Goal: Task Accomplishment & Management: Use online tool/utility

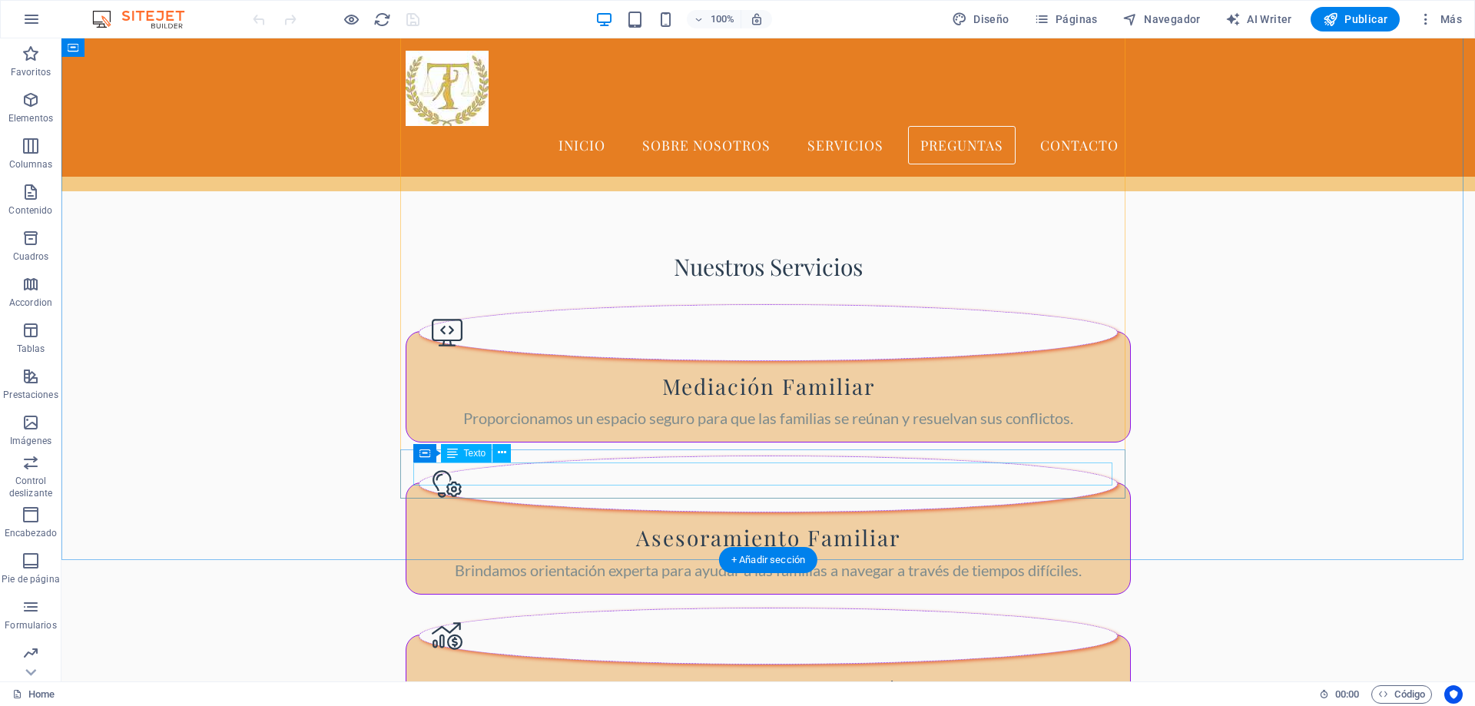
scroll to position [1614, 0]
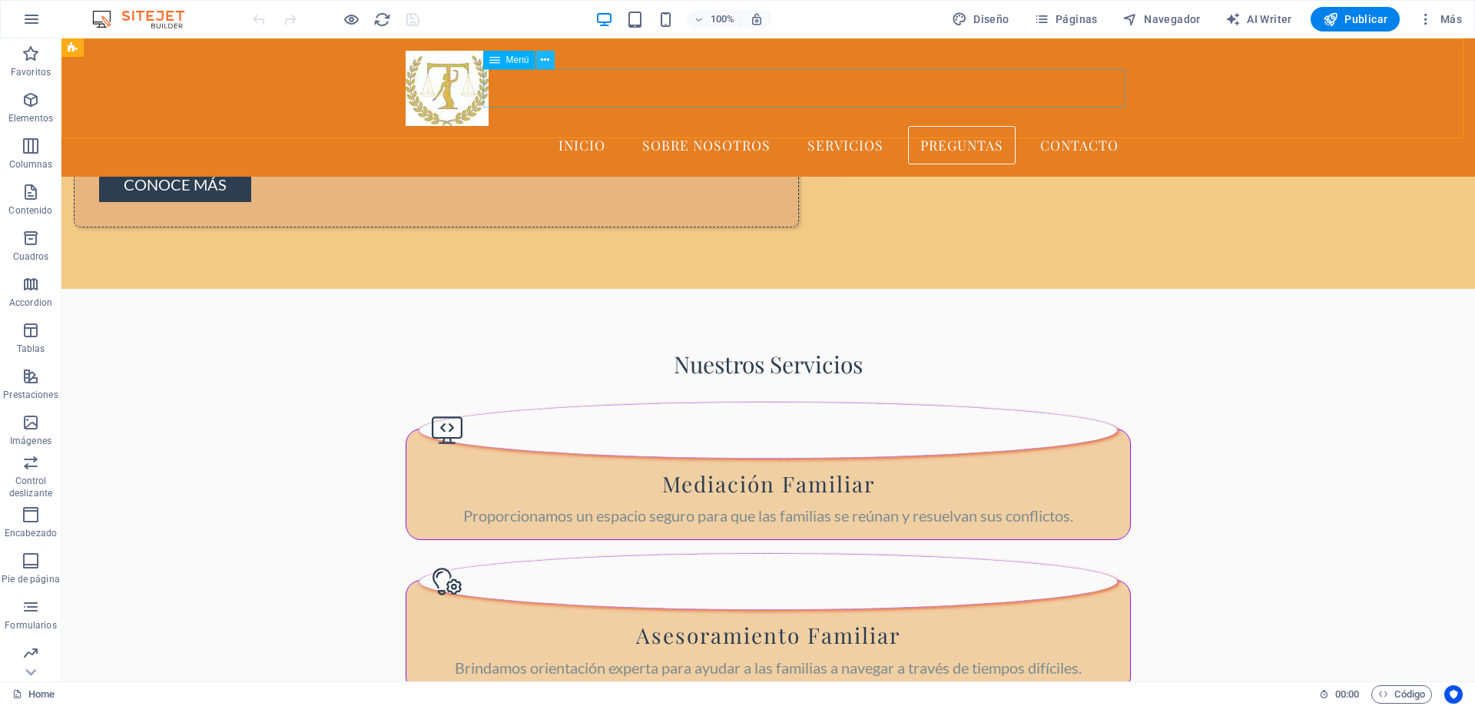
click at [545, 60] on icon at bounding box center [545, 60] width 8 height 16
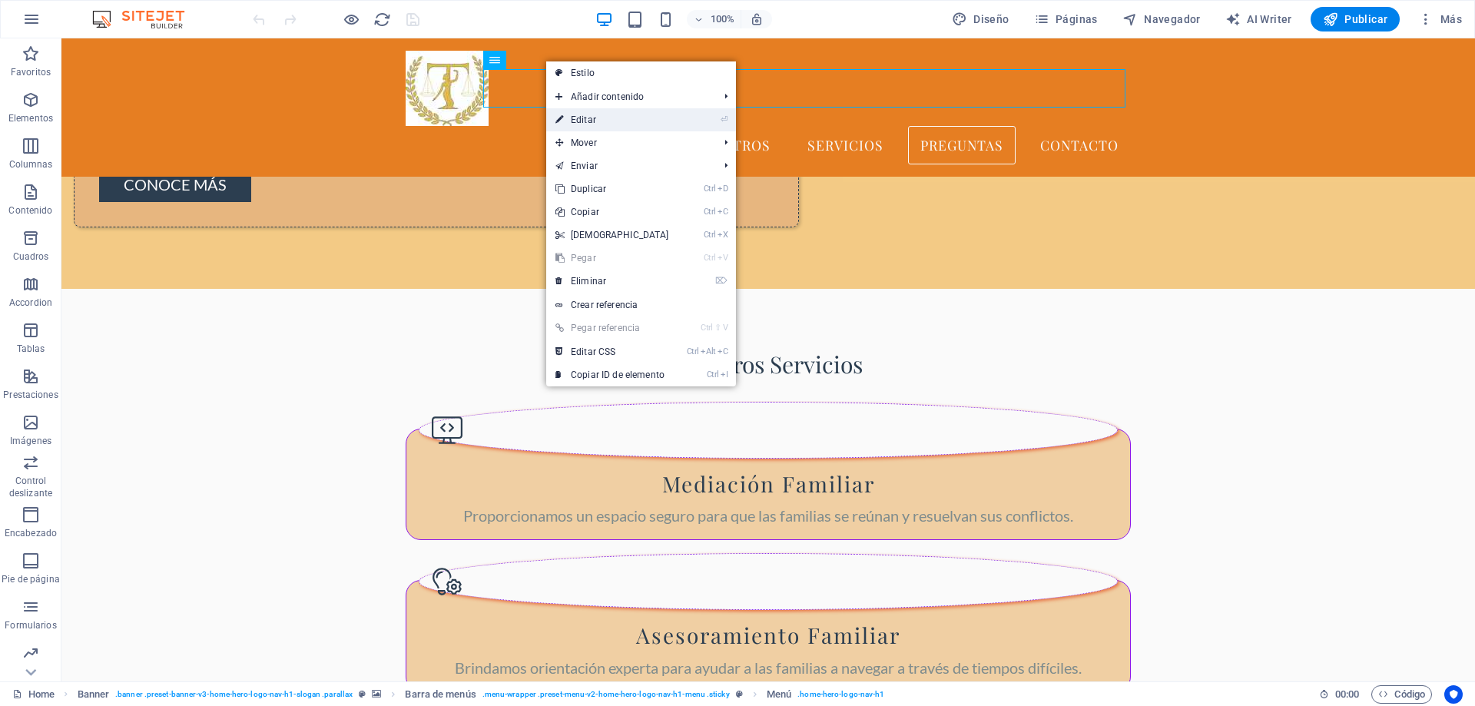
drag, startPoint x: 590, startPoint y: 116, endPoint x: 257, endPoint y: 78, distance: 334.9
click at [590, 116] on link "⏎ Editar" at bounding box center [612, 119] width 132 height 23
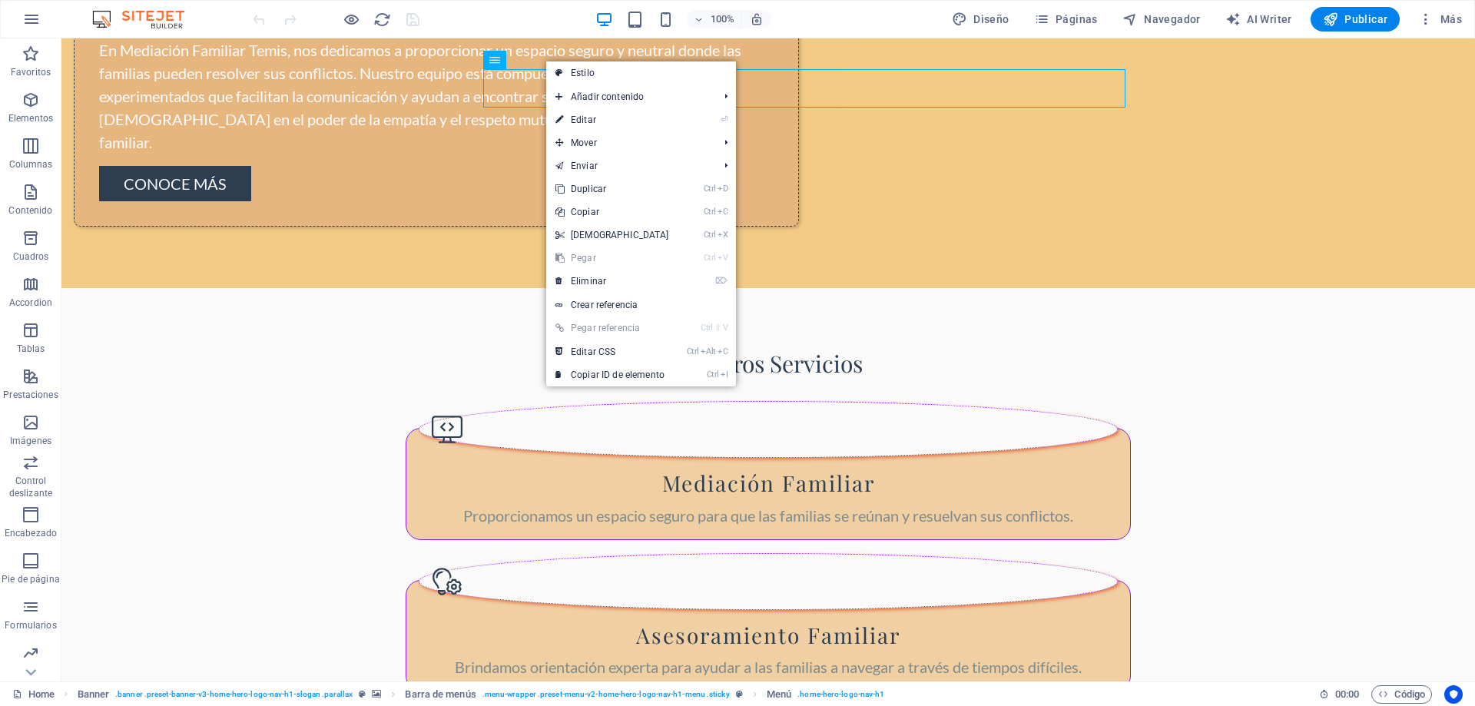
select select
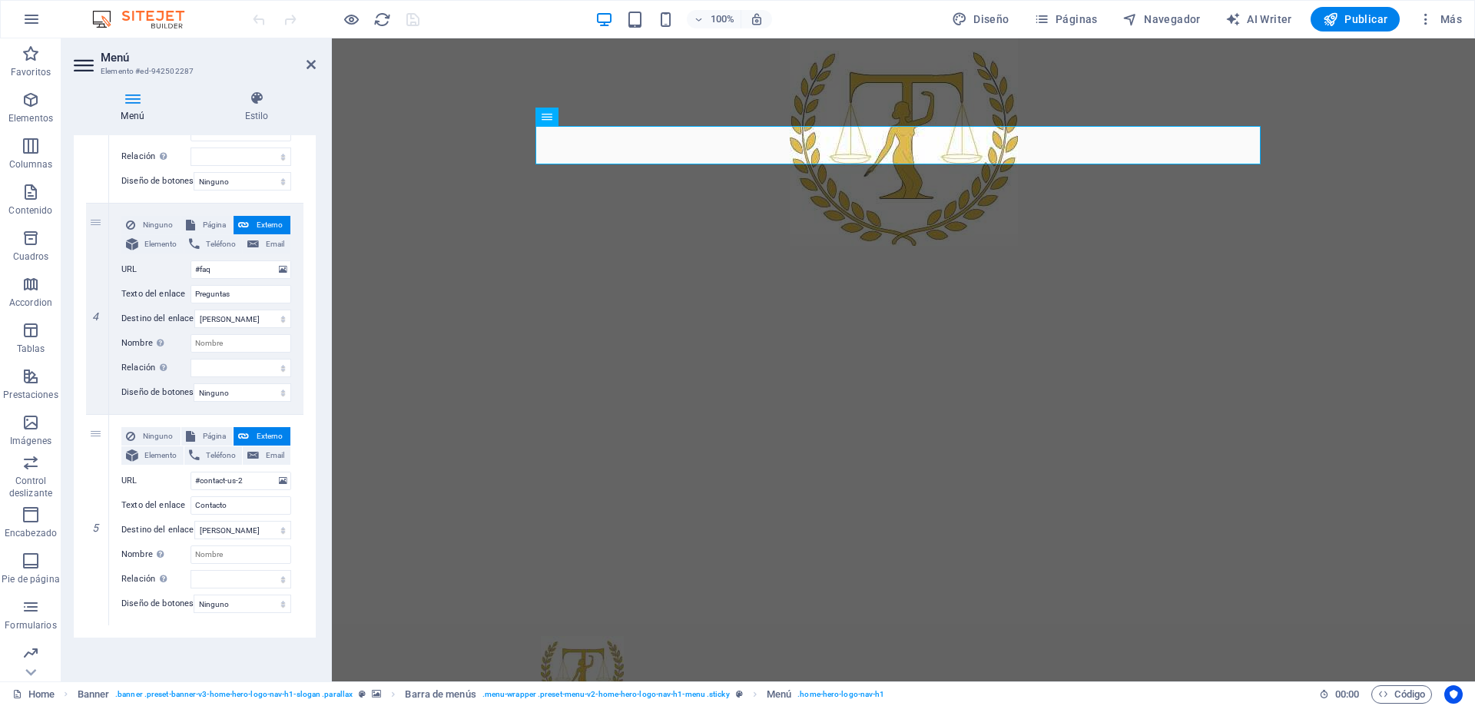
scroll to position [733, 0]
click at [102, 616] on link at bounding box center [97, 625] width 18 height 18
select select
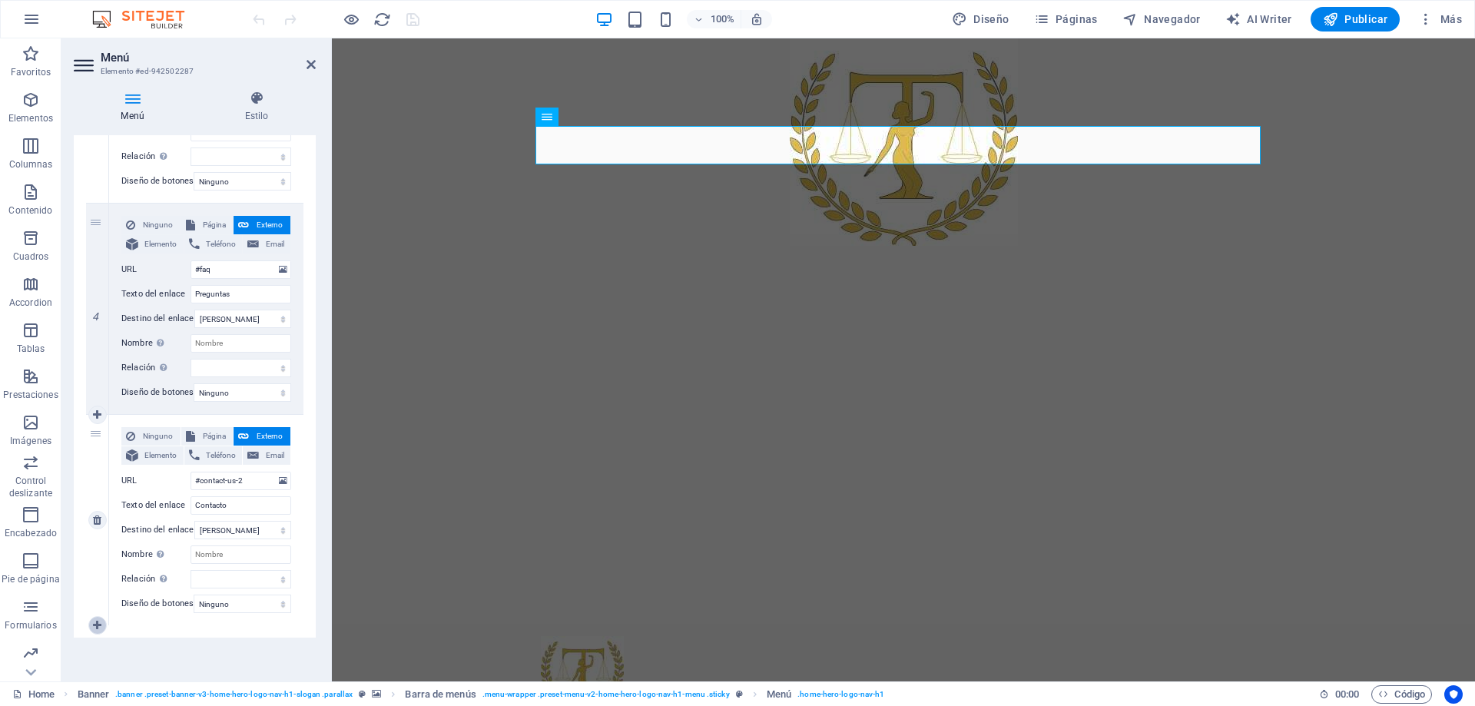
select select
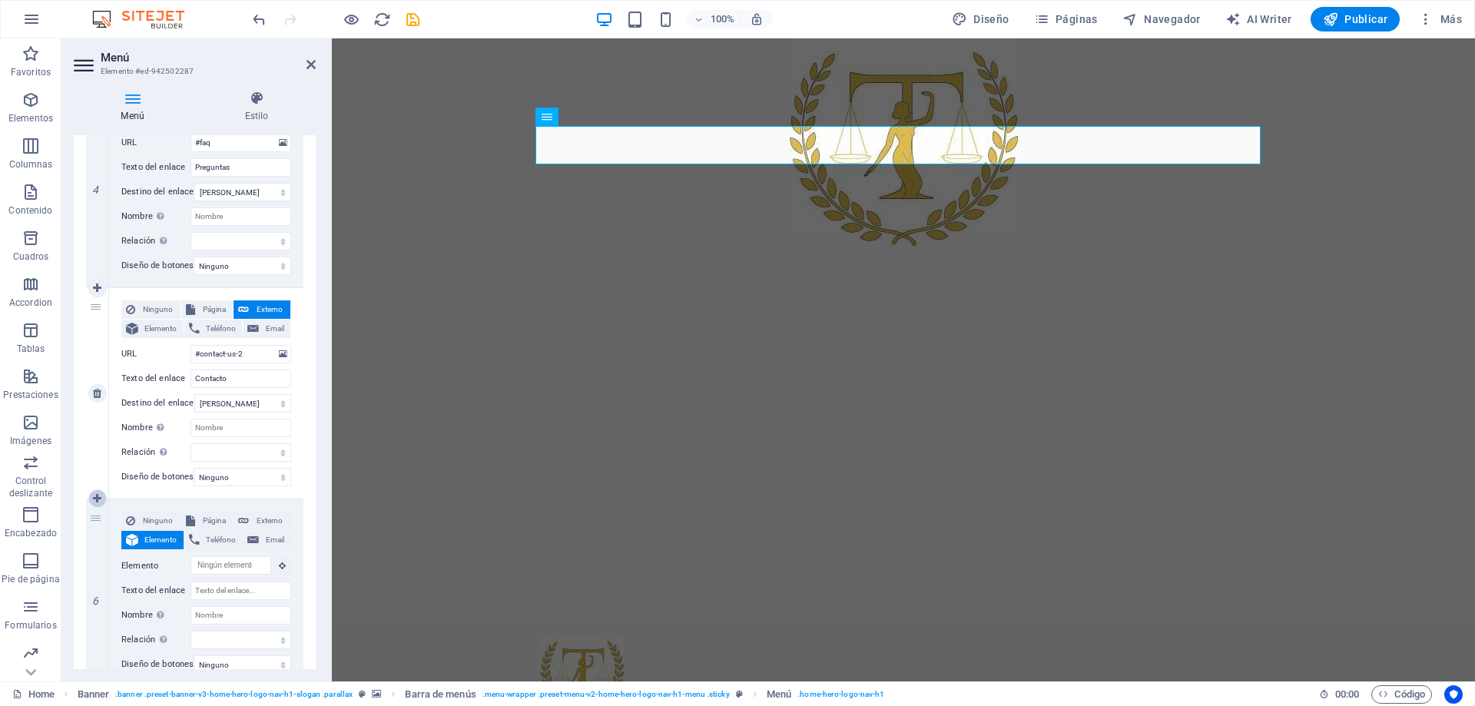
scroll to position [887, 0]
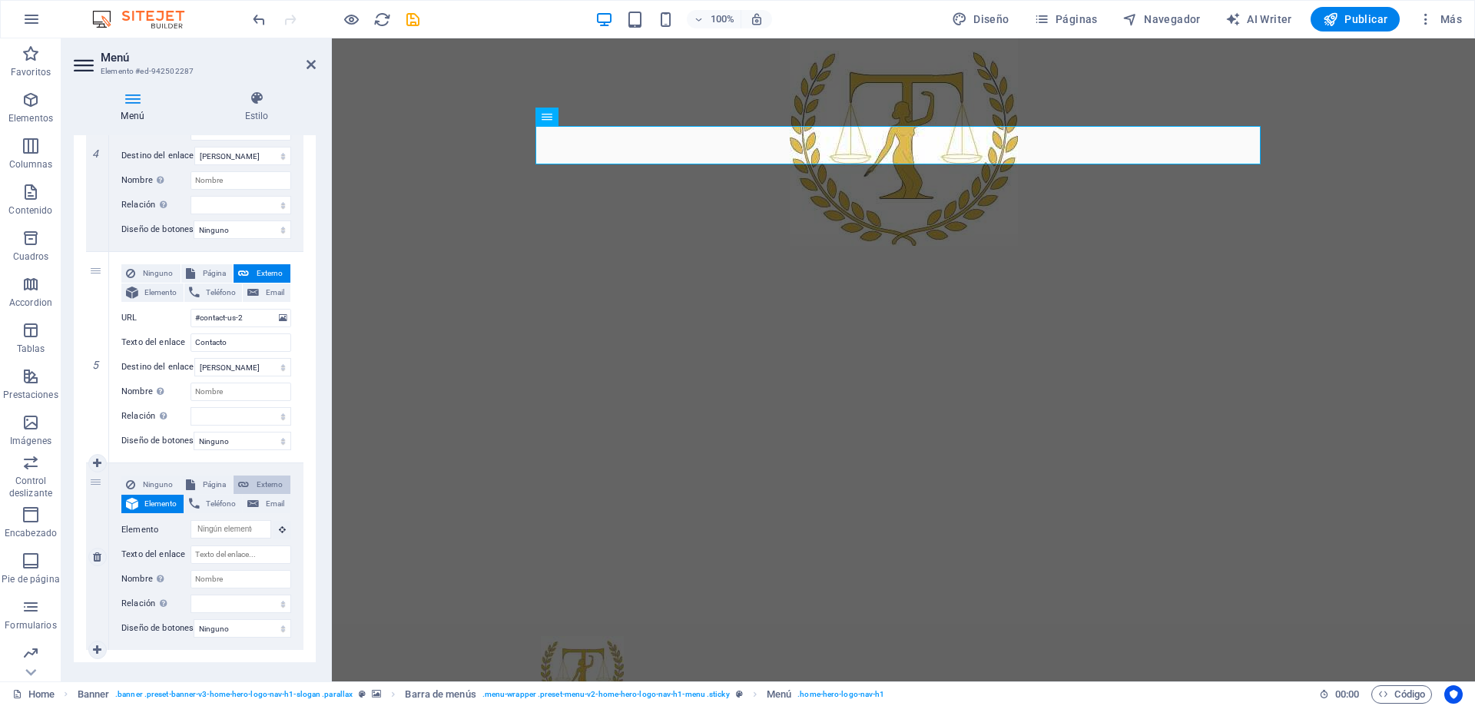
click at [270, 482] on span "Externo" at bounding box center [270, 485] width 32 height 18
select select
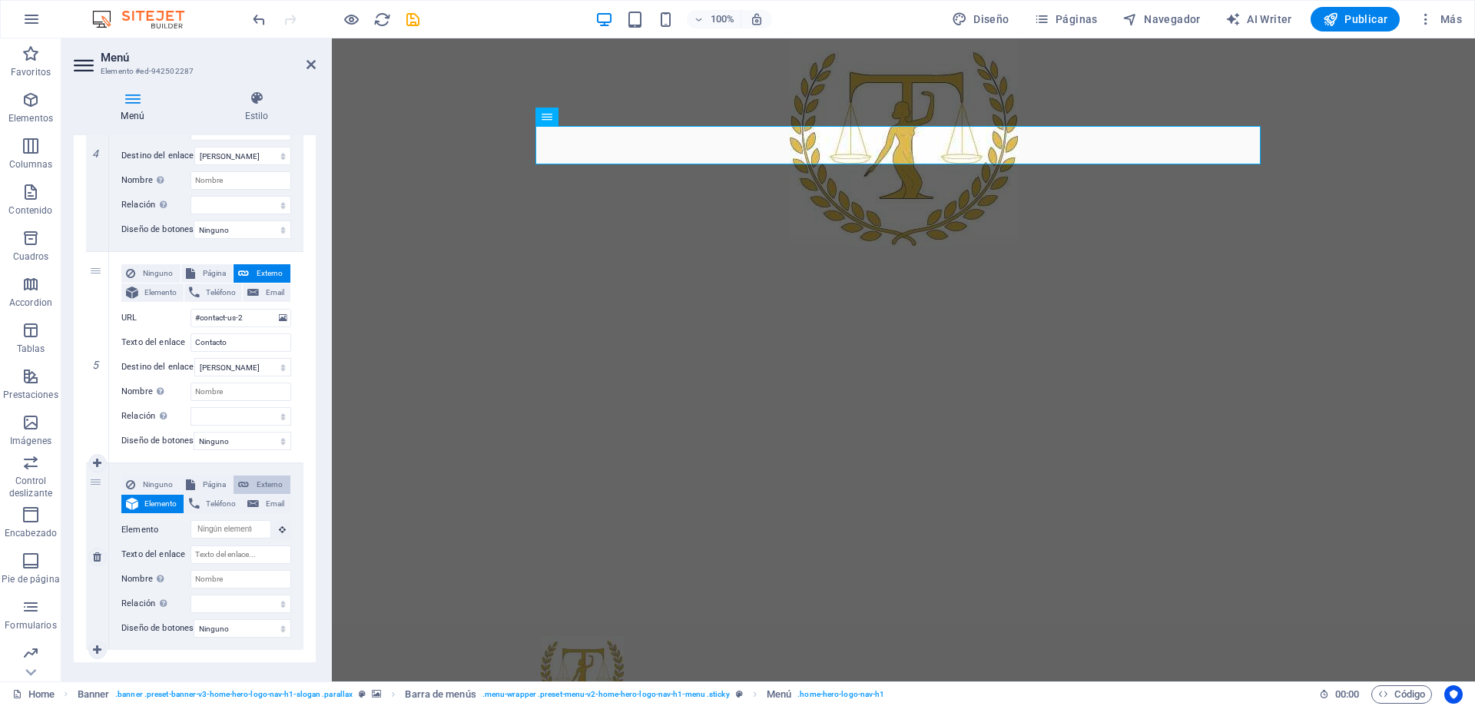
select select
select select "blank"
select select
click at [93, 573] on icon at bounding box center [97, 568] width 8 height 11
select select
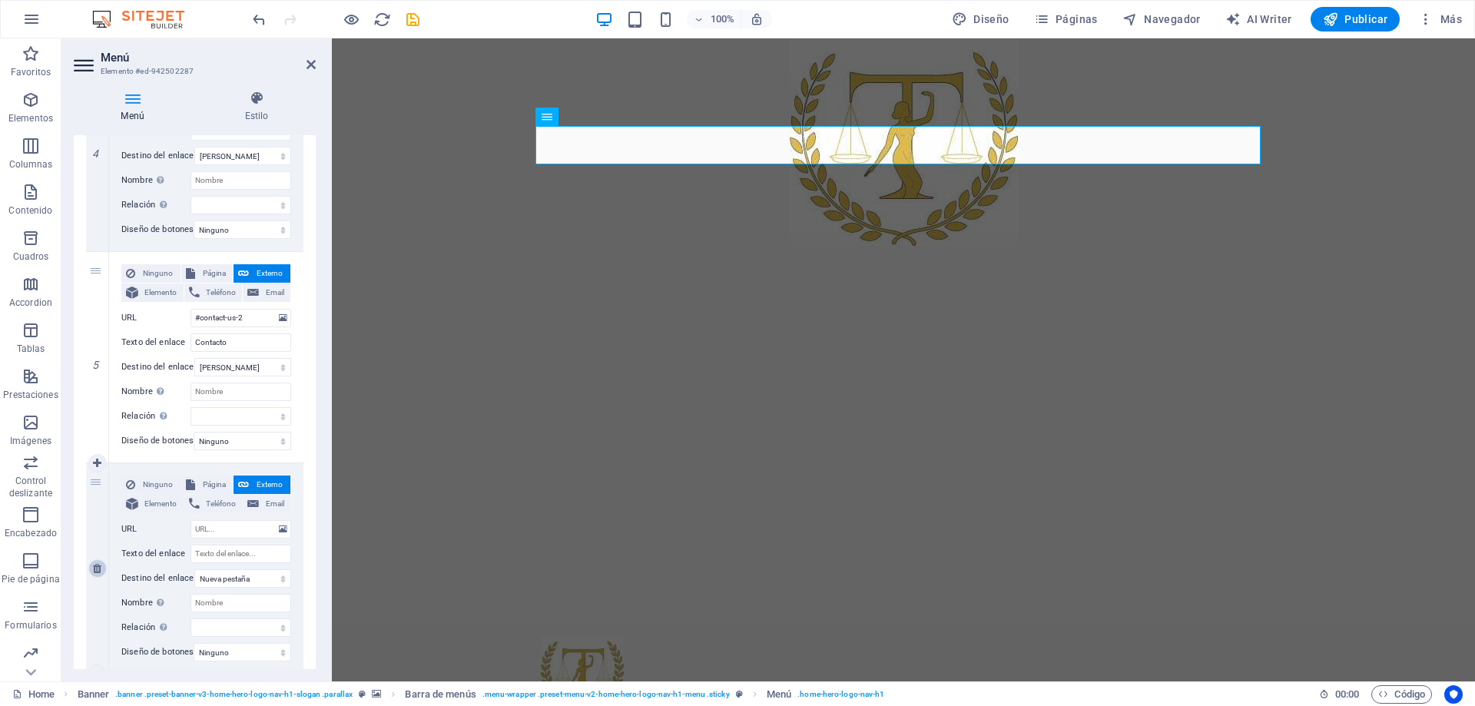
select select
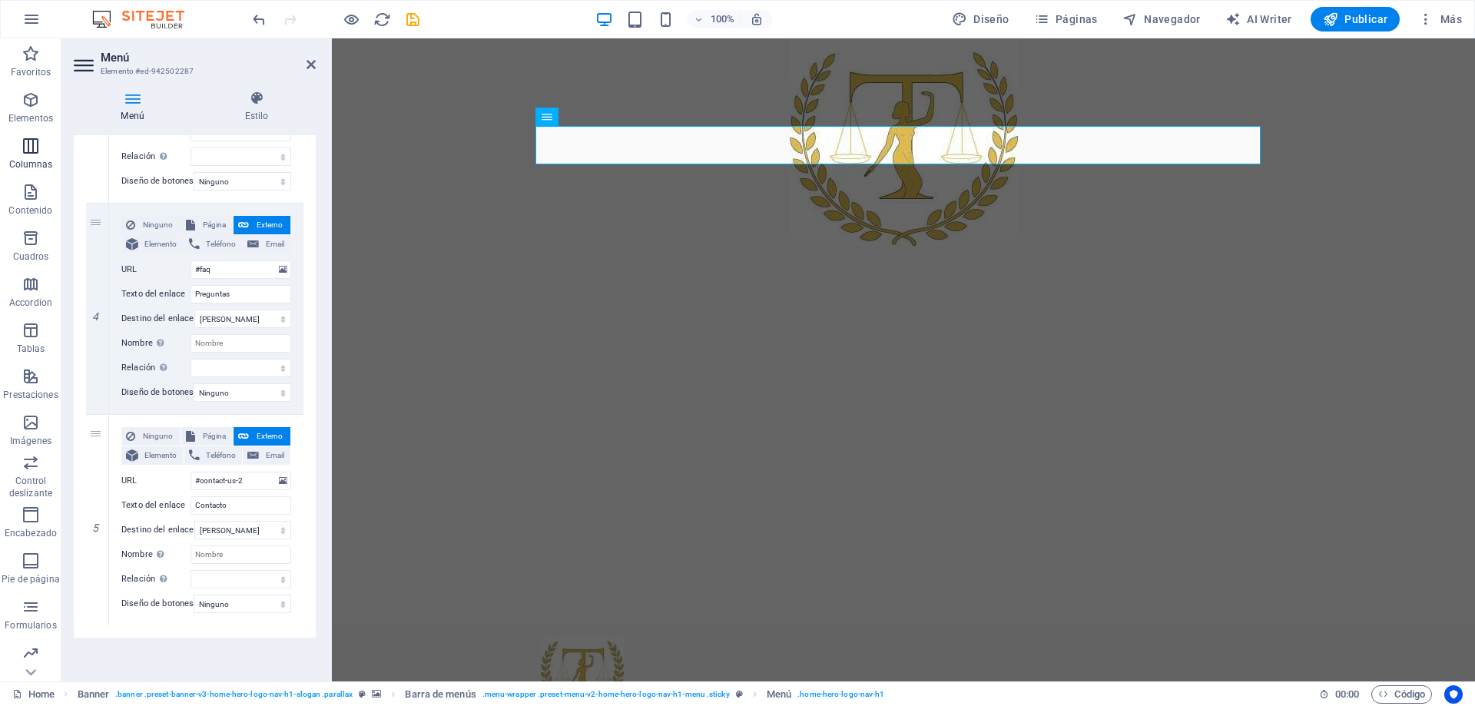
click at [28, 150] on icon "button" at bounding box center [31, 146] width 18 height 18
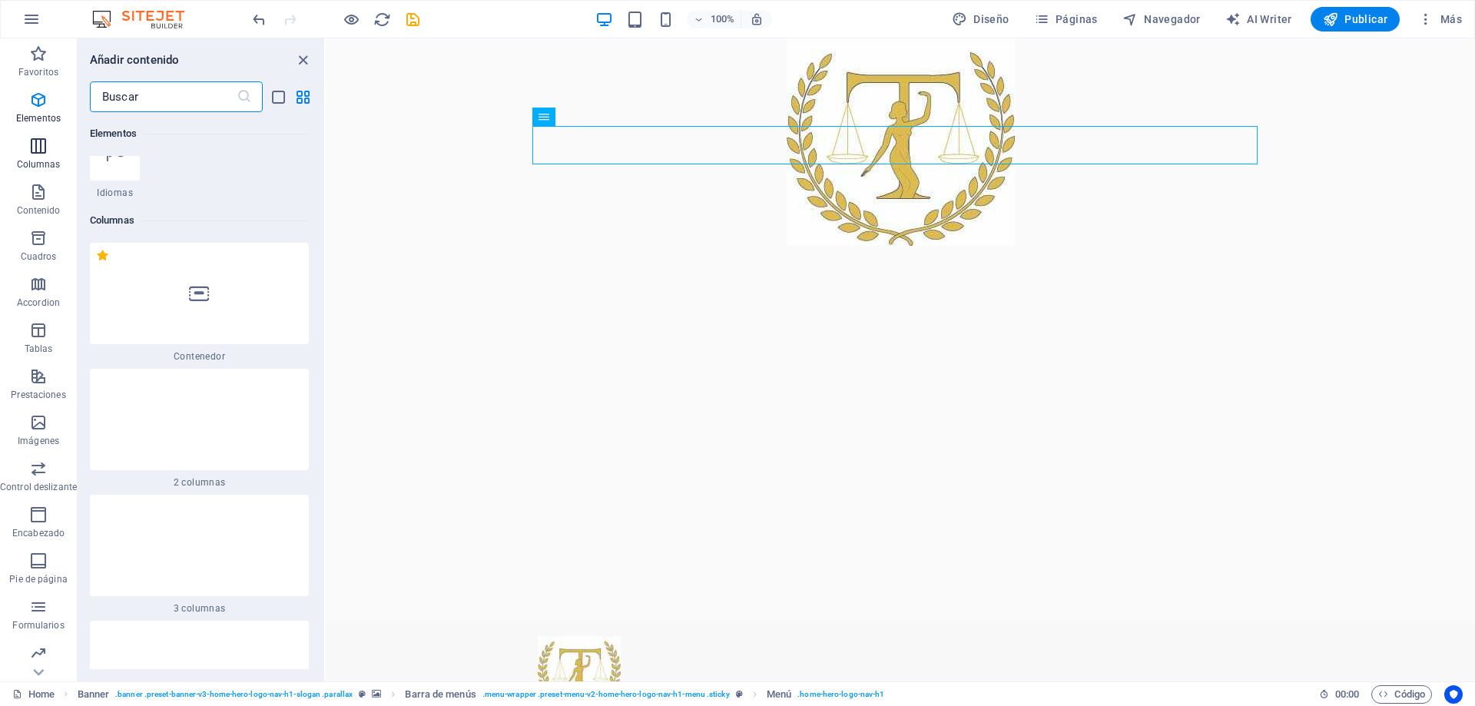
scroll to position [887, 0]
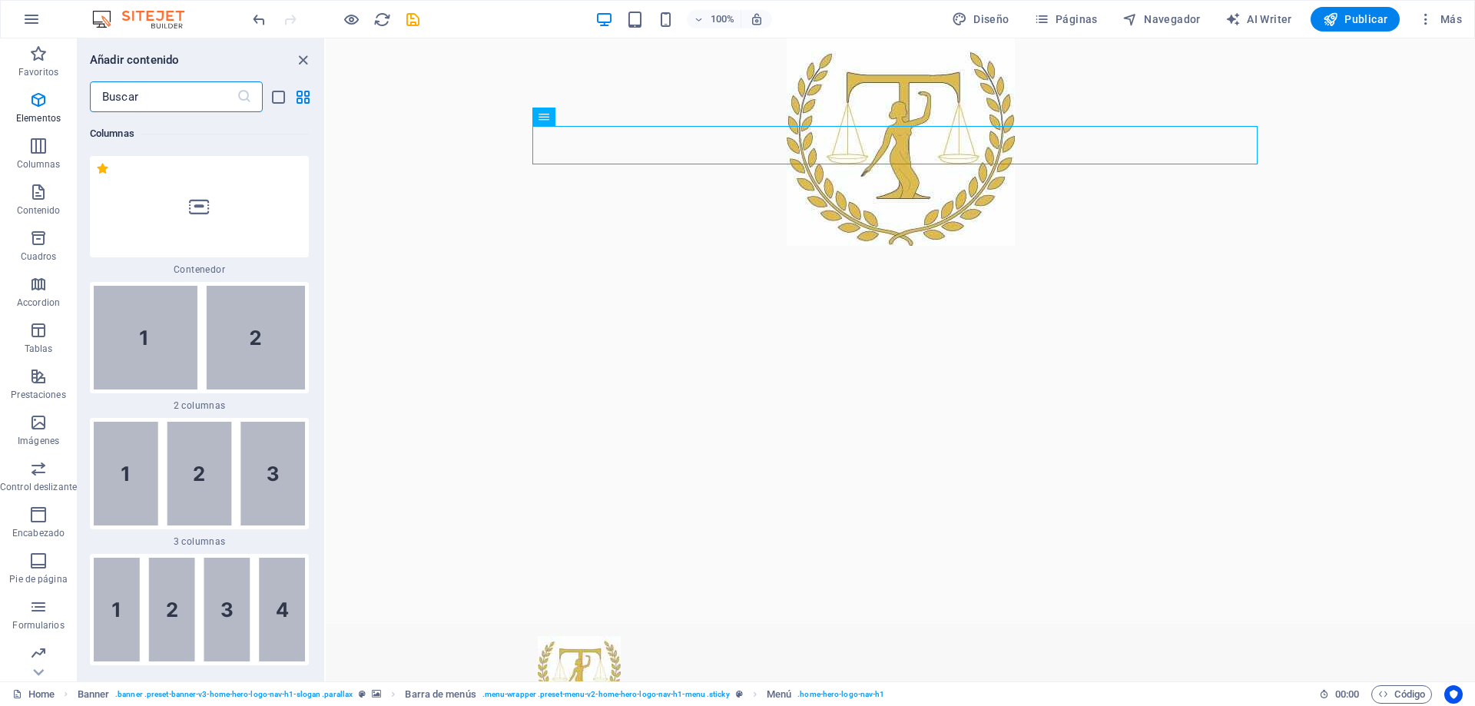
click at [145, 97] on input "text" at bounding box center [163, 96] width 147 height 31
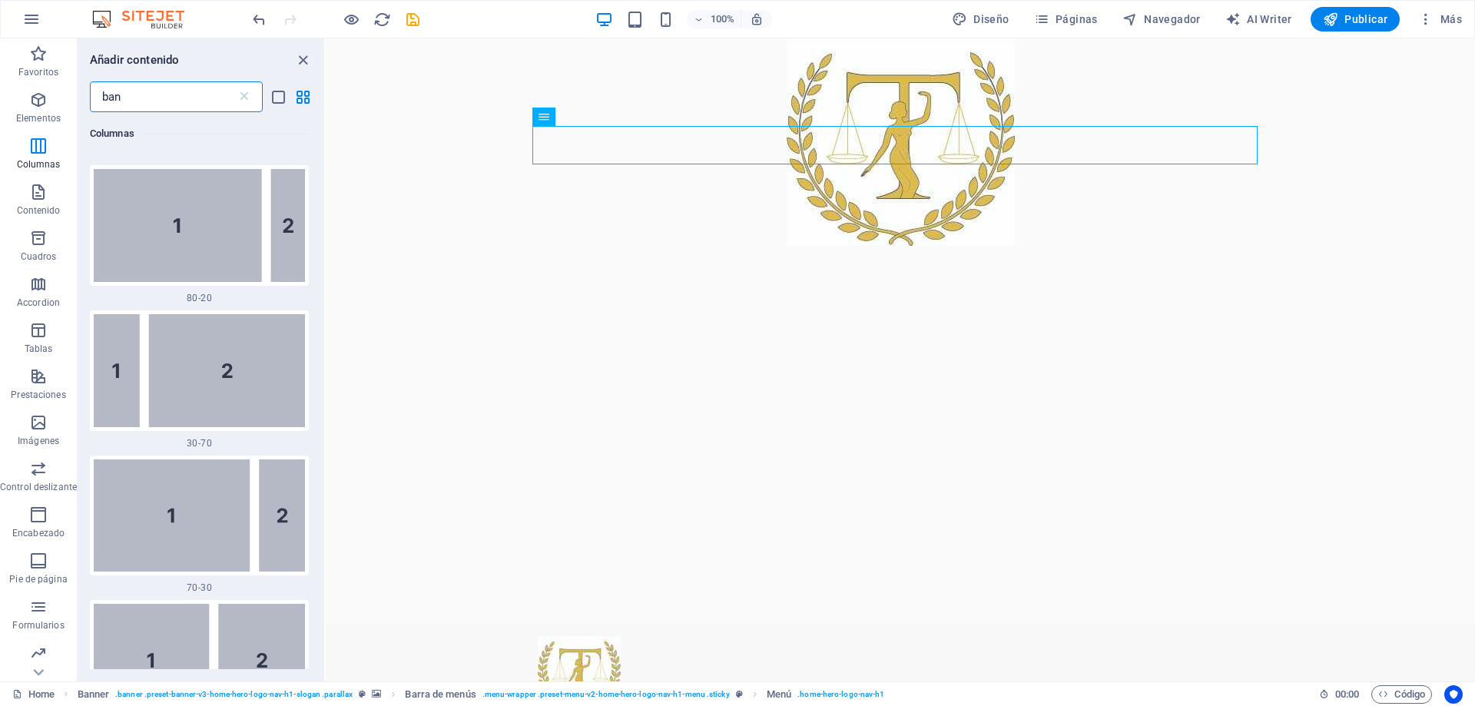
scroll to position [0, 0]
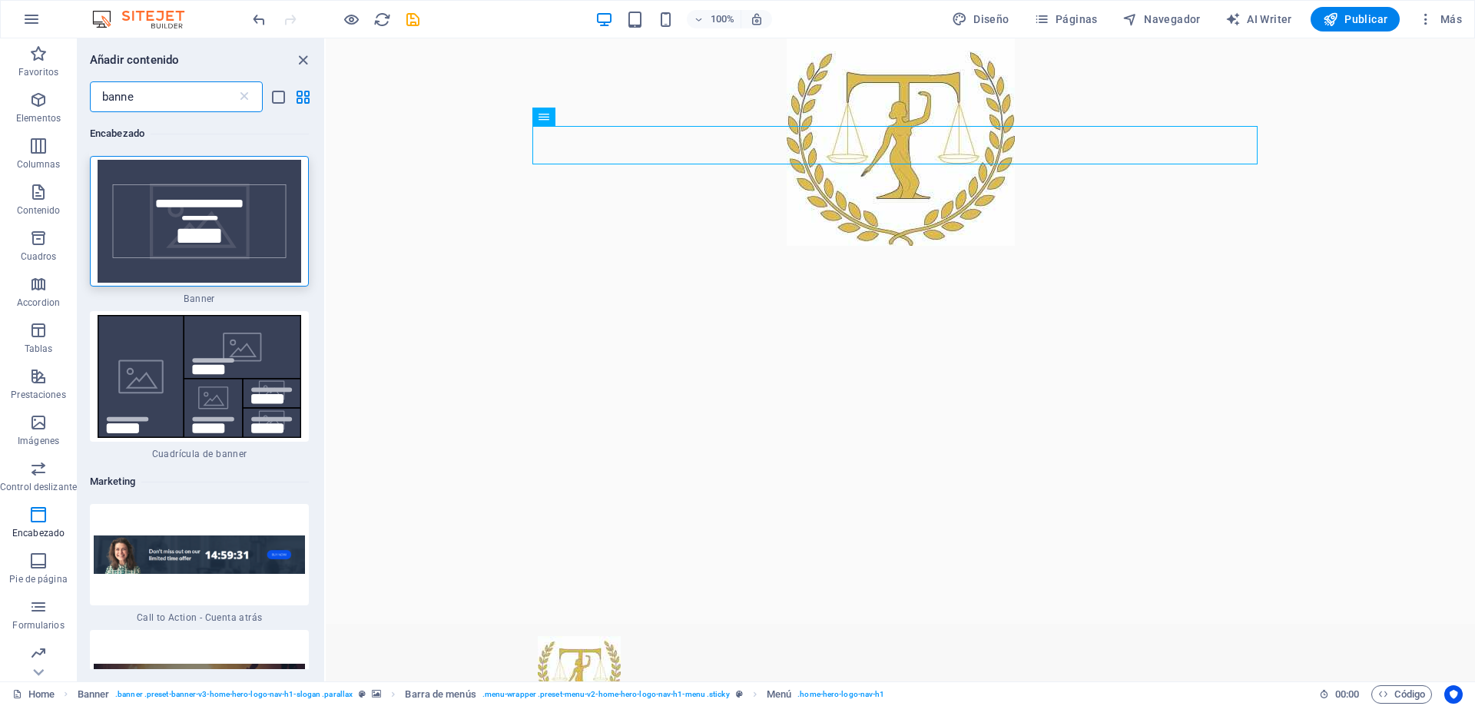
type input "banner"
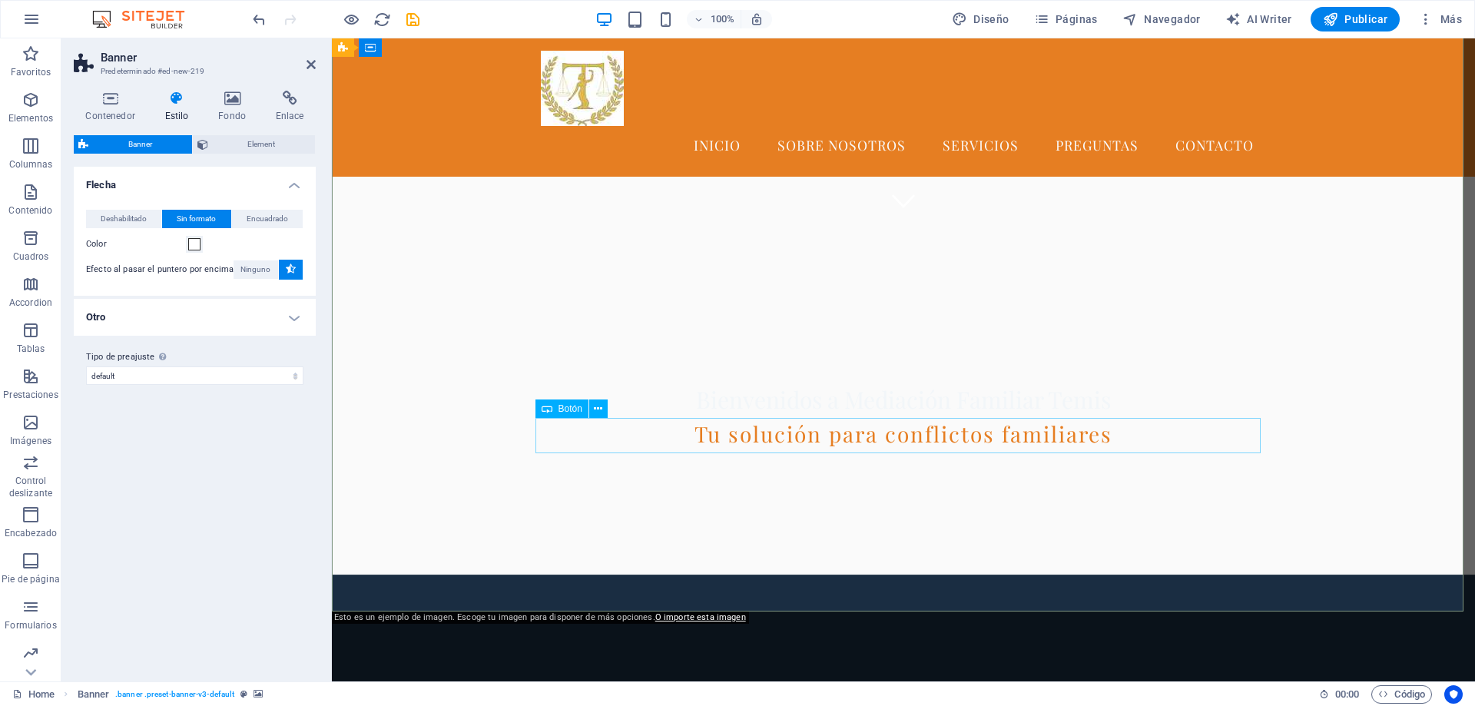
scroll to position [384, 0]
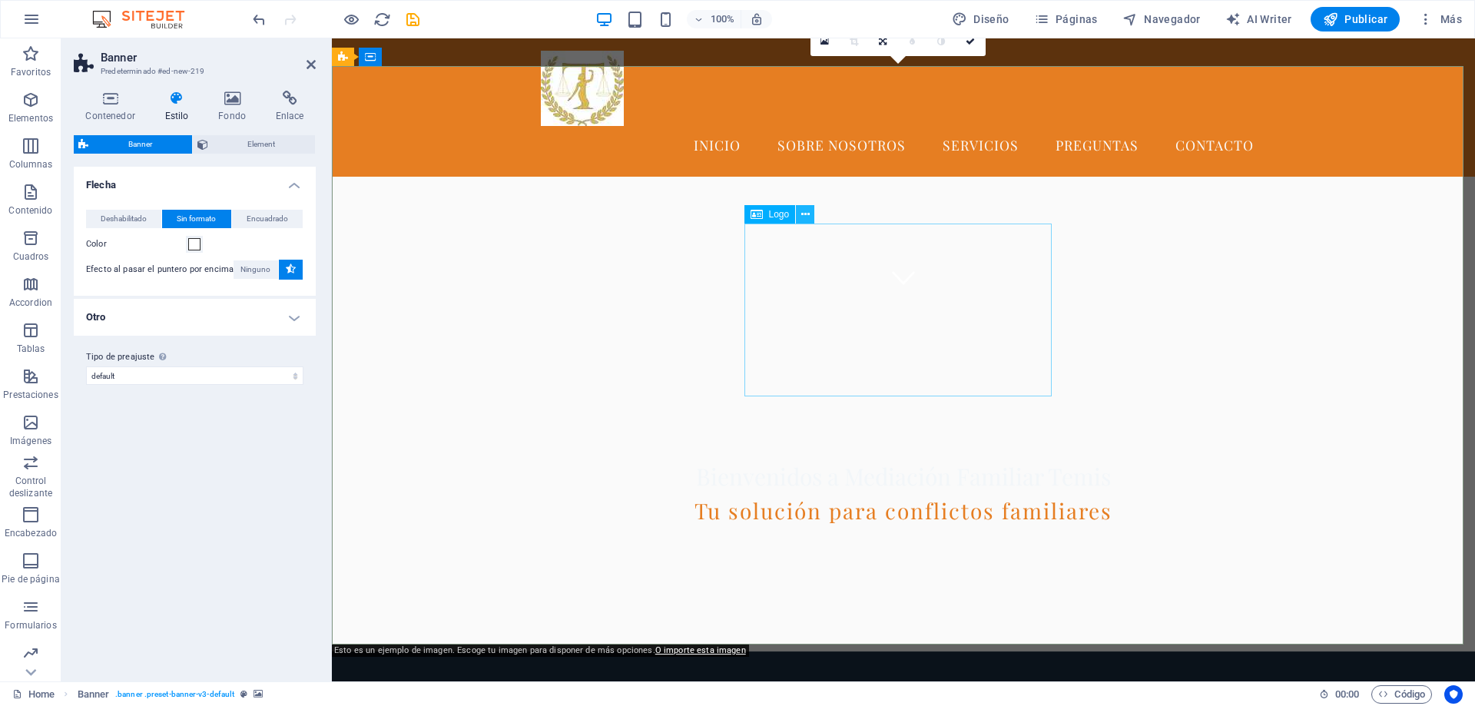
click at [805, 211] on icon at bounding box center [805, 215] width 8 height 16
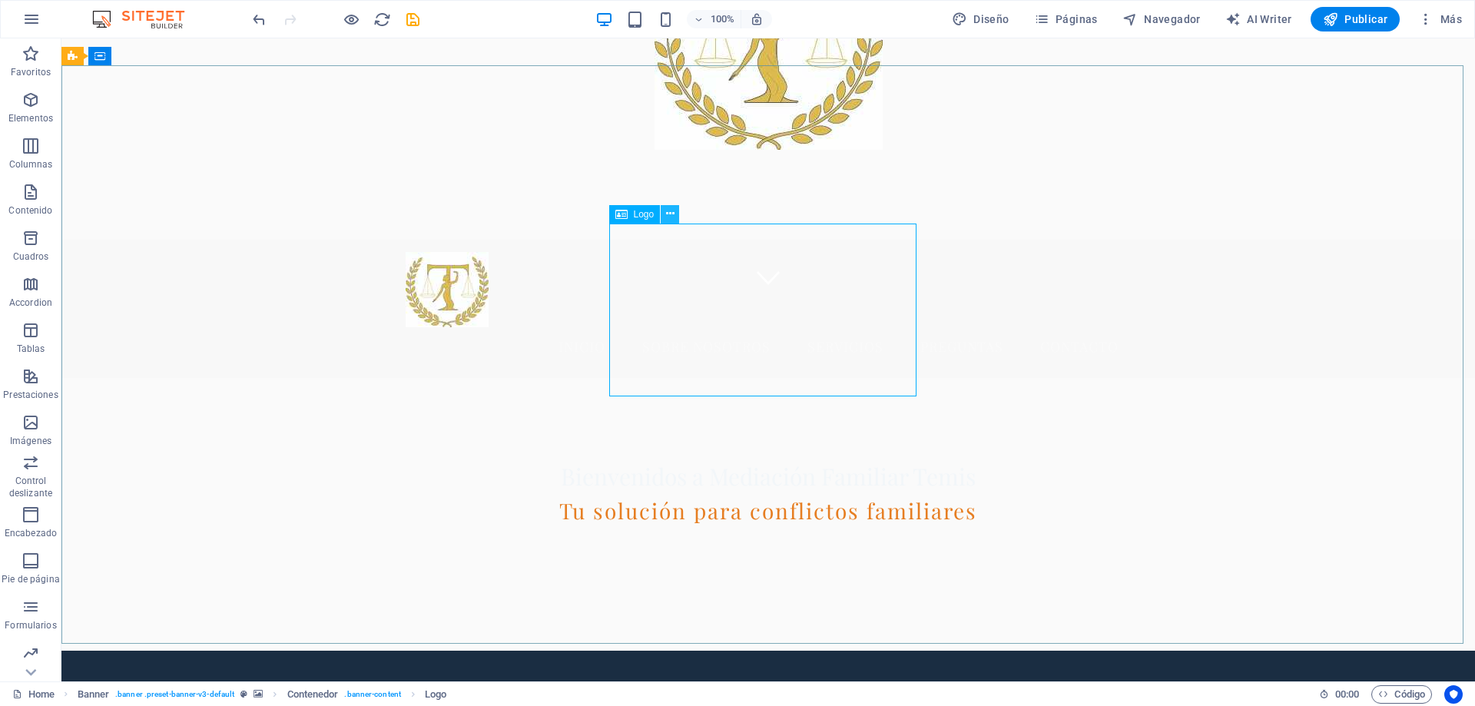
click at [666, 214] on icon at bounding box center [670, 214] width 8 height 16
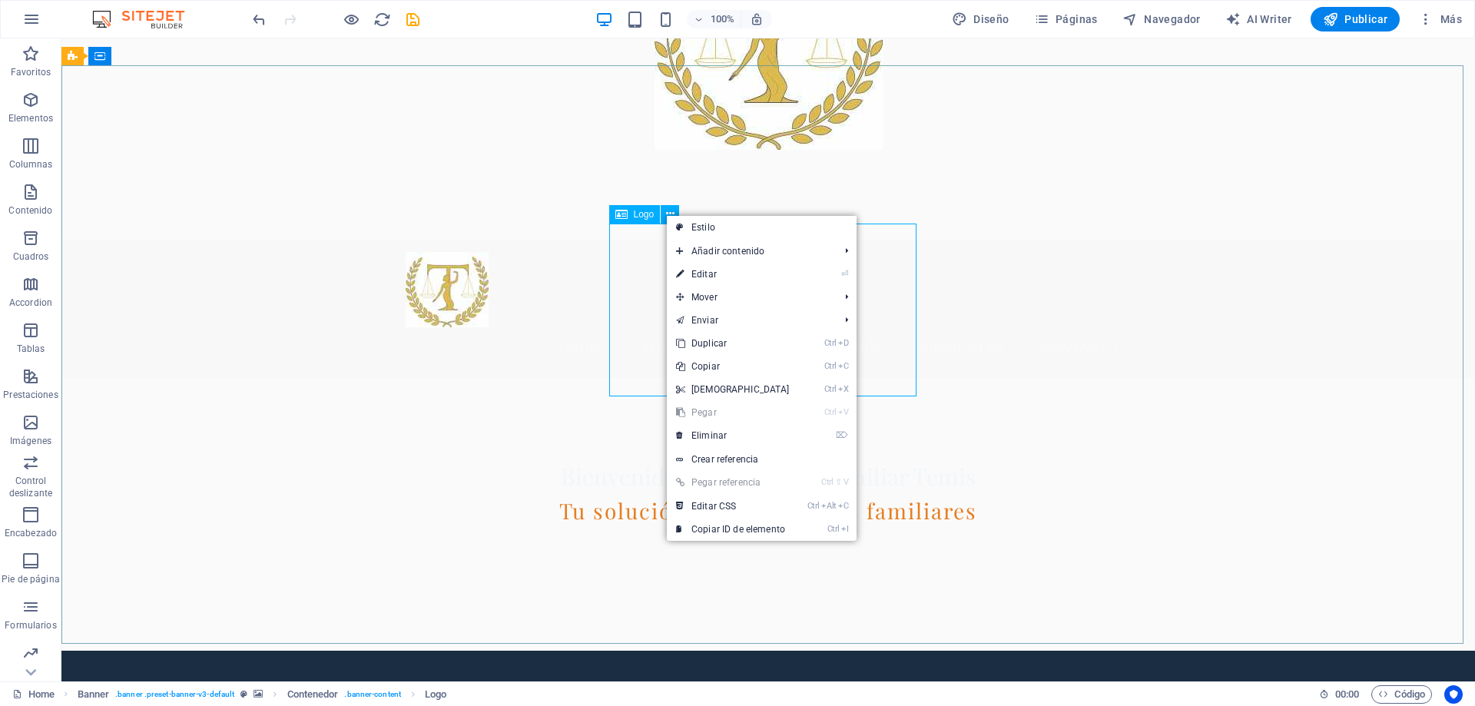
click at [638, 217] on span "Logo" at bounding box center [644, 214] width 21 height 9
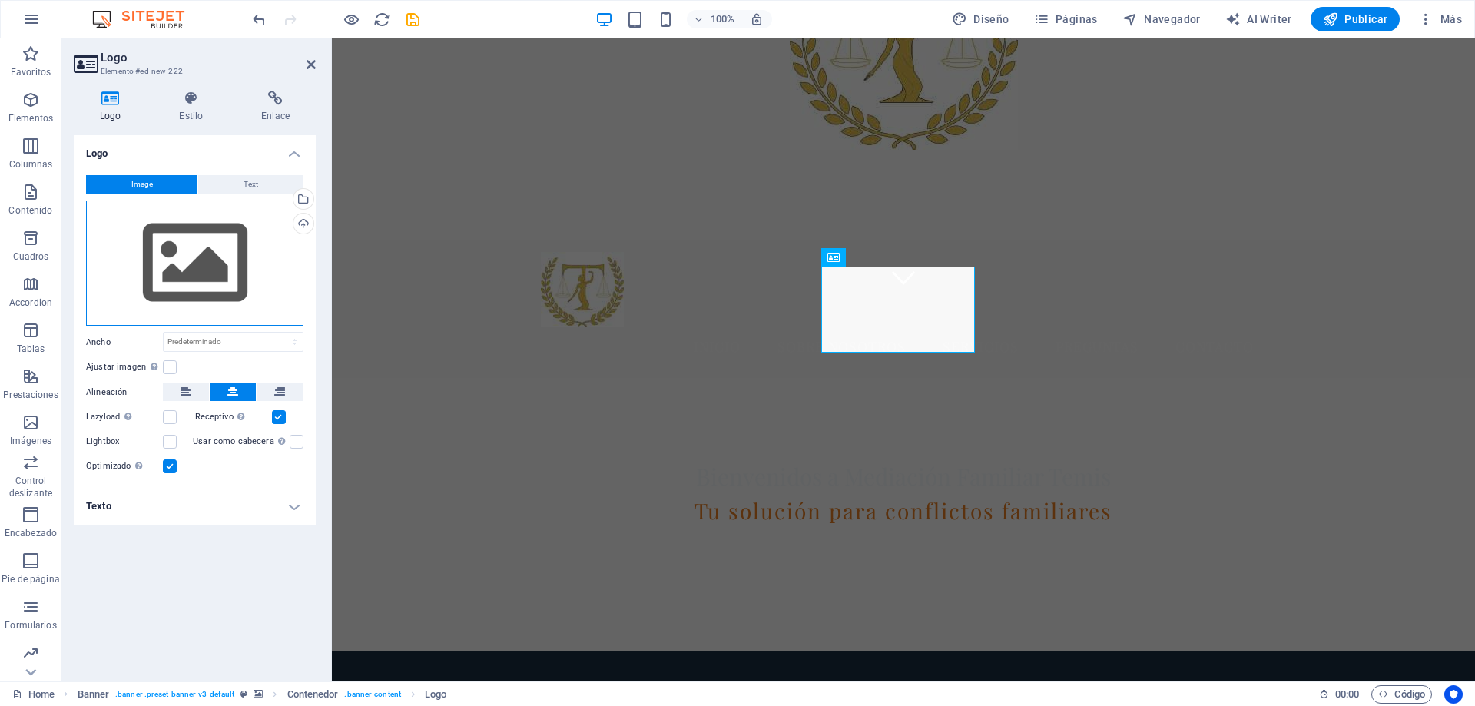
click at [206, 278] on div "Arrastra archivos aquí, haz clic para escoger archivos o selecciona archivos de…" at bounding box center [194, 264] width 217 height 126
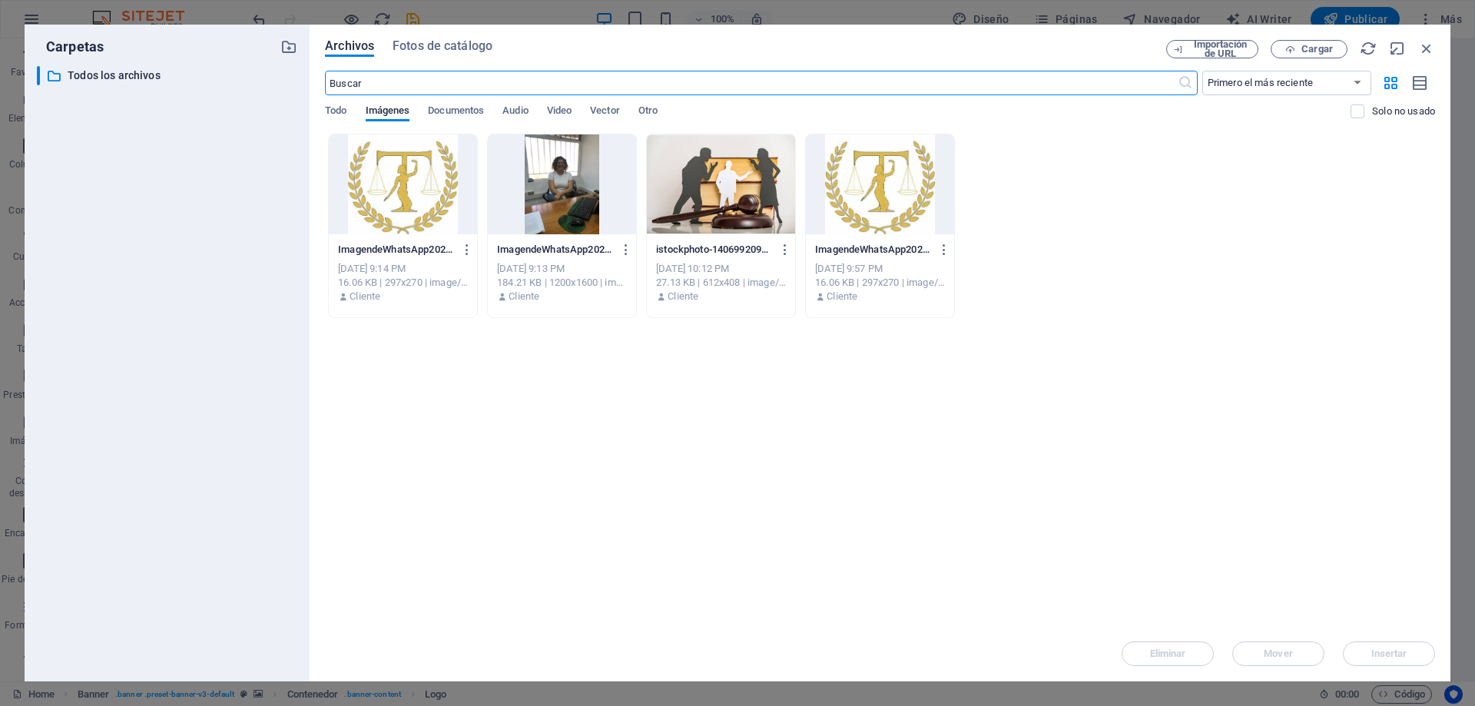
click at [736, 160] on div at bounding box center [721, 184] width 148 height 100
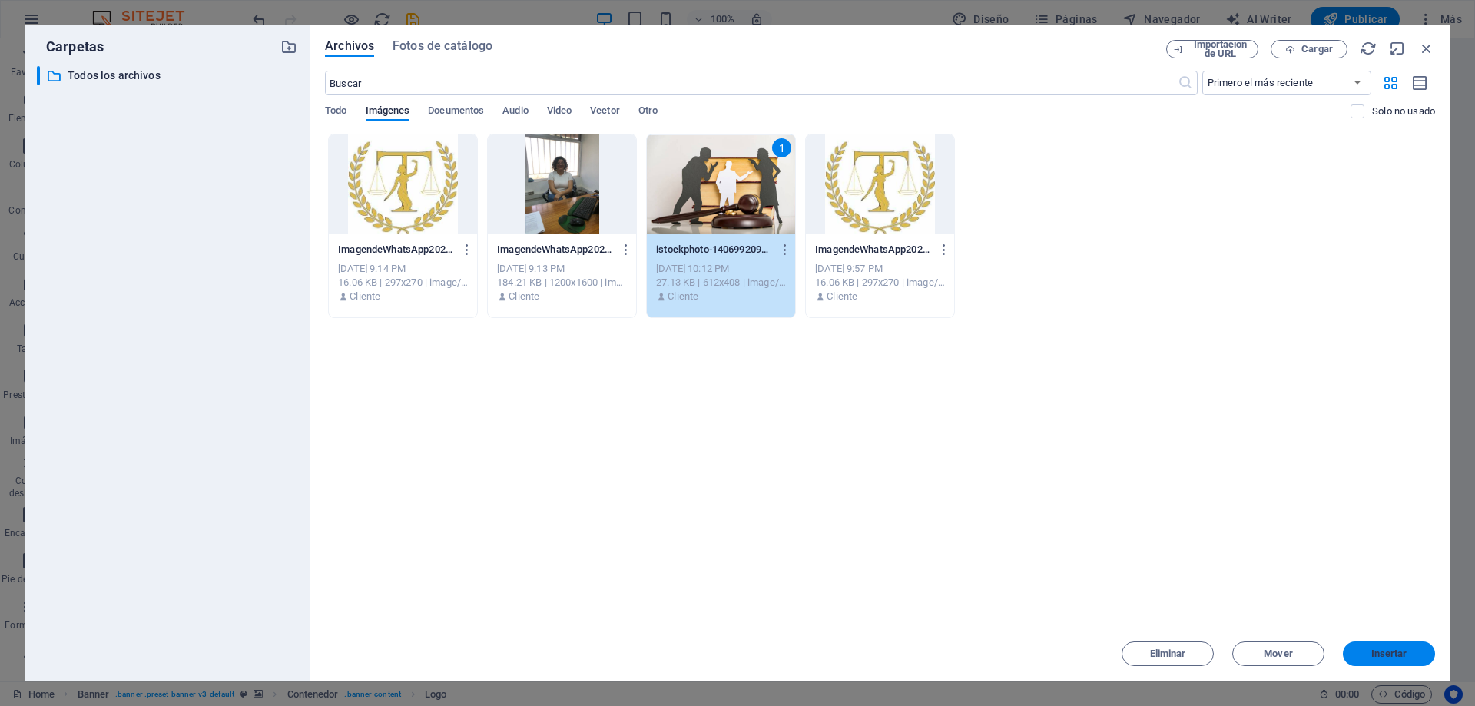
click at [1388, 652] on span "Insertar" at bounding box center [1390, 653] width 36 height 9
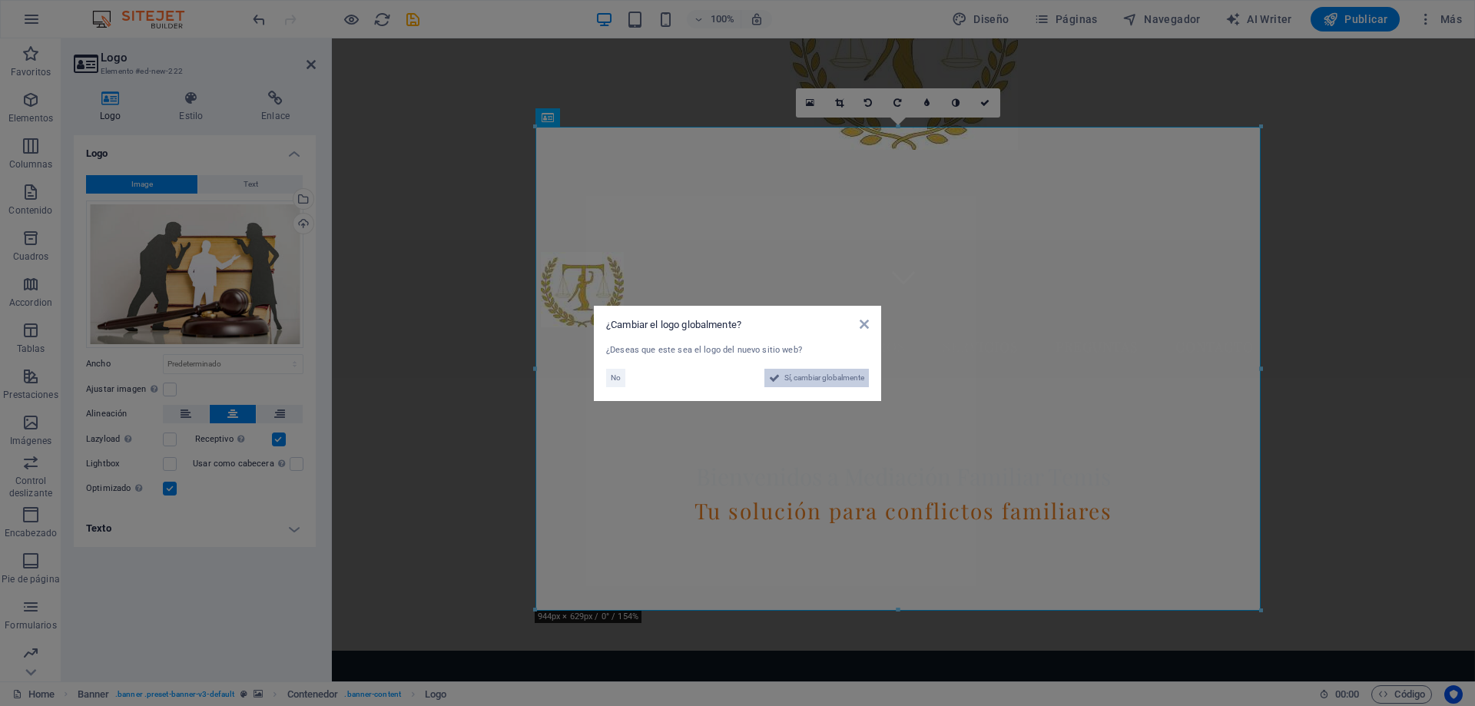
drag, startPoint x: 798, startPoint y: 381, endPoint x: 465, endPoint y: 343, distance: 334.9
click at [798, 381] on span "Sí, cambiar globalmente" at bounding box center [825, 378] width 80 height 18
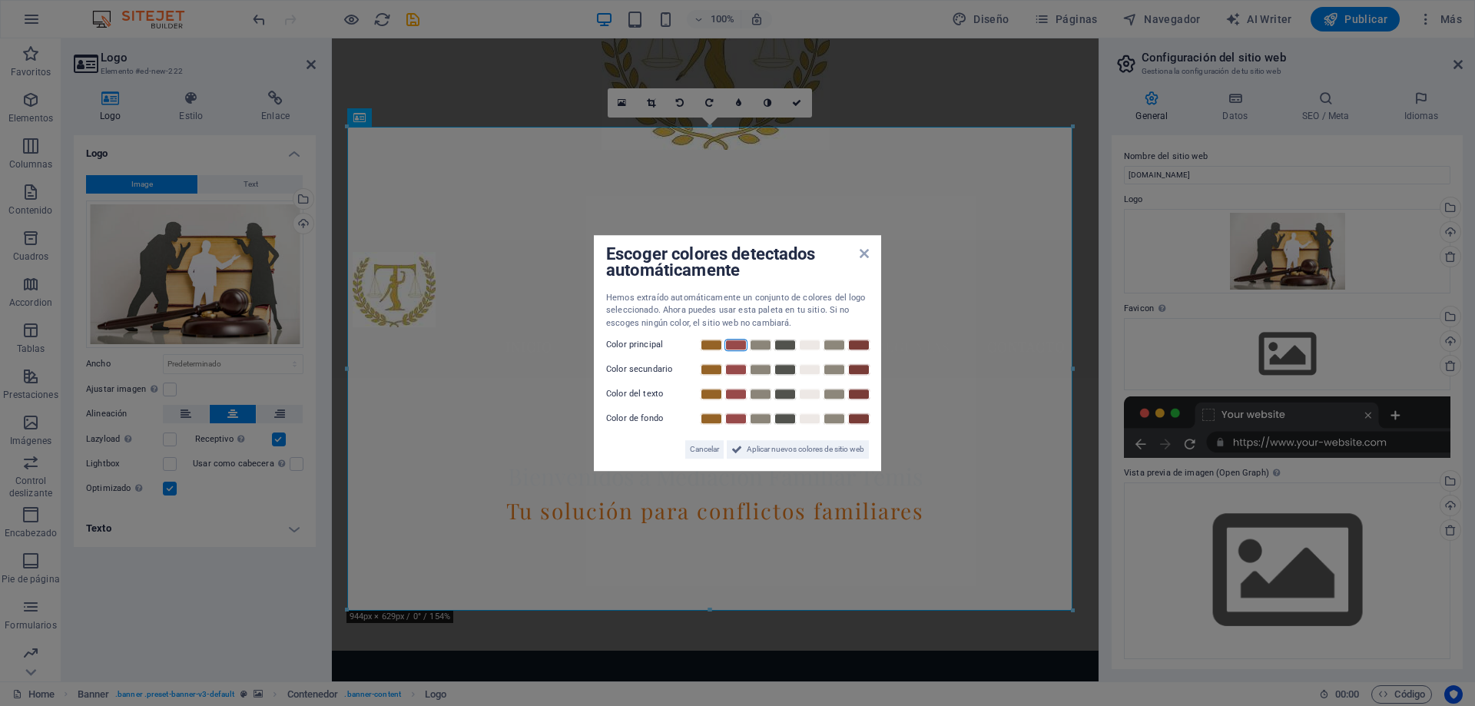
click at [742, 343] on link at bounding box center [736, 345] width 23 height 12
click at [809, 450] on span "Aplicar nuevos colores de sitio web" at bounding box center [806, 449] width 118 height 18
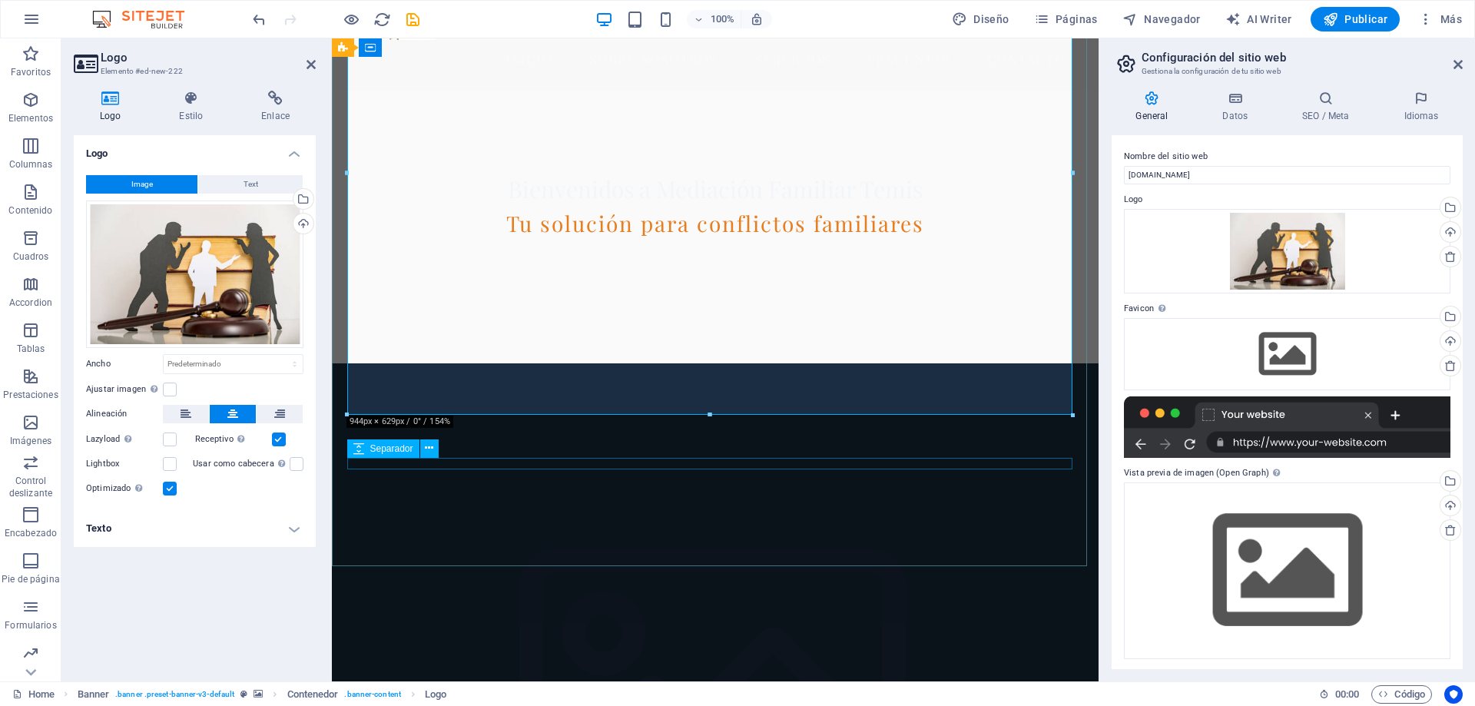
scroll to position [692, 0]
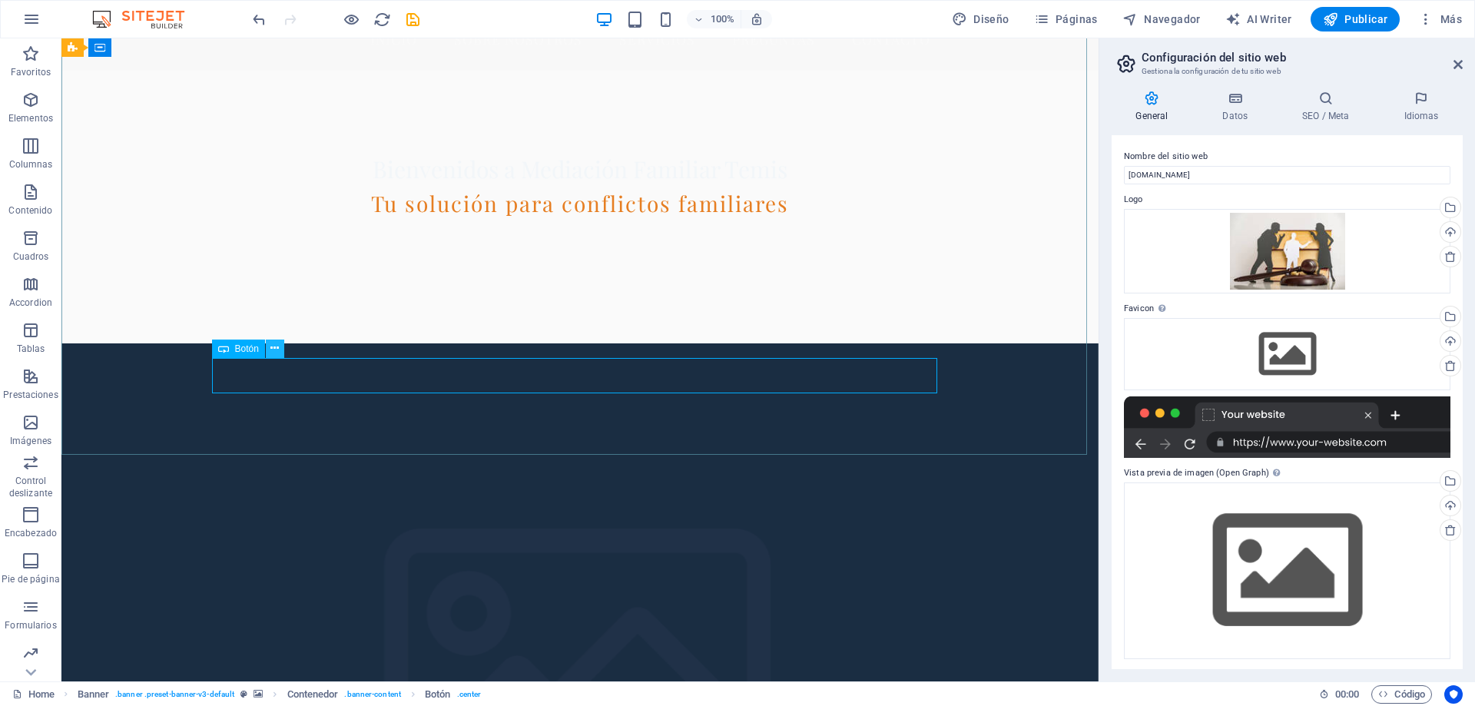
click at [274, 347] on icon at bounding box center [274, 348] width 8 height 16
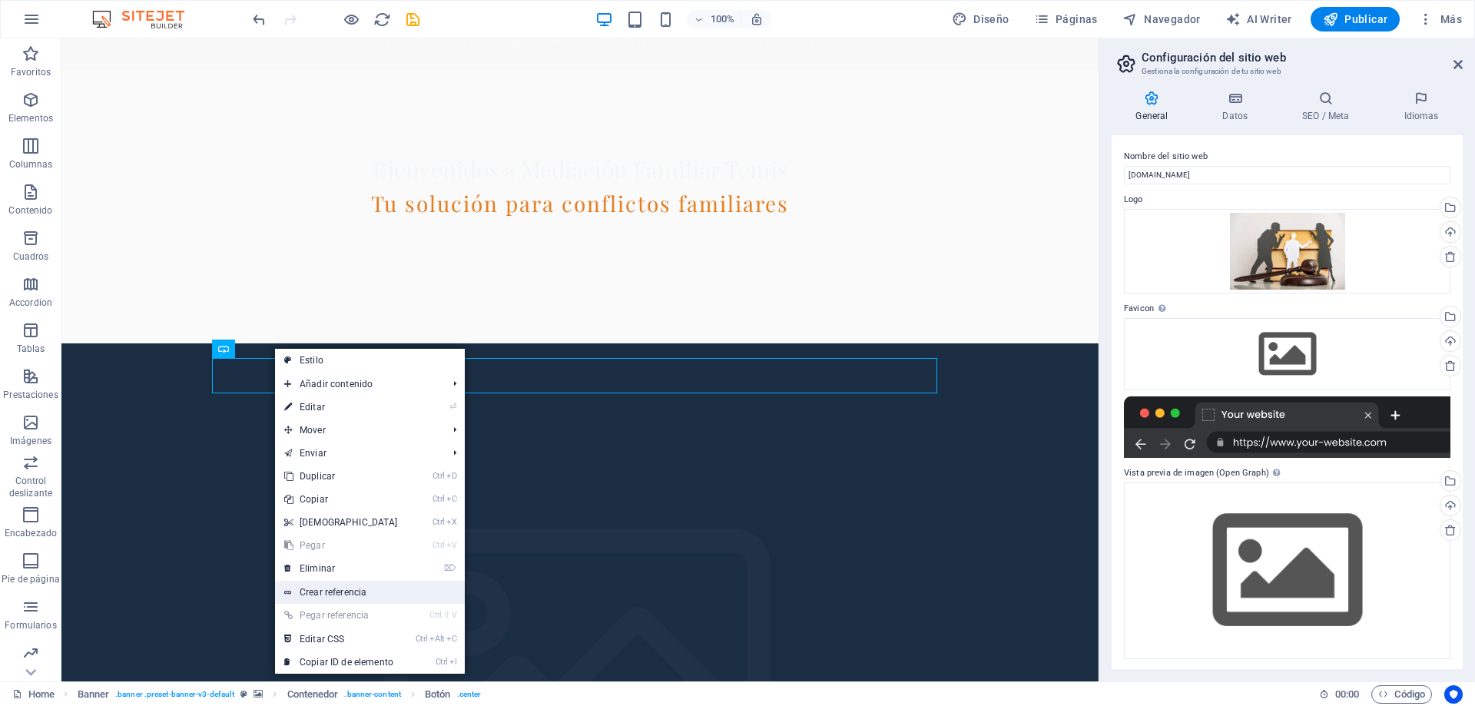
click at [324, 588] on link "Crear referencia" at bounding box center [370, 592] width 190 height 23
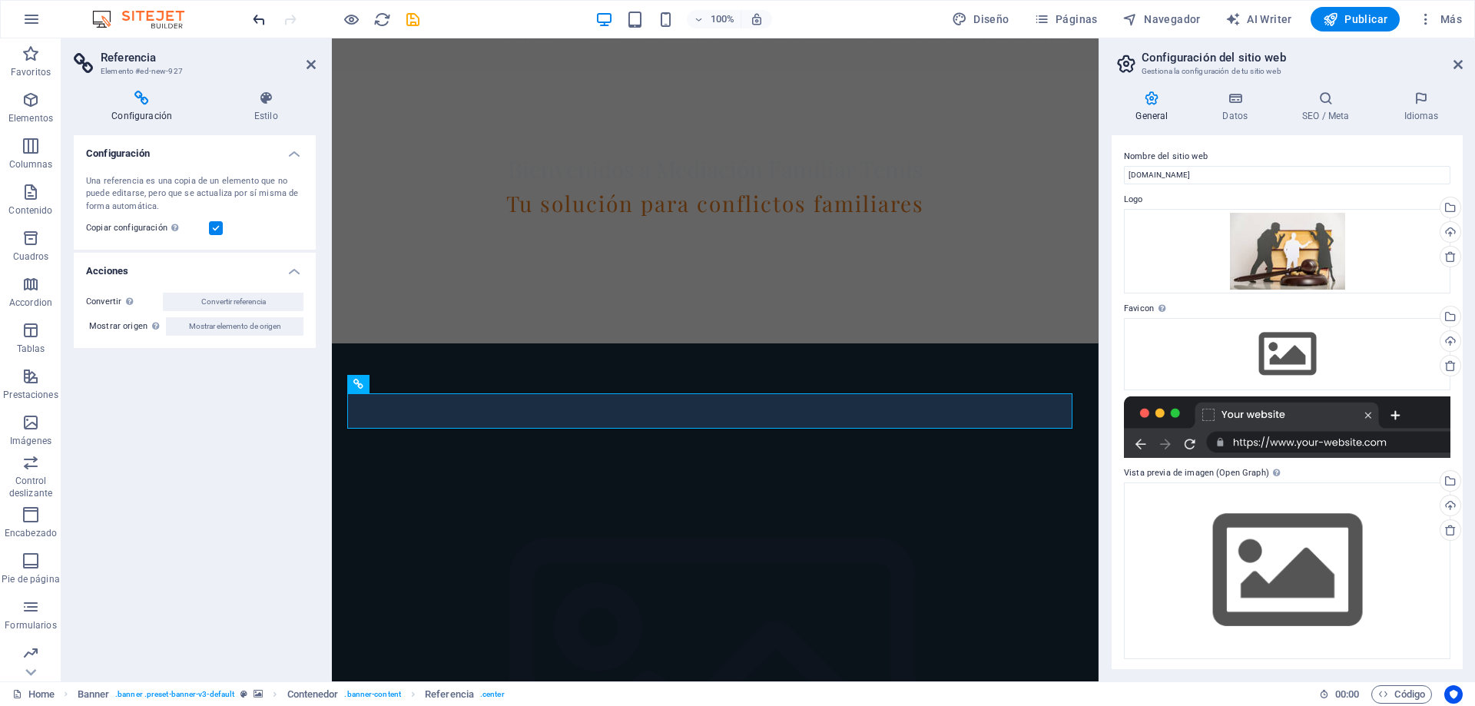
click at [254, 20] on icon "undo" at bounding box center [260, 20] width 18 height 18
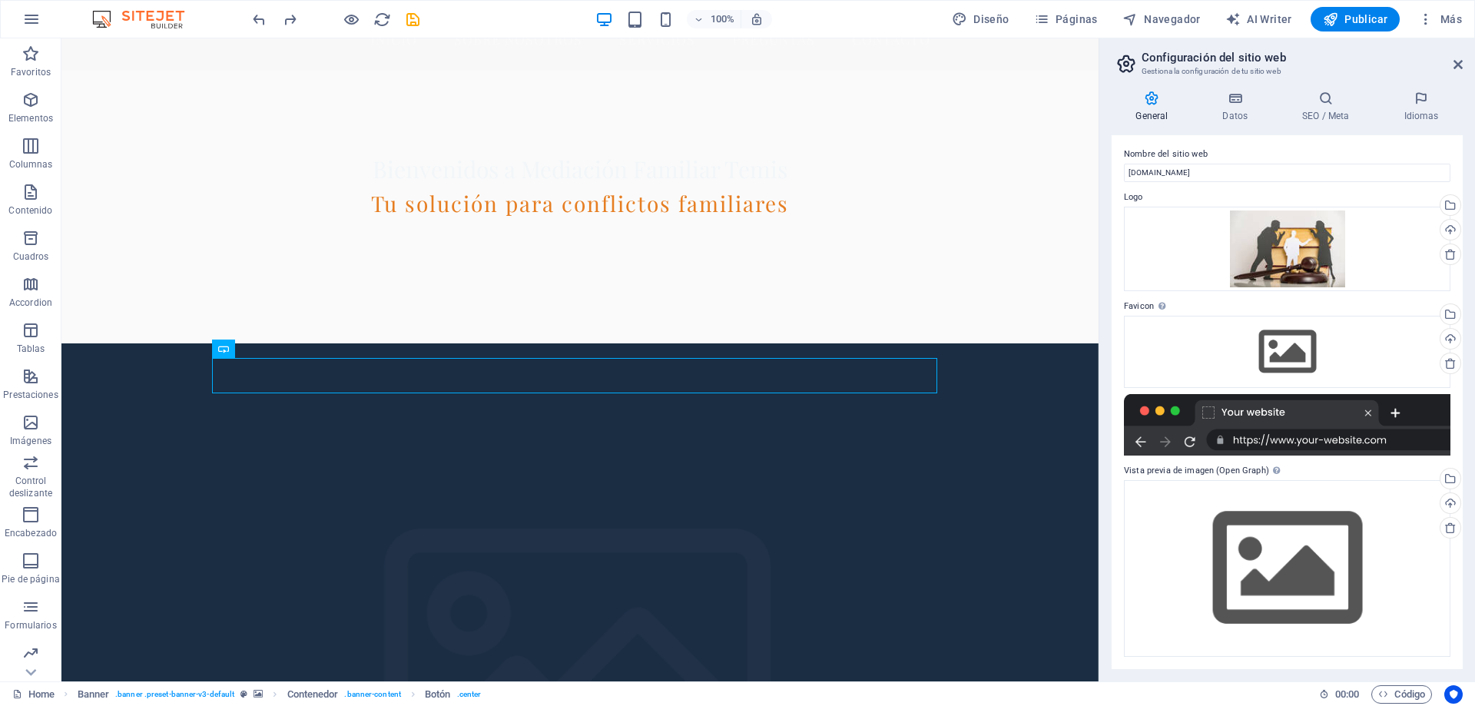
scroll to position [0, 0]
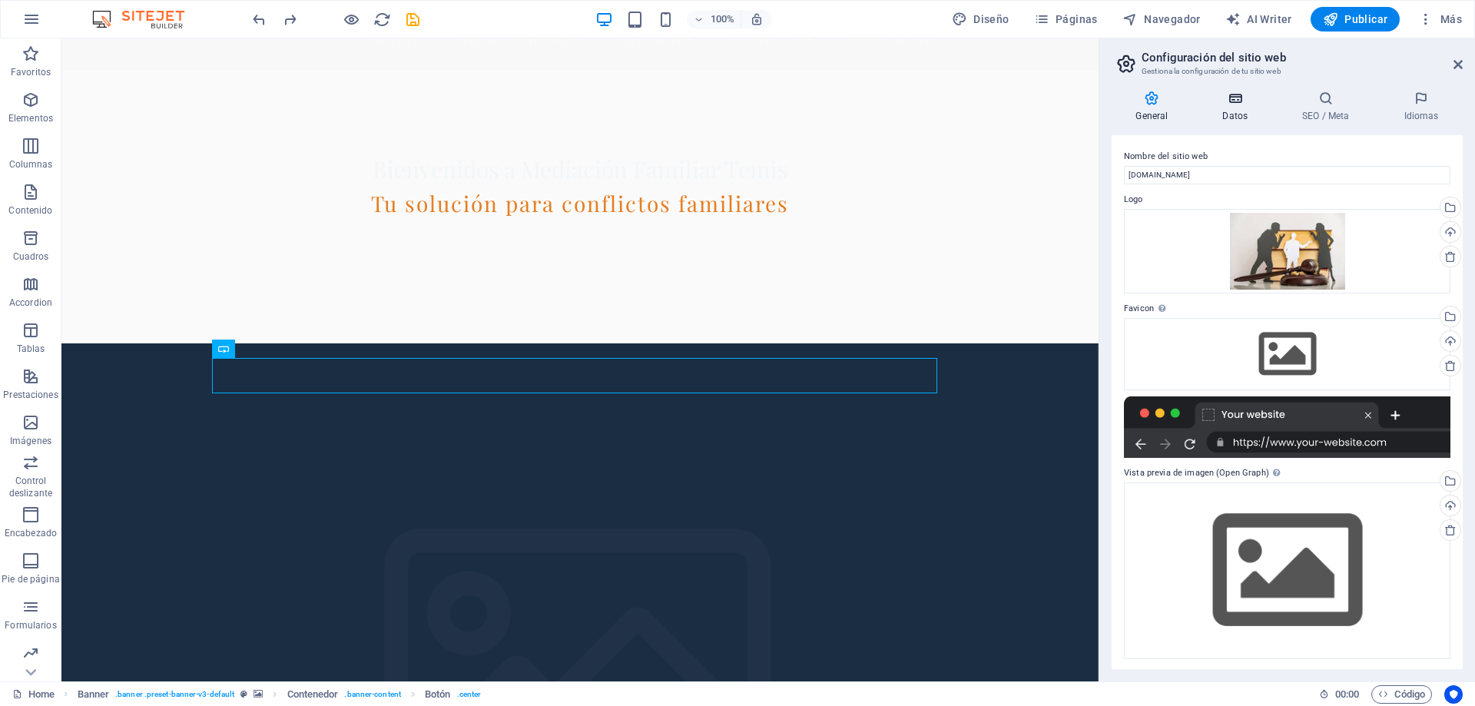
click at [1243, 109] on h4 "Datos" at bounding box center [1239, 107] width 80 height 32
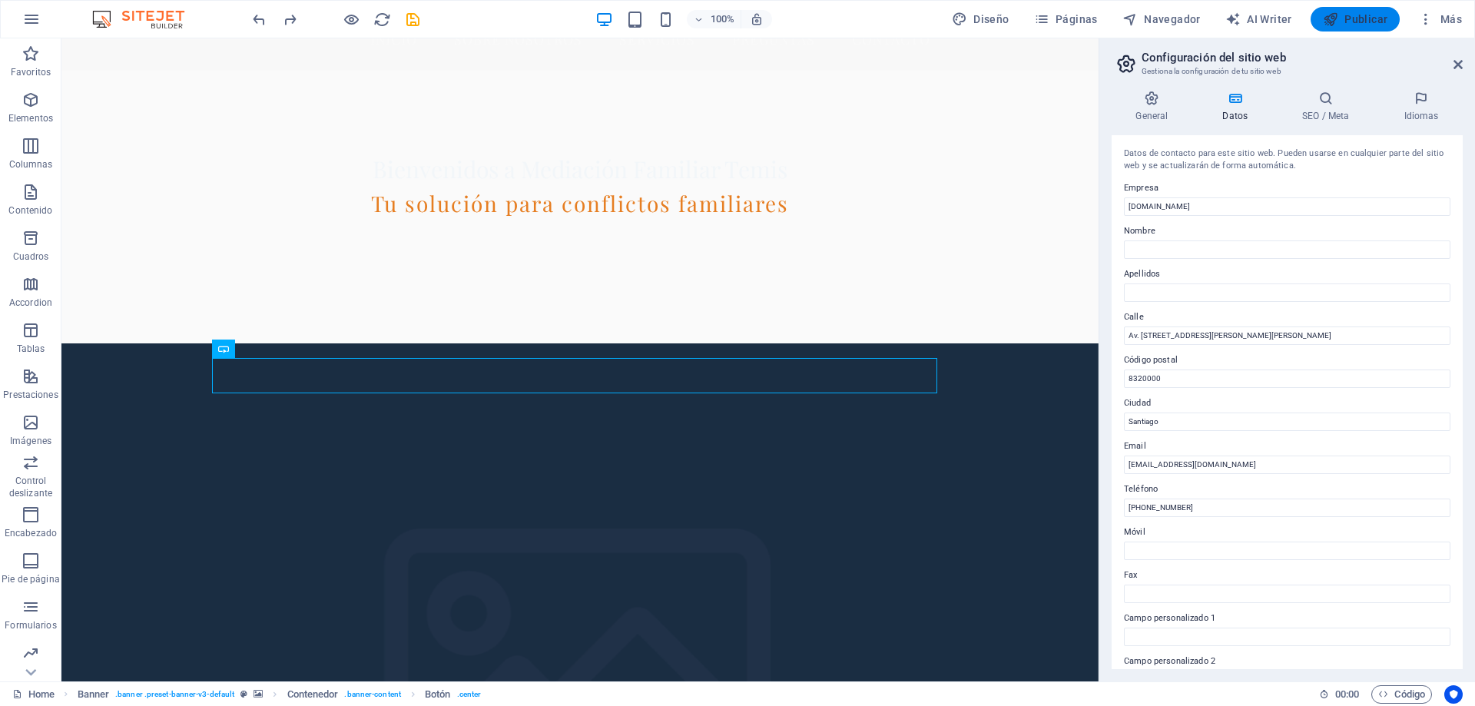
click at [1372, 18] on span "Publicar" at bounding box center [1355, 19] width 65 height 15
checkbox input "false"
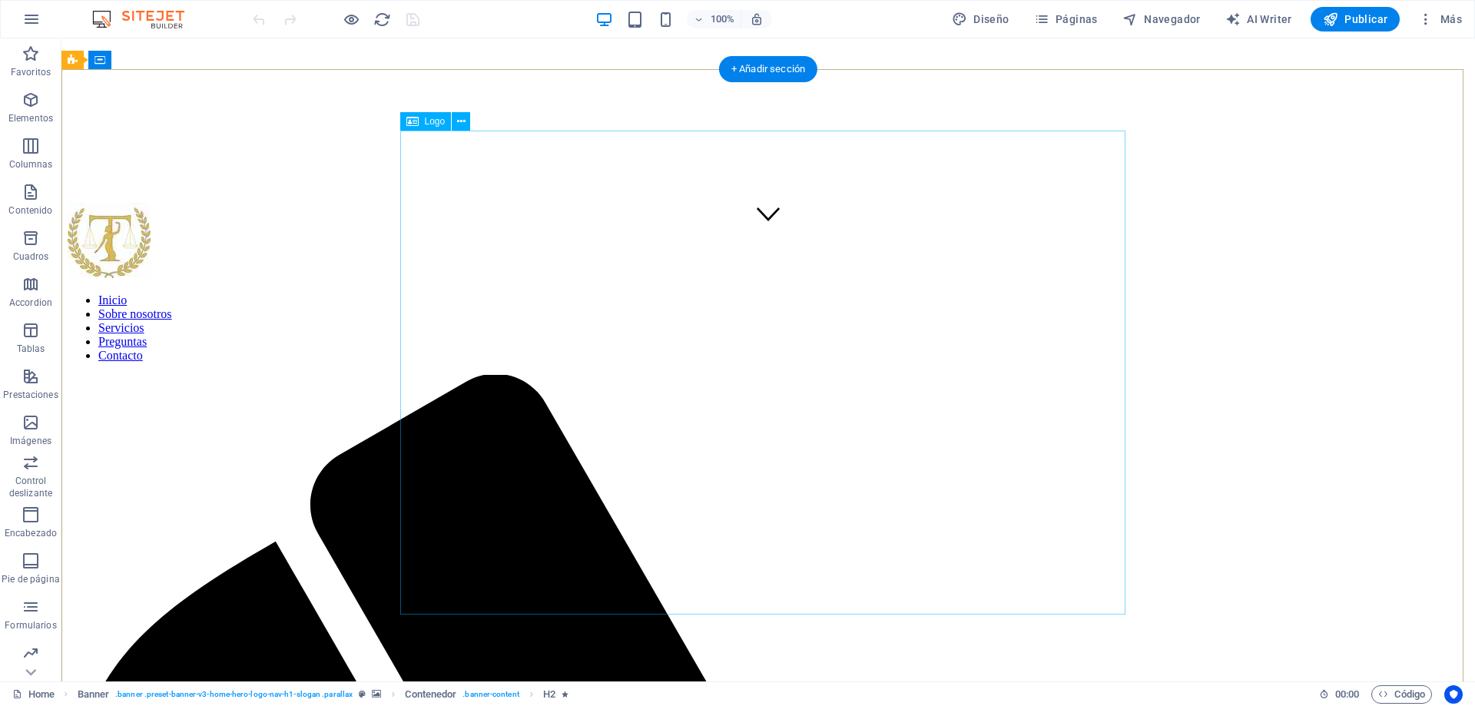
scroll to position [307, 0]
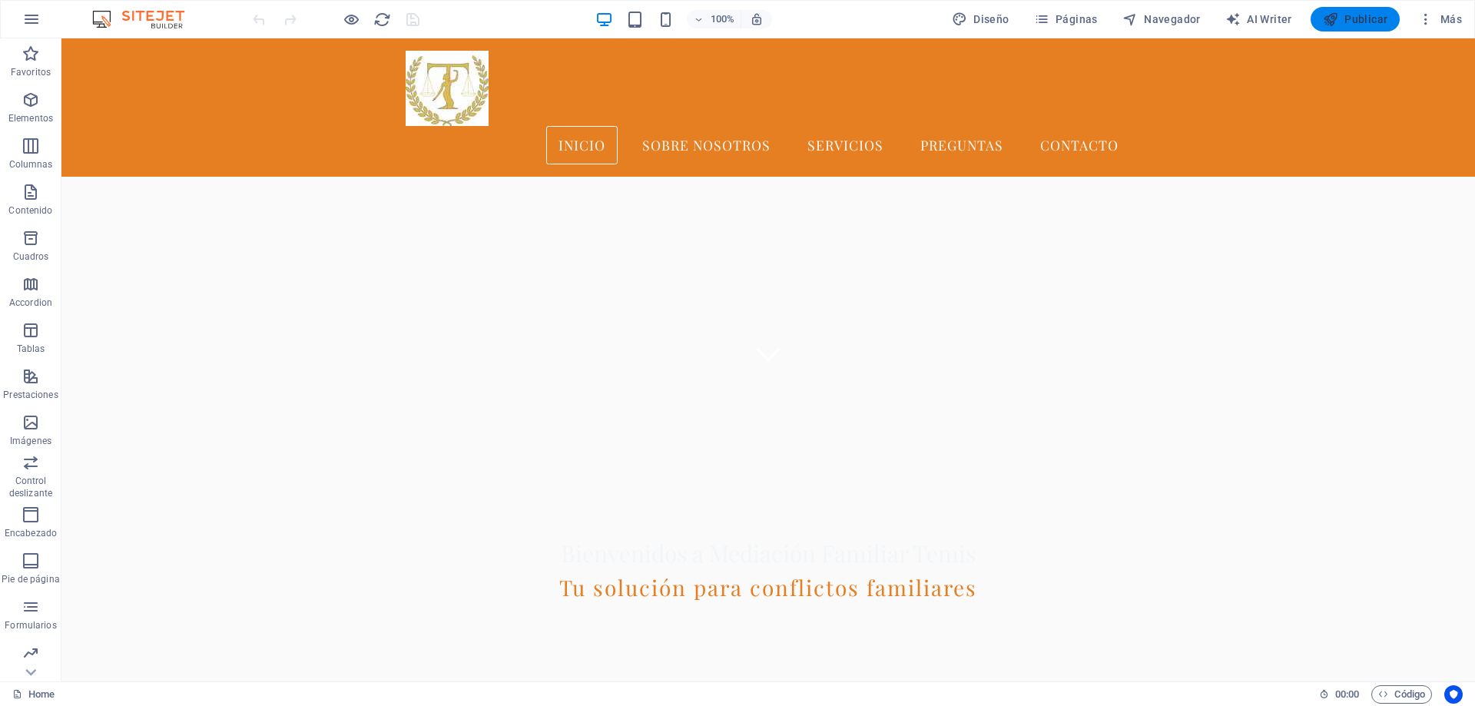
click at [1363, 17] on span "Publicar" at bounding box center [1355, 19] width 65 height 15
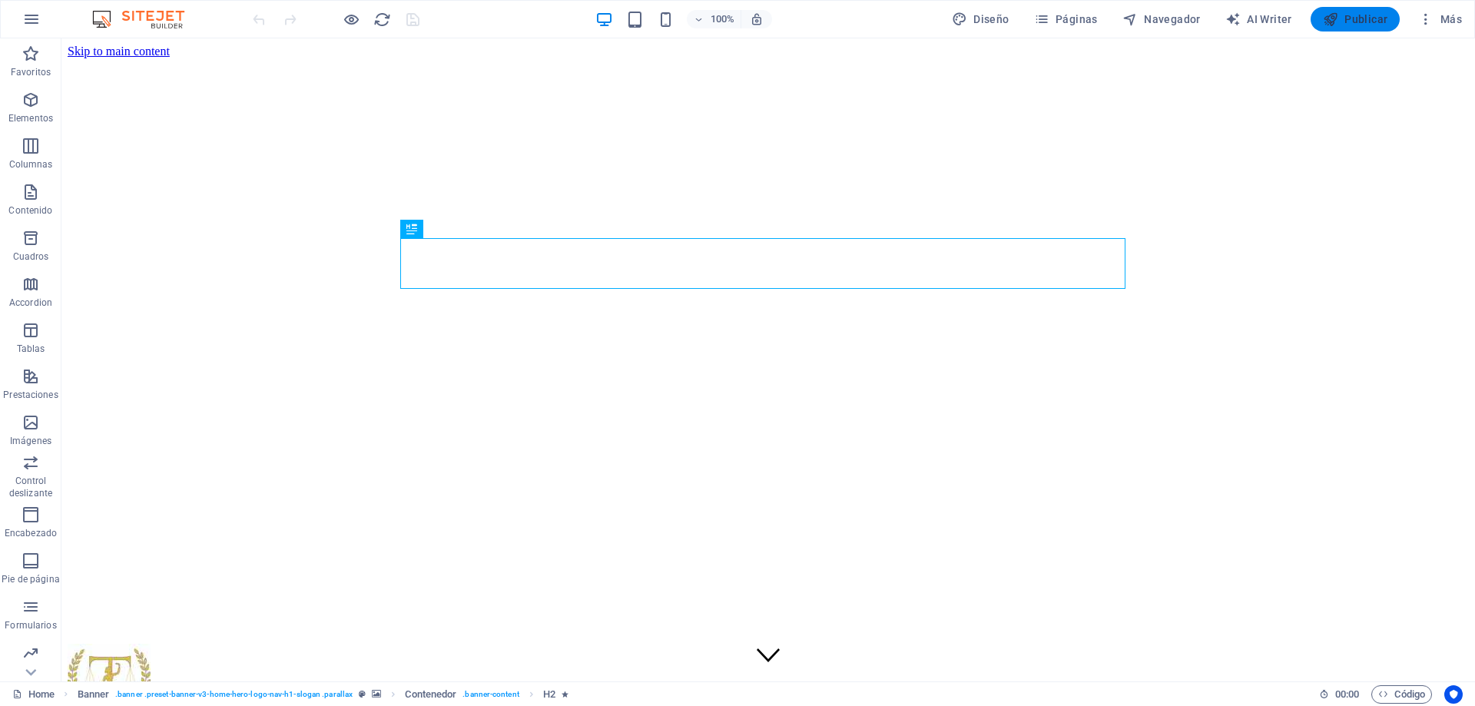
click at [1376, 19] on span "Publicar" at bounding box center [1355, 19] width 65 height 15
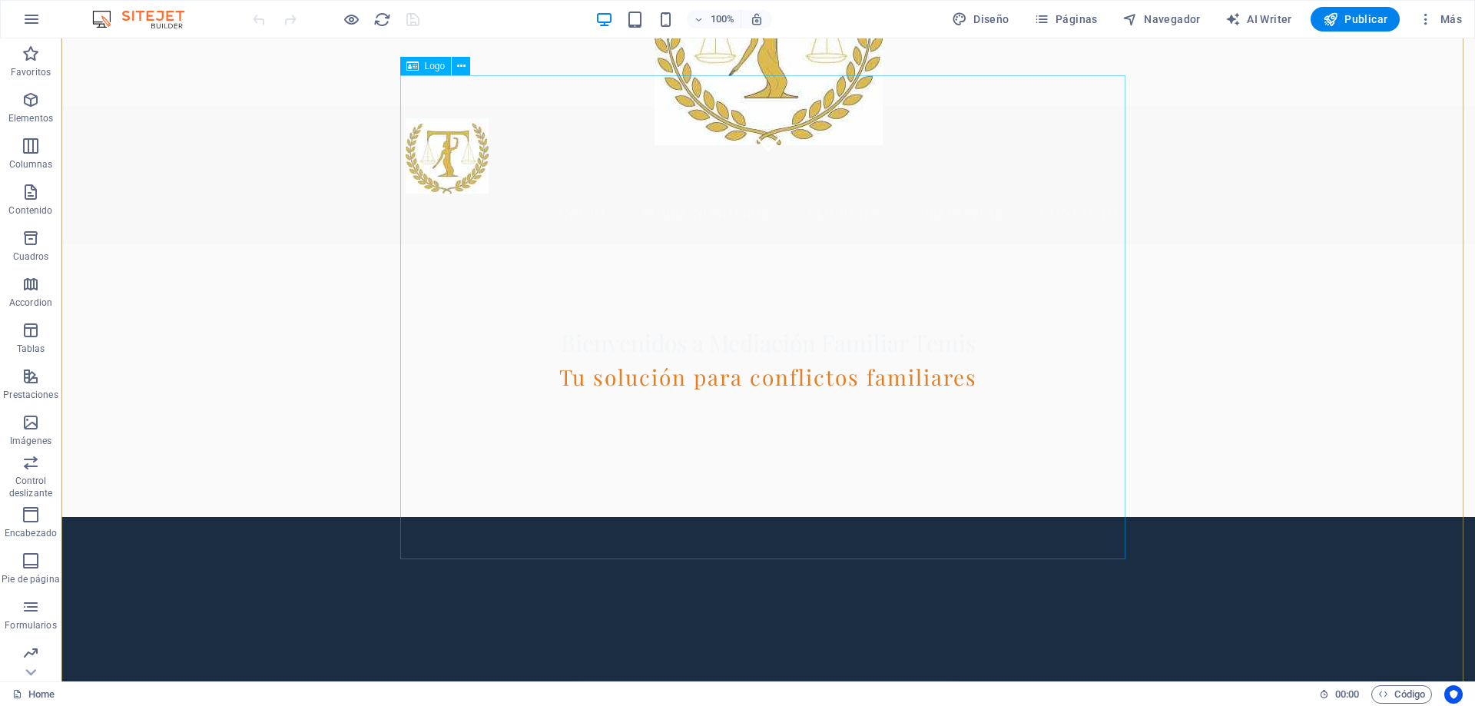
scroll to position [538, 0]
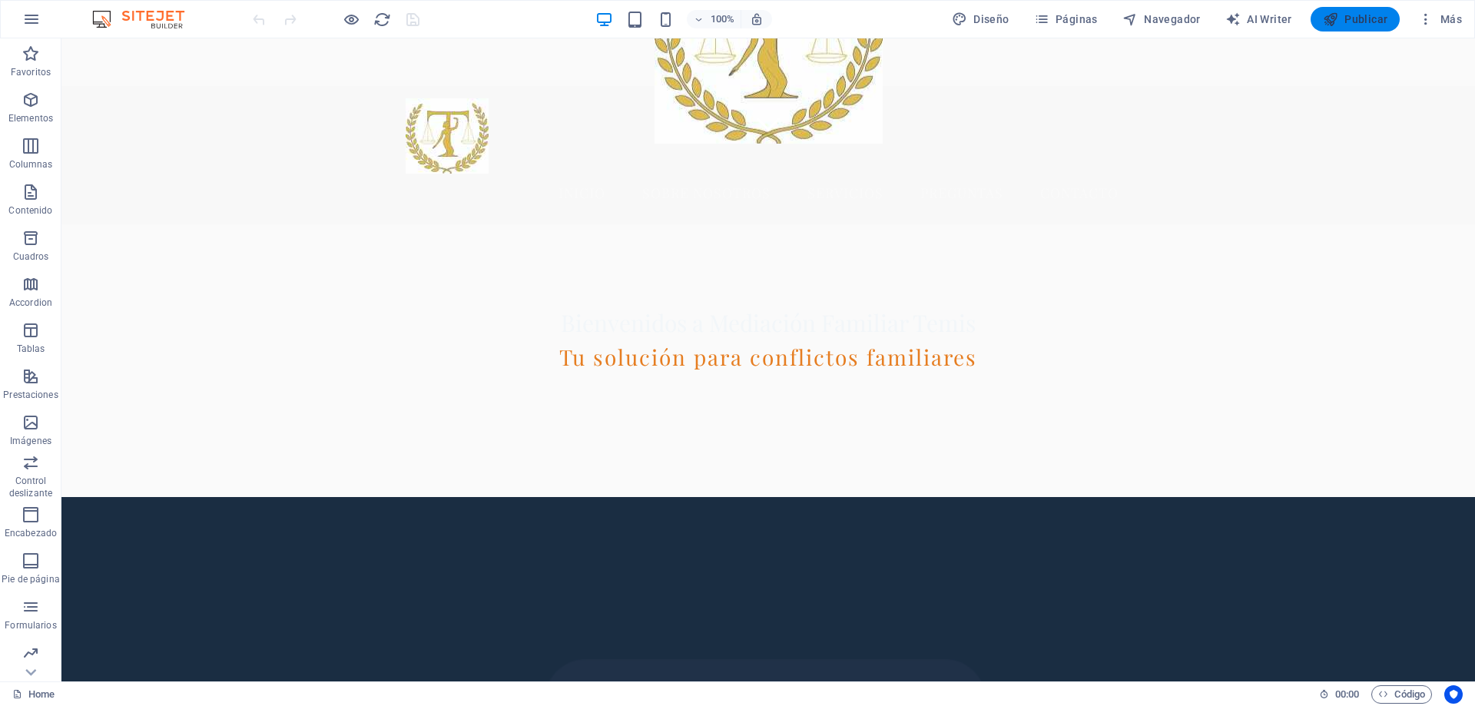
click at [1368, 22] on span "Publicar" at bounding box center [1355, 19] width 65 height 15
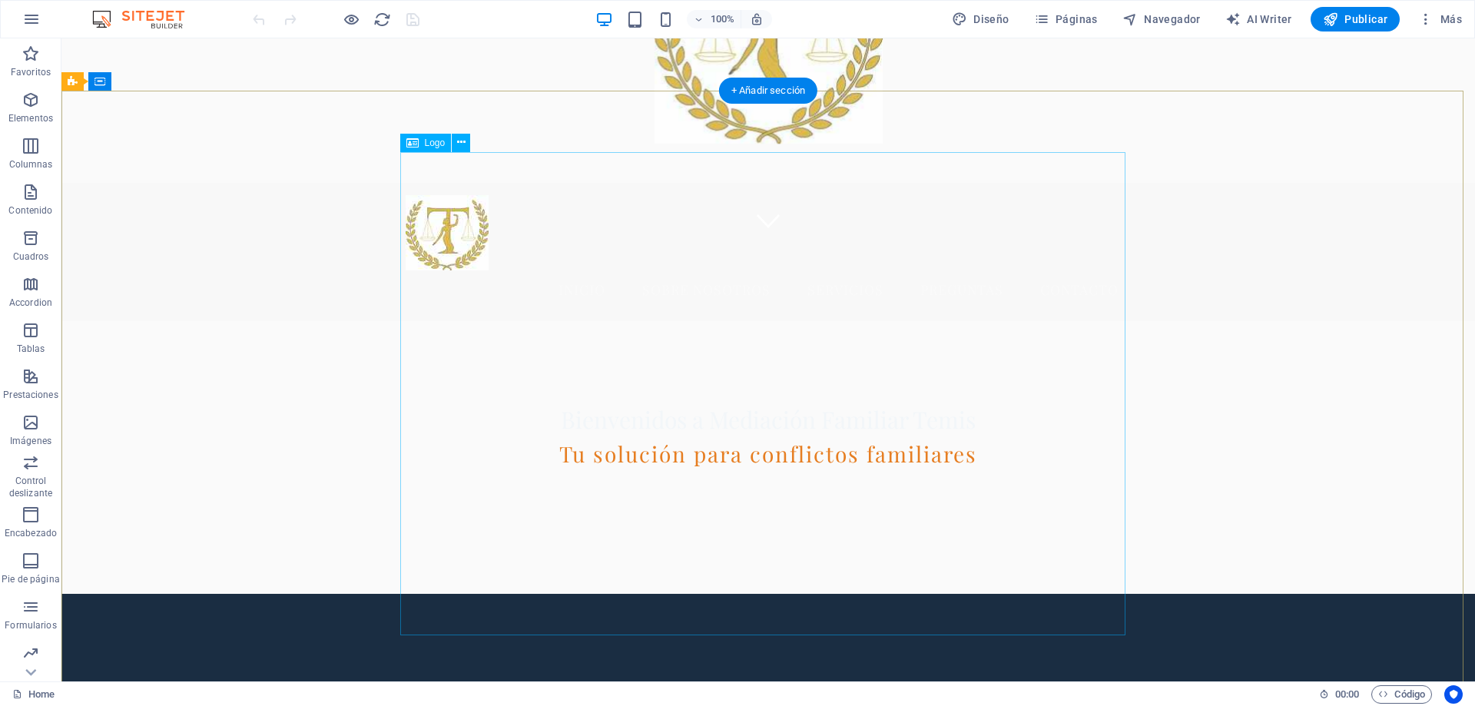
scroll to position [461, 0]
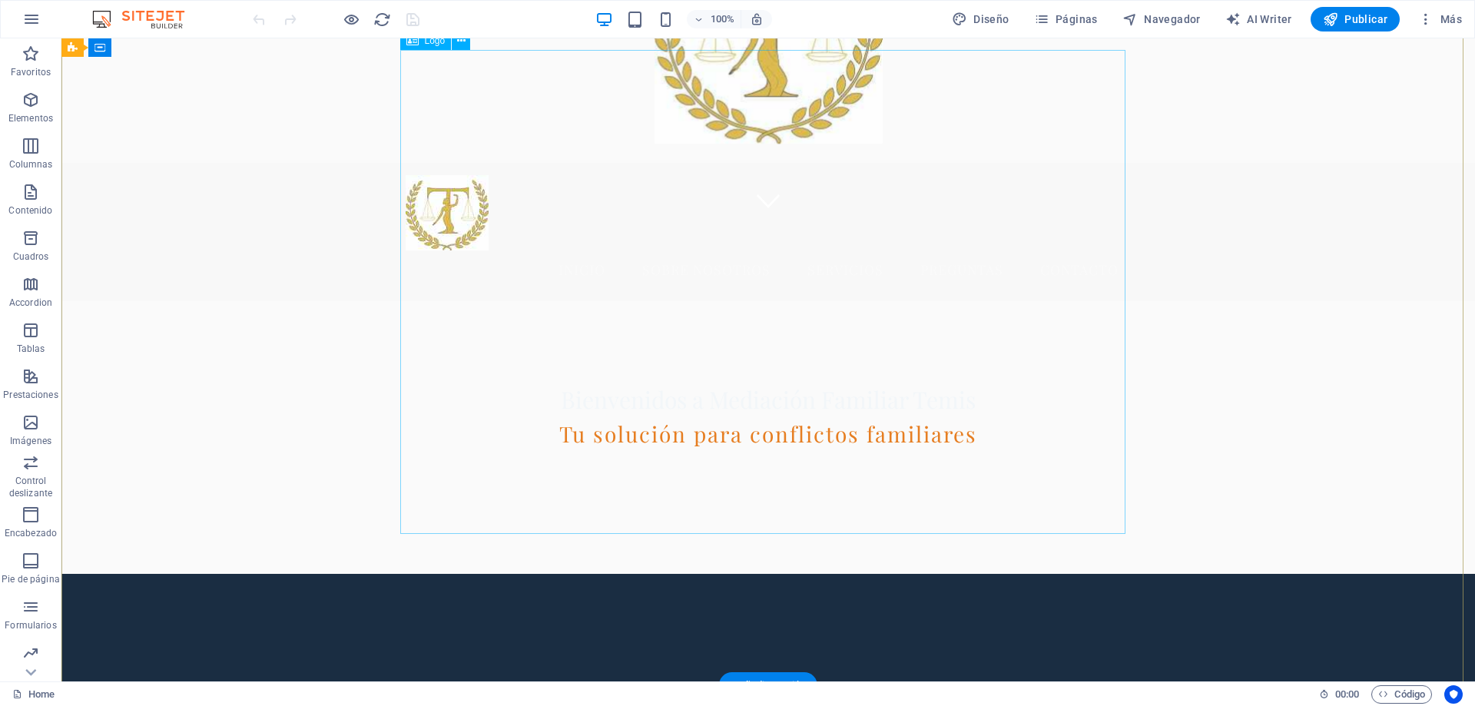
click at [178, 47] on icon at bounding box center [175, 48] width 8 height 16
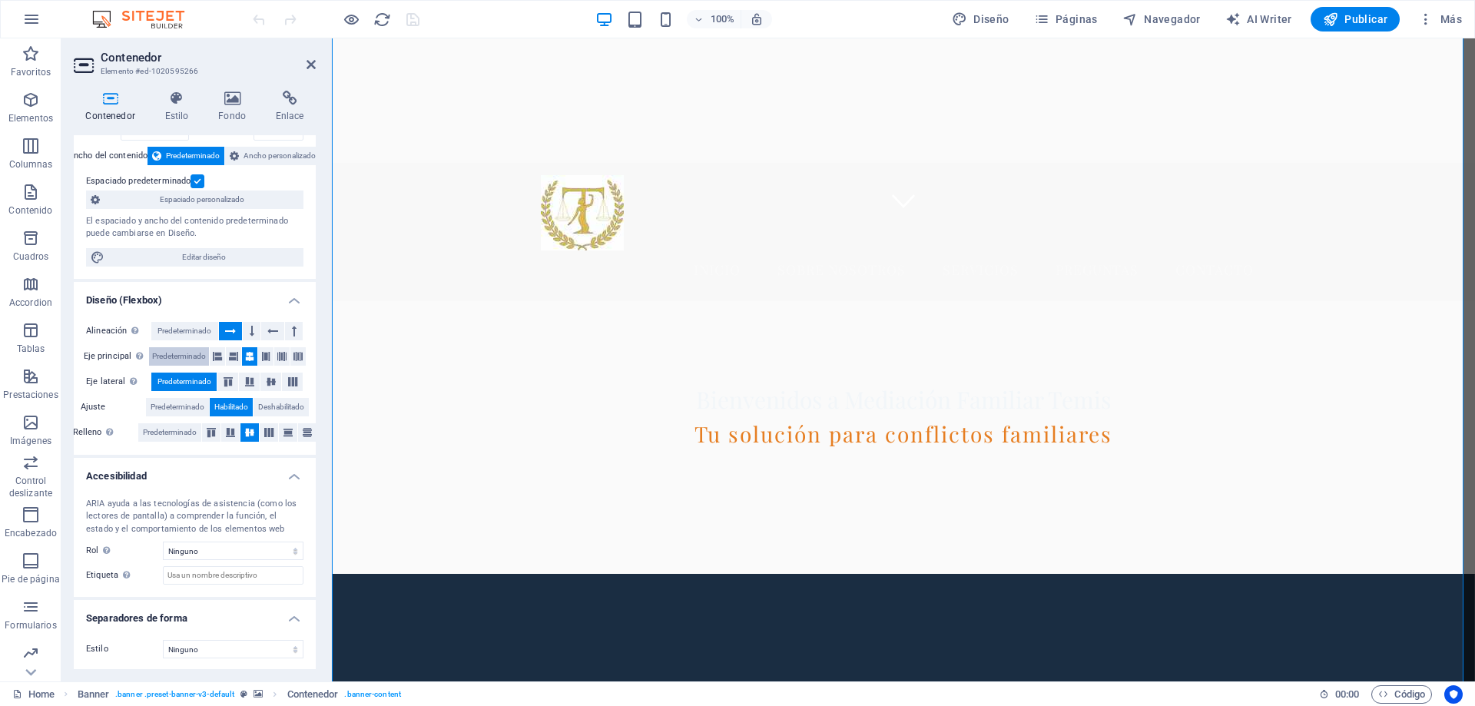
scroll to position [80, 0]
click at [240, 557] on select "Ninguno Alert Article Banner Comment Complementary Dialog Encabezado Marquee Pi…" at bounding box center [233, 549] width 141 height 18
select select "banner"
click at [163, 540] on select "Ninguno Alert Article Banner Comment Complementary Dialog Encabezado Marquee Pi…" at bounding box center [233, 549] width 141 height 18
click at [246, 574] on input "Etiqueta Usa la etiqueta ARIA para proporcionar un nombre claro y descriptivo a…" at bounding box center [233, 574] width 141 height 18
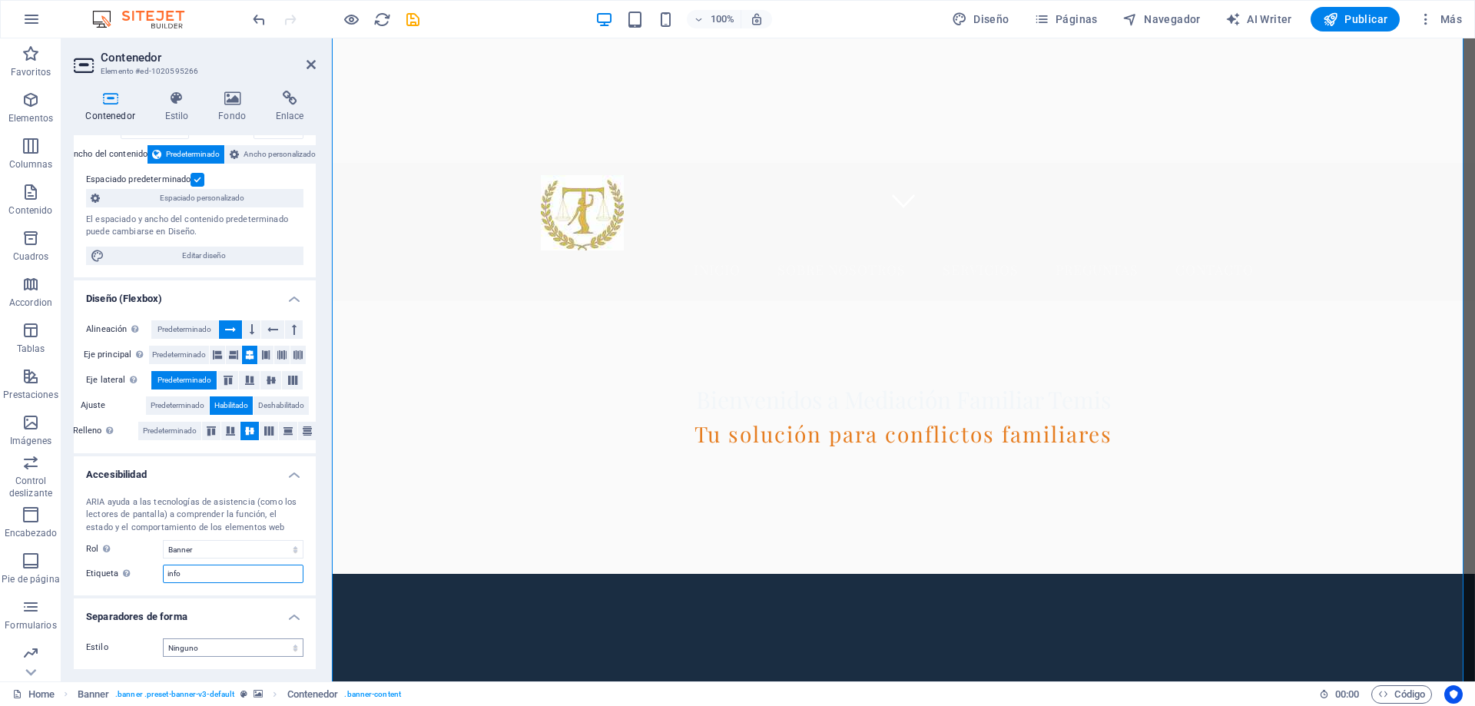
type input "info"
click at [234, 655] on select "Ninguno Triángulo Cuadrado Diagonal Polígono 1 Polígono 2 Zigzag Múltiples zigz…" at bounding box center [233, 648] width 141 height 18
click at [163, 639] on select "Ninguno Triángulo Cuadrado Diagonal Polígono 1 Polígono 2 Zigzag Múltiples zigz…" at bounding box center [233, 648] width 141 height 18
click at [207, 653] on select "Ninguno Triángulo Cuadrado Diagonal Polígono 1 Polígono 2 Zigzag Múltiples zigz…" at bounding box center [233, 648] width 141 height 18
select select "none"
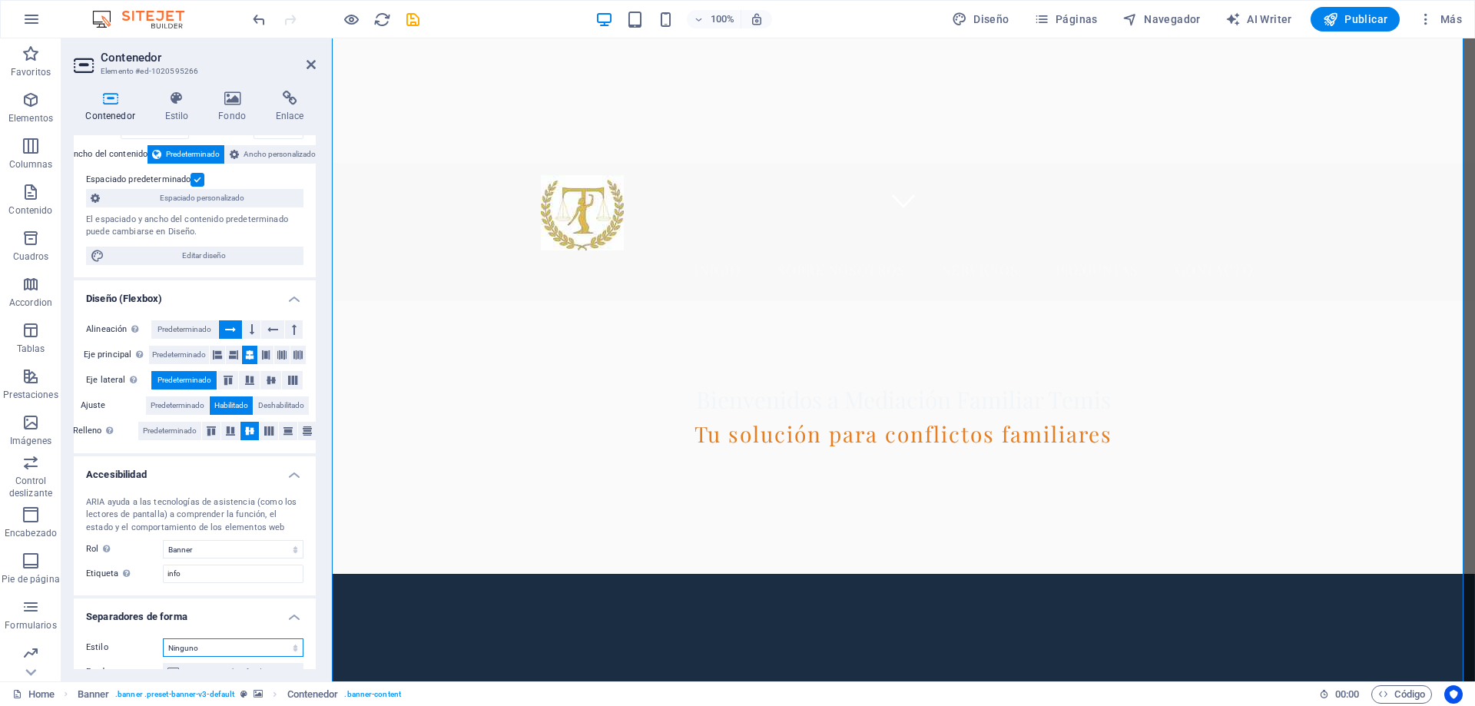
click at [163, 639] on select "Ninguno Triángulo Cuadrado Diagonal Polígono 1 Polígono 2 Zigzag Múltiples zigz…" at bounding box center [233, 648] width 141 height 18
click at [229, 99] on icon at bounding box center [232, 98] width 51 height 15
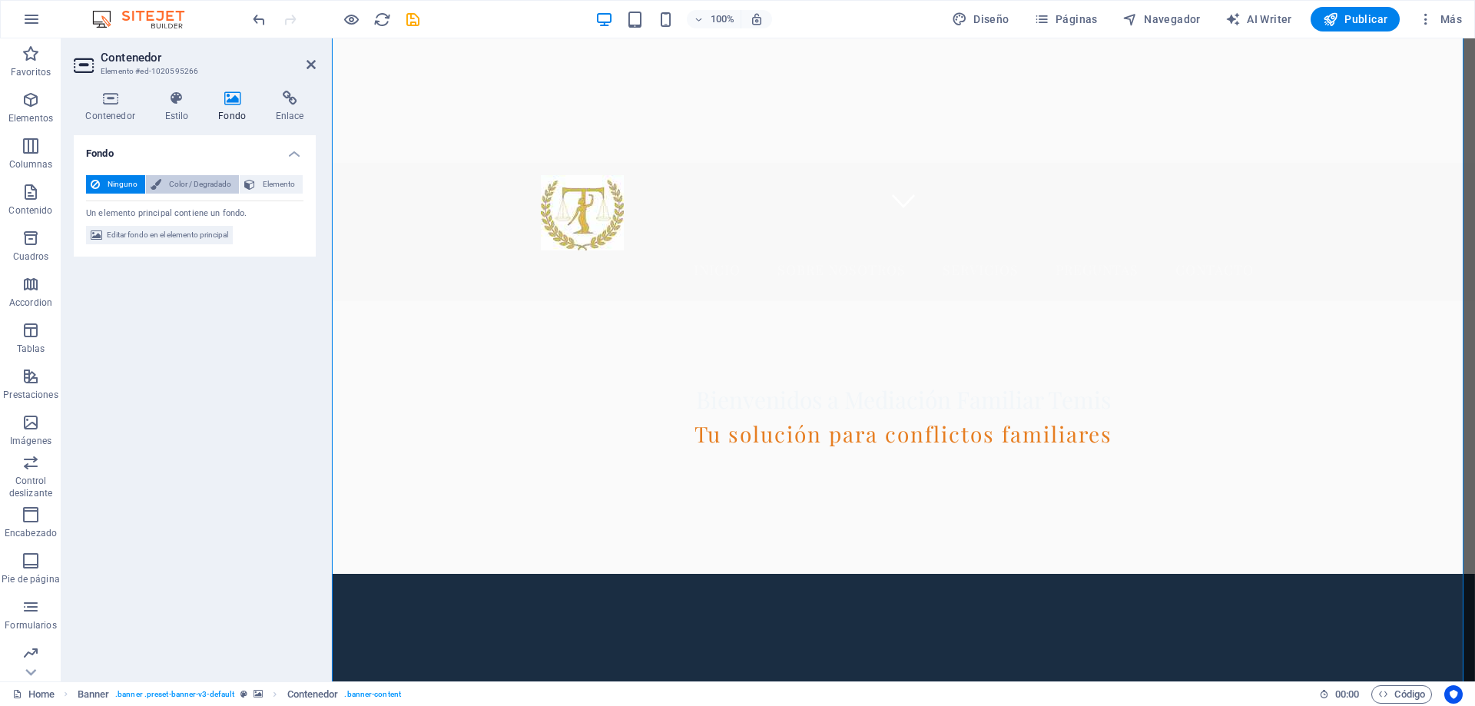
click at [220, 189] on span "Color / Degradado" at bounding box center [200, 184] width 68 height 18
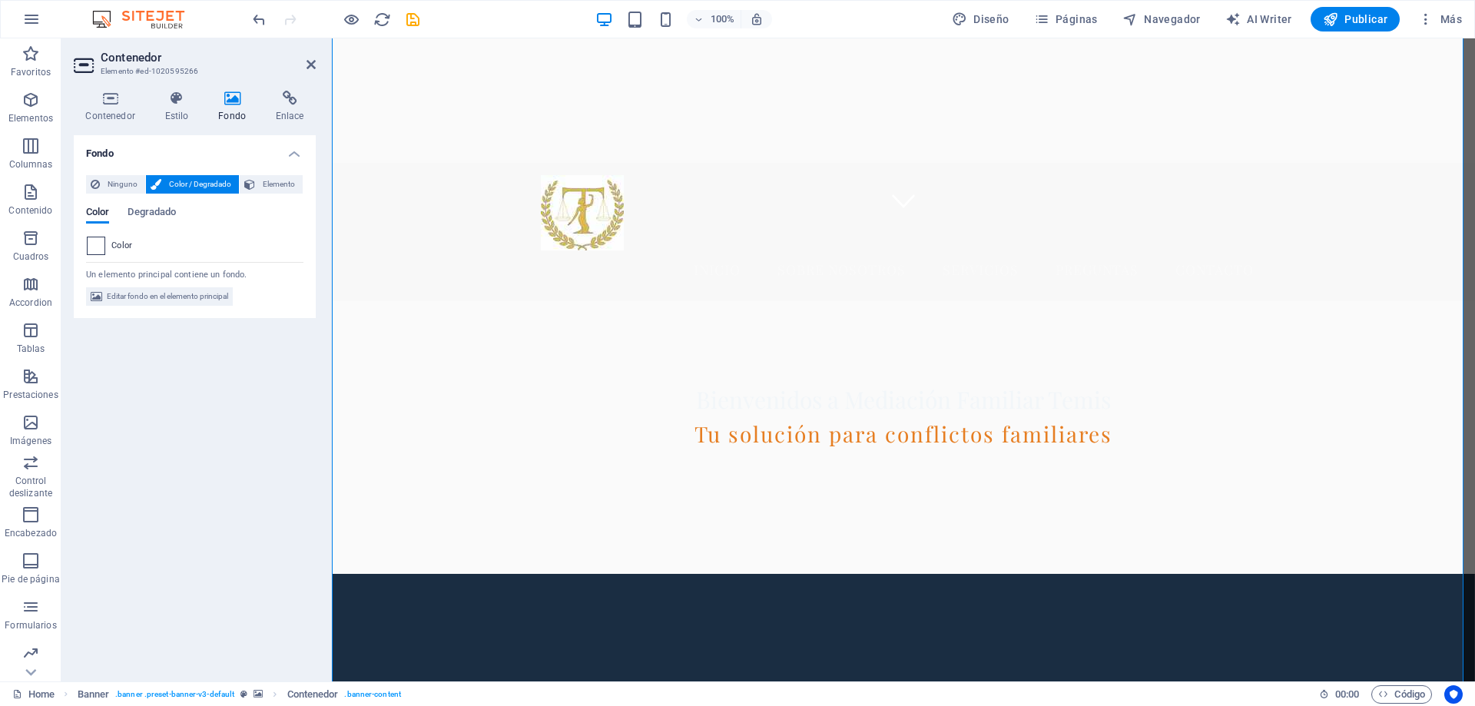
click at [101, 249] on span at bounding box center [96, 245] width 17 height 17
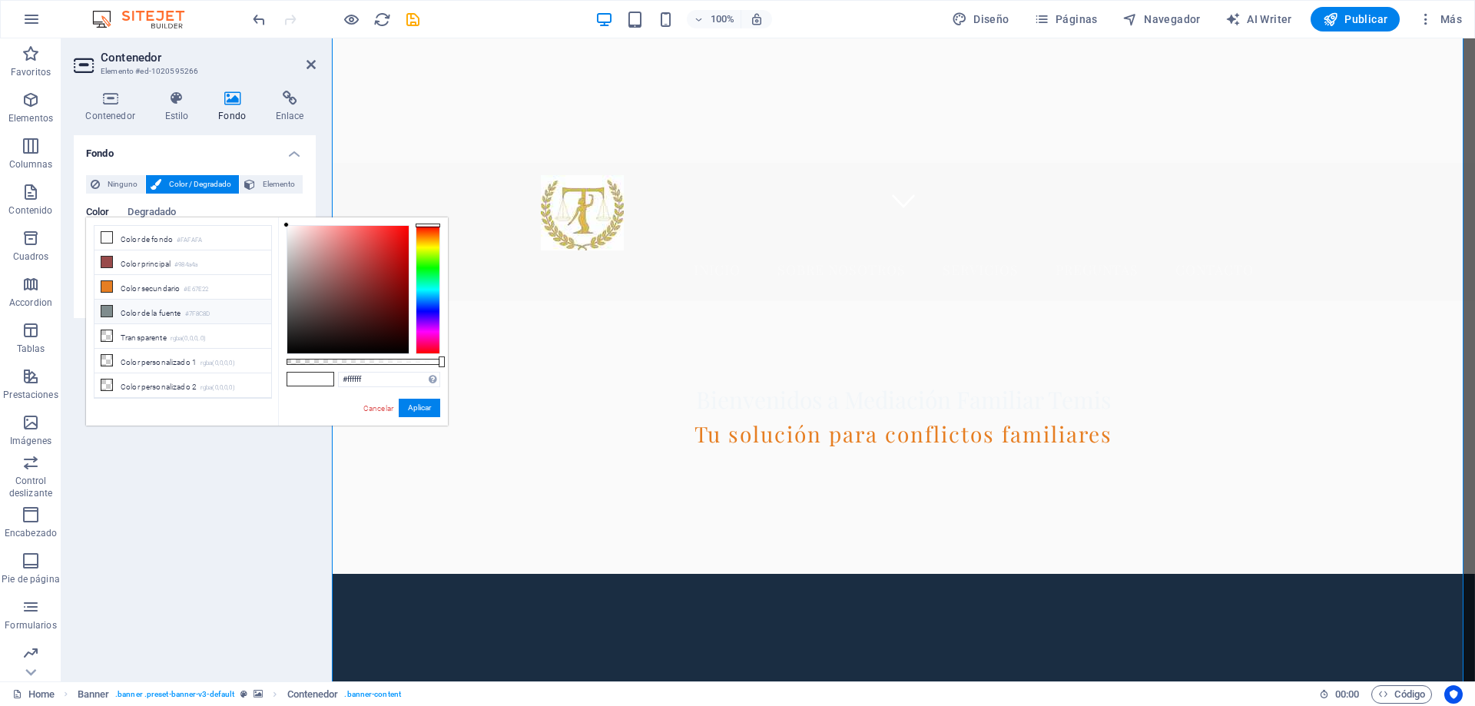
click at [139, 309] on li "Color de la fuente #7F8C8D" at bounding box center [183, 312] width 177 height 25
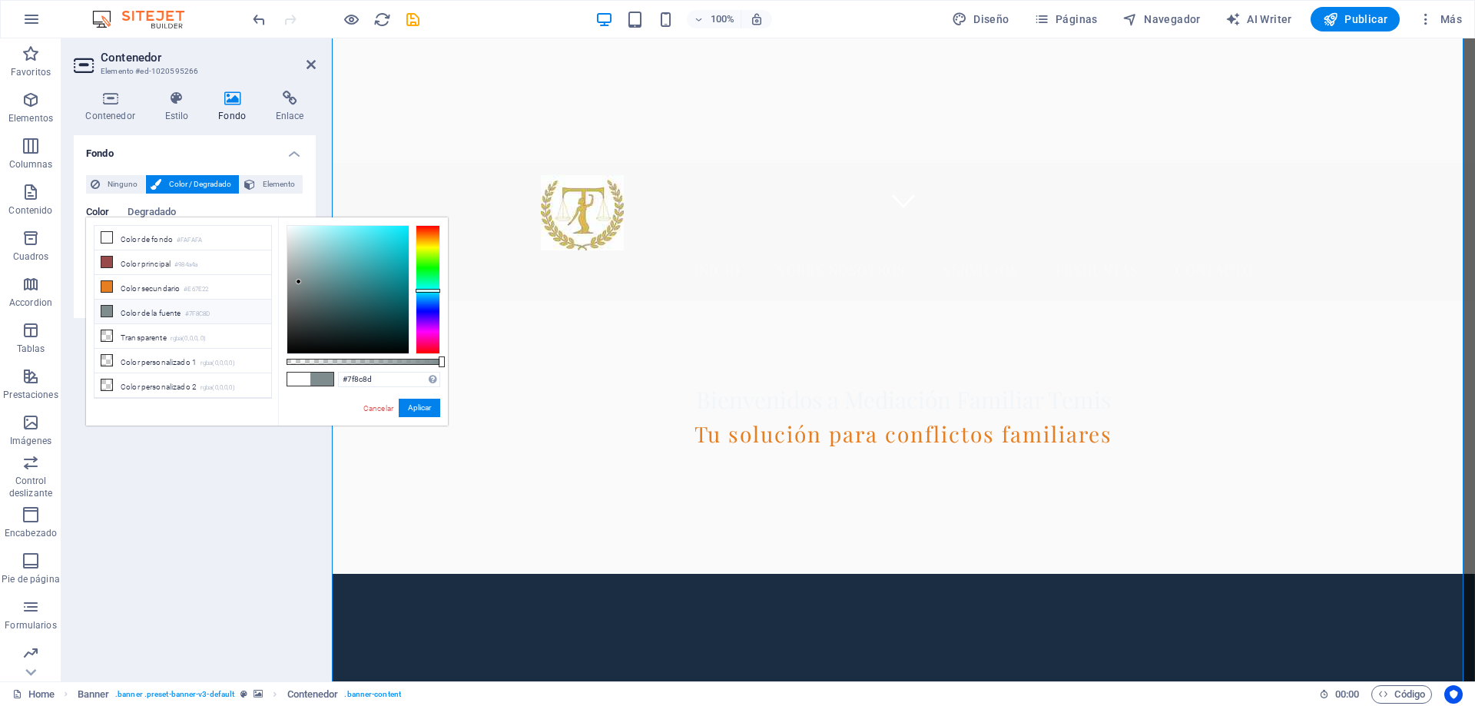
click at [139, 309] on li "Color de la fuente #7F8C8D" at bounding box center [183, 312] width 177 height 25
drag, startPoint x: 295, startPoint y: 280, endPoint x: 341, endPoint y: 252, distance: 54.2
click at [341, 252] on div at bounding box center [347, 290] width 121 height 128
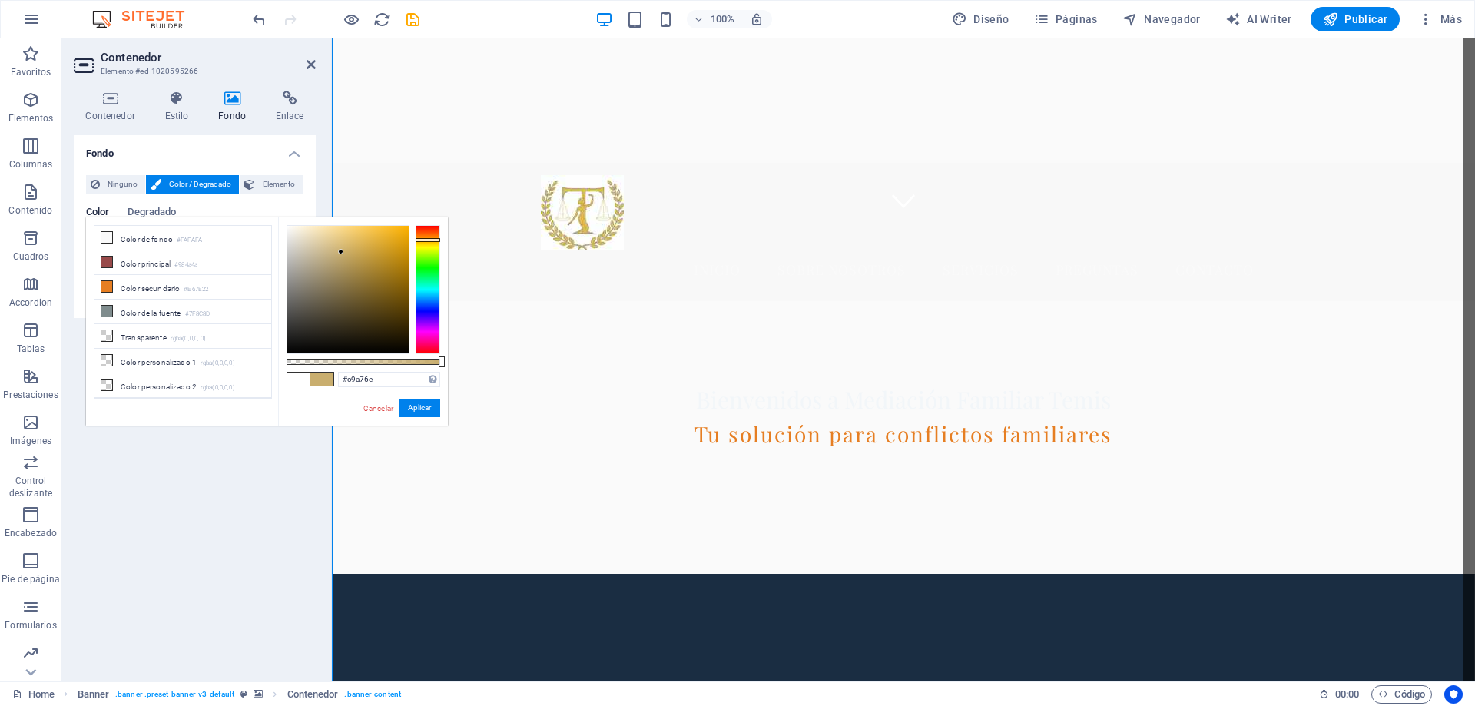
type input "#c9a46e"
drag, startPoint x: 433, startPoint y: 289, endPoint x: 436, endPoint y: 237, distance: 51.6
click at [436, 237] on div at bounding box center [428, 238] width 25 height 4
click at [420, 410] on button "Aplicar" at bounding box center [419, 408] width 41 height 18
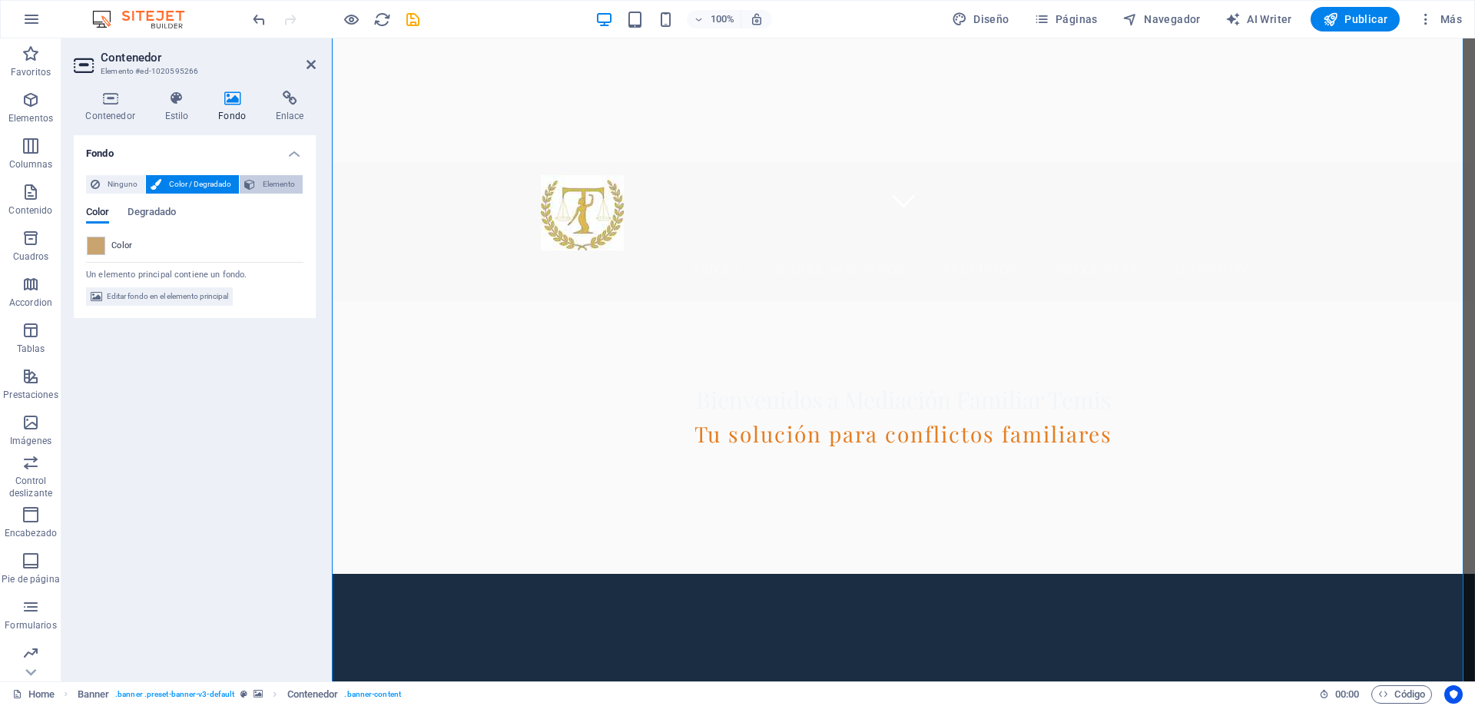
click at [287, 180] on span "Elemento" at bounding box center [279, 184] width 38 height 18
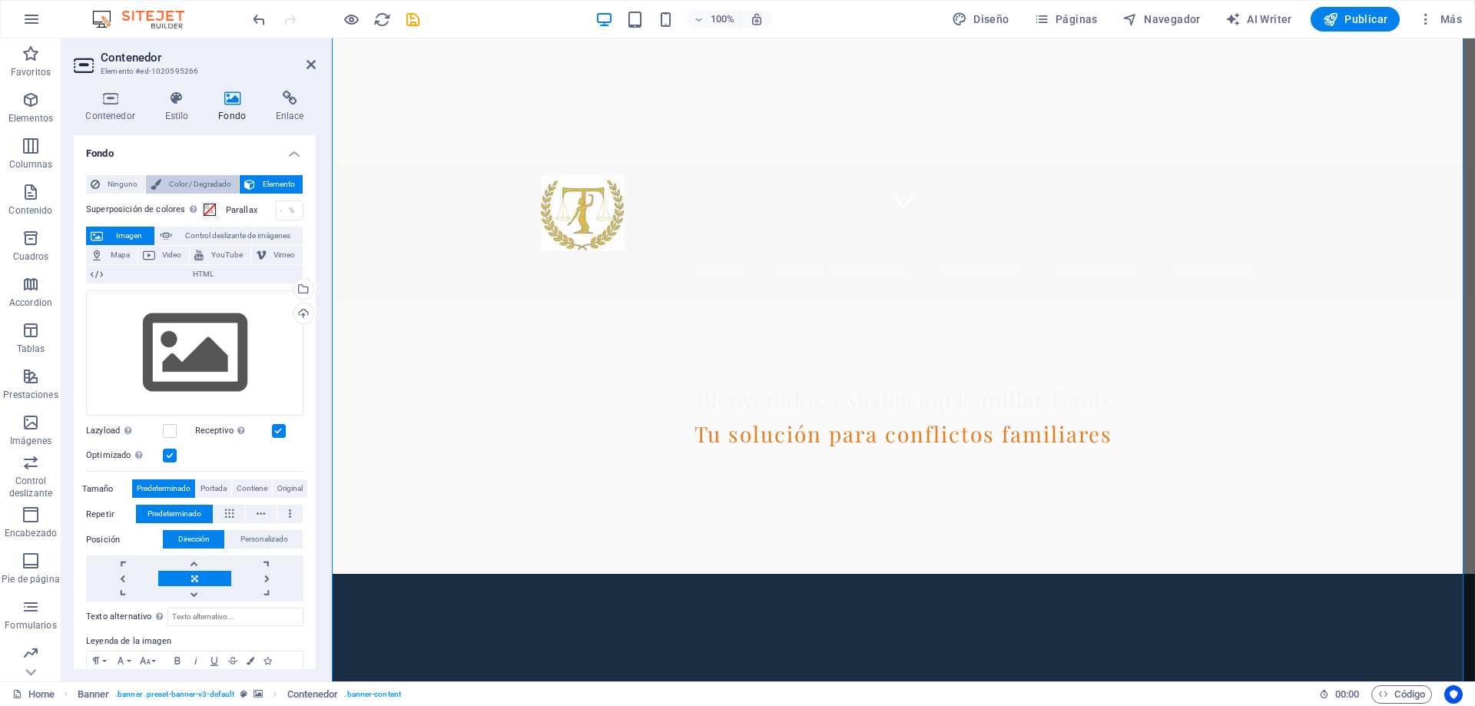
click at [217, 182] on span "Color / Degradado" at bounding box center [200, 184] width 68 height 18
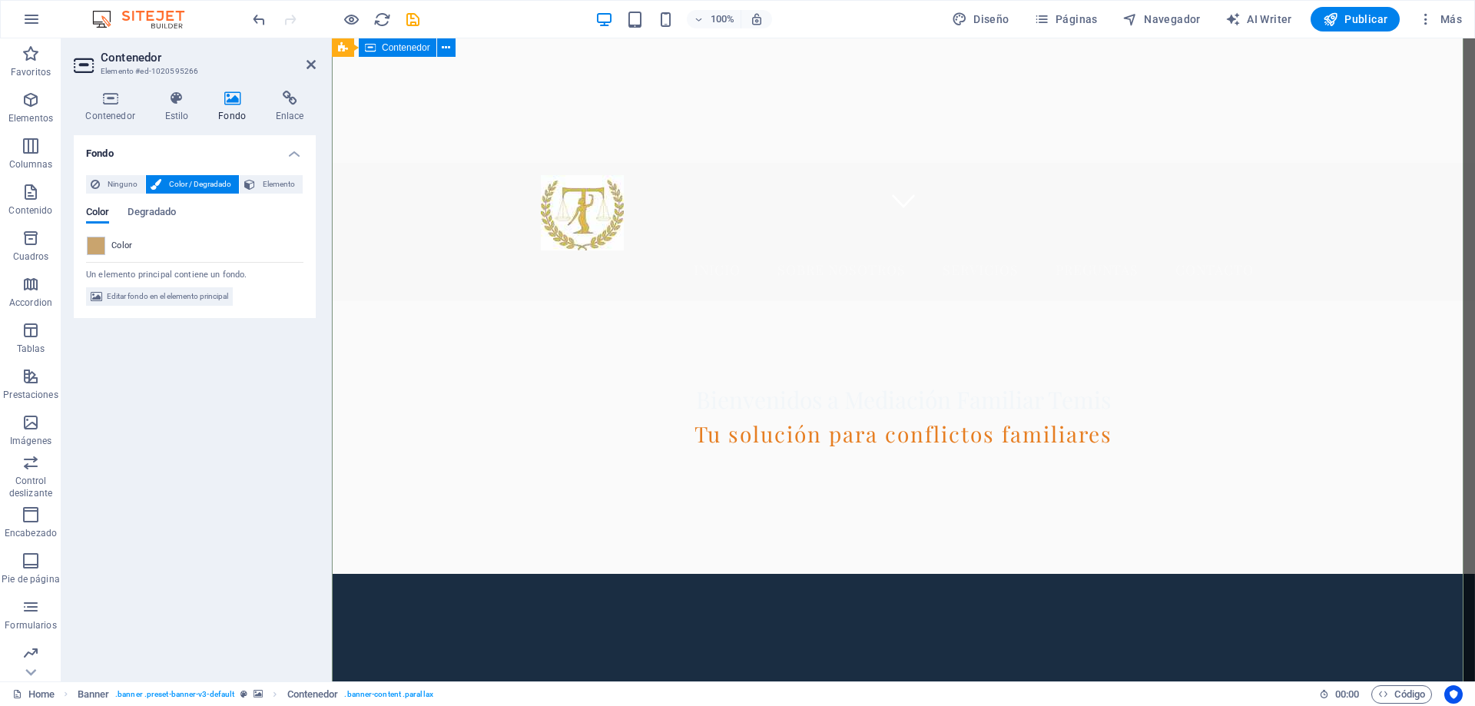
click at [347, 51] on icon at bounding box center [343, 47] width 10 height 18
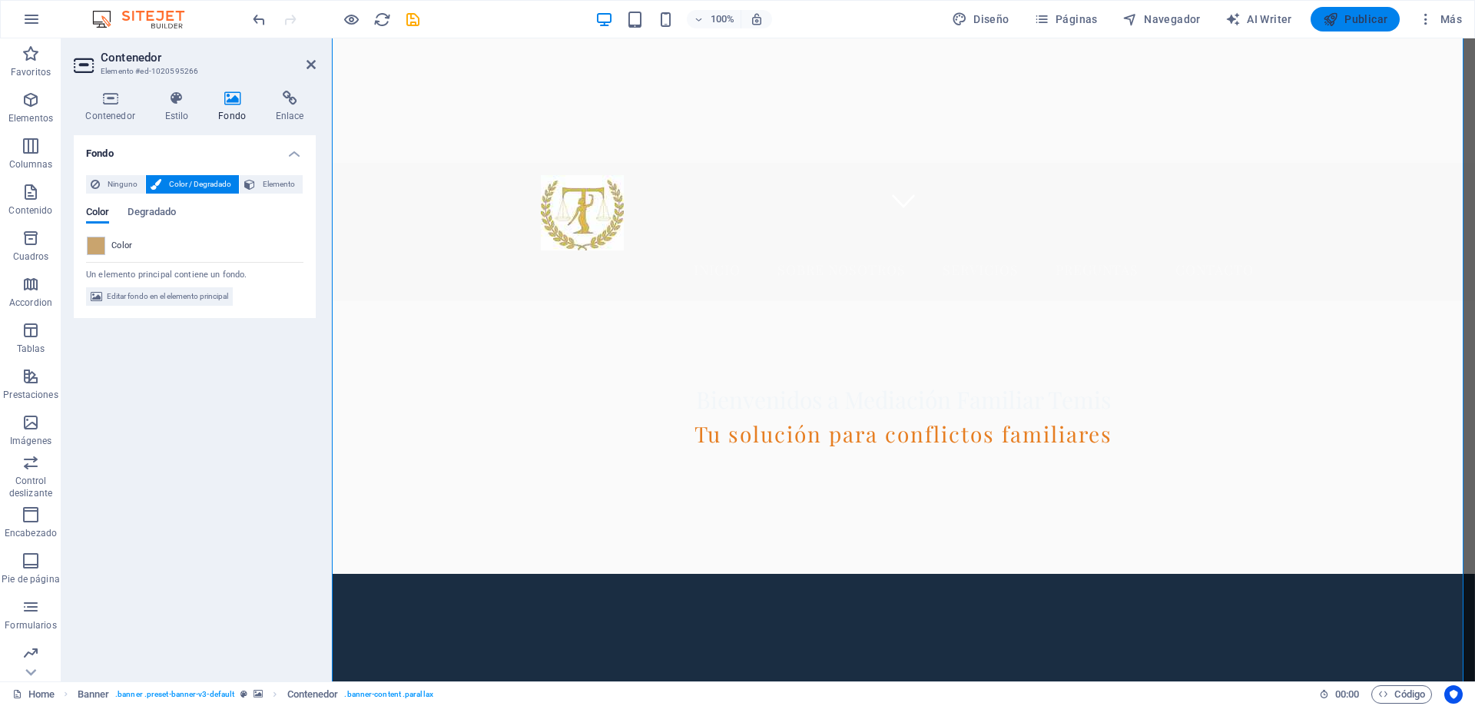
click at [1360, 18] on span "Publicar" at bounding box center [1355, 19] width 65 height 15
checkbox input "false"
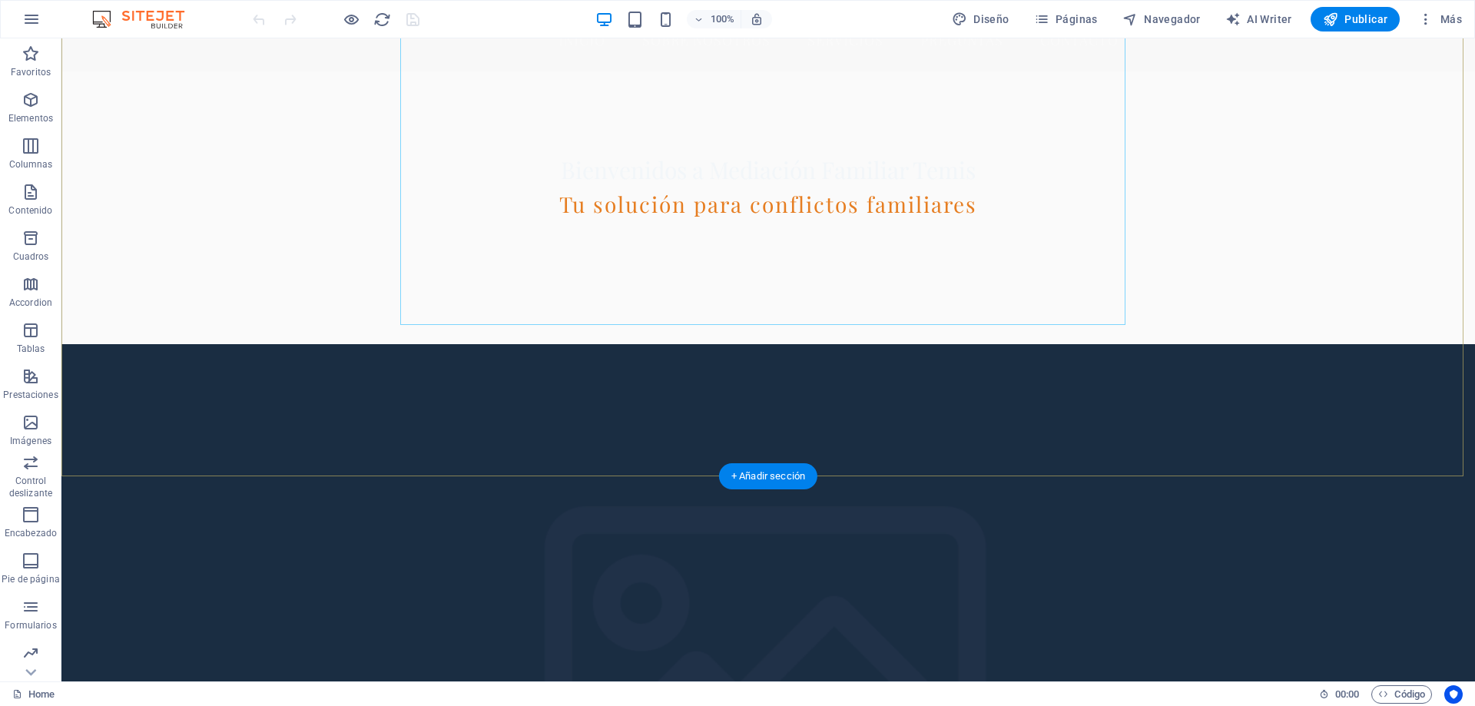
scroll to position [692, 0]
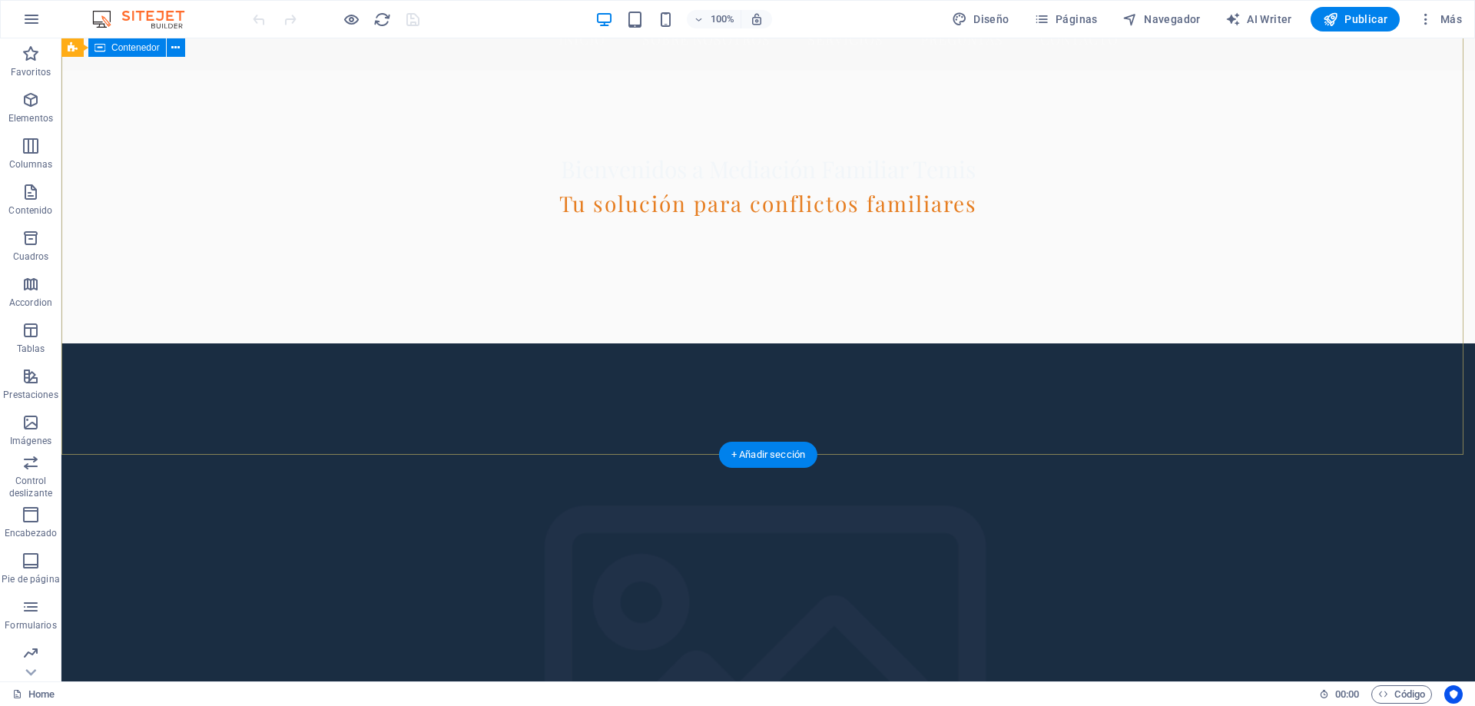
select select "banner"
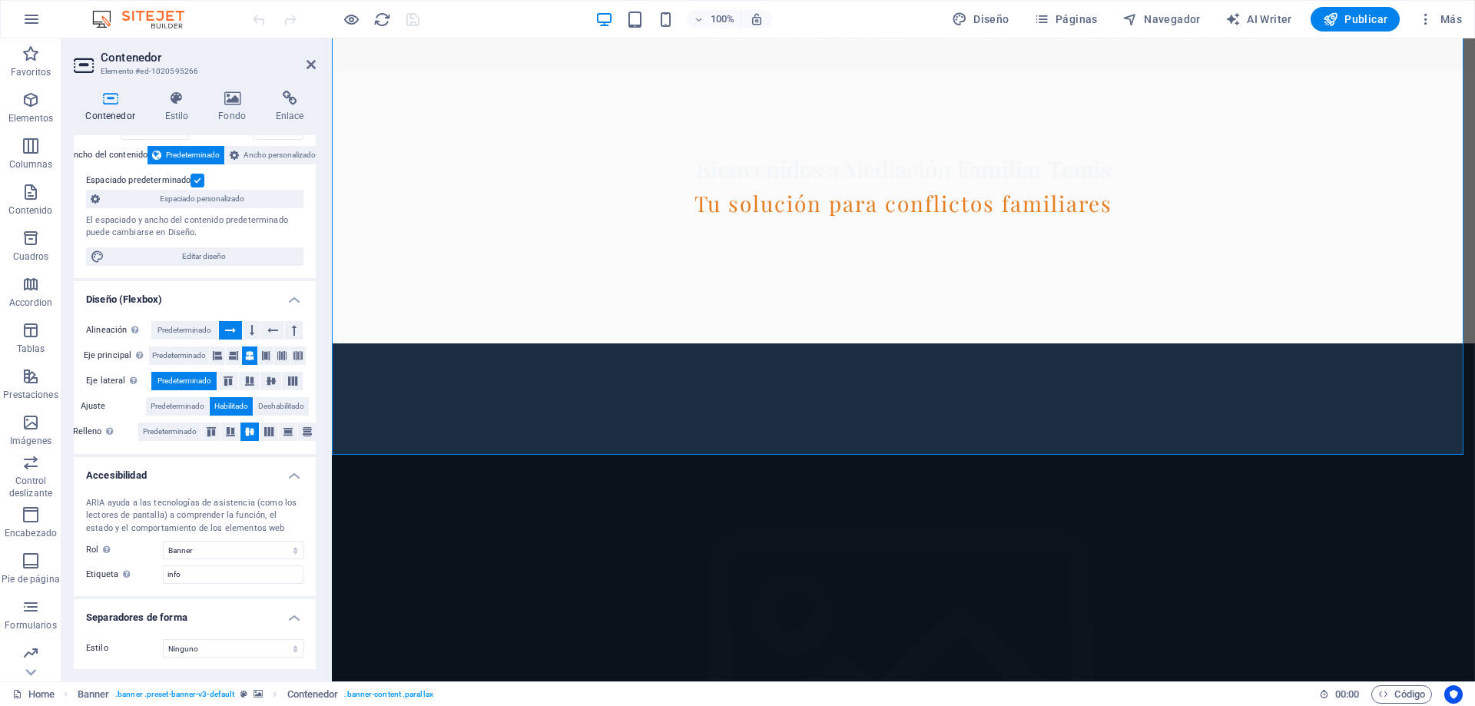
scroll to position [80, 0]
click at [252, 648] on select "Ninguno Triángulo Cuadrado Diagonal Polígono 1 Polígono 2 Zigzag Múltiples zigz…" at bounding box center [233, 648] width 141 height 18
select select "diagonal"
click at [163, 639] on select "Ninguno Triángulo Cuadrado Diagonal Polígono 1 Polígono 2 Zigzag Múltiples zigz…" at bounding box center [233, 648] width 141 height 18
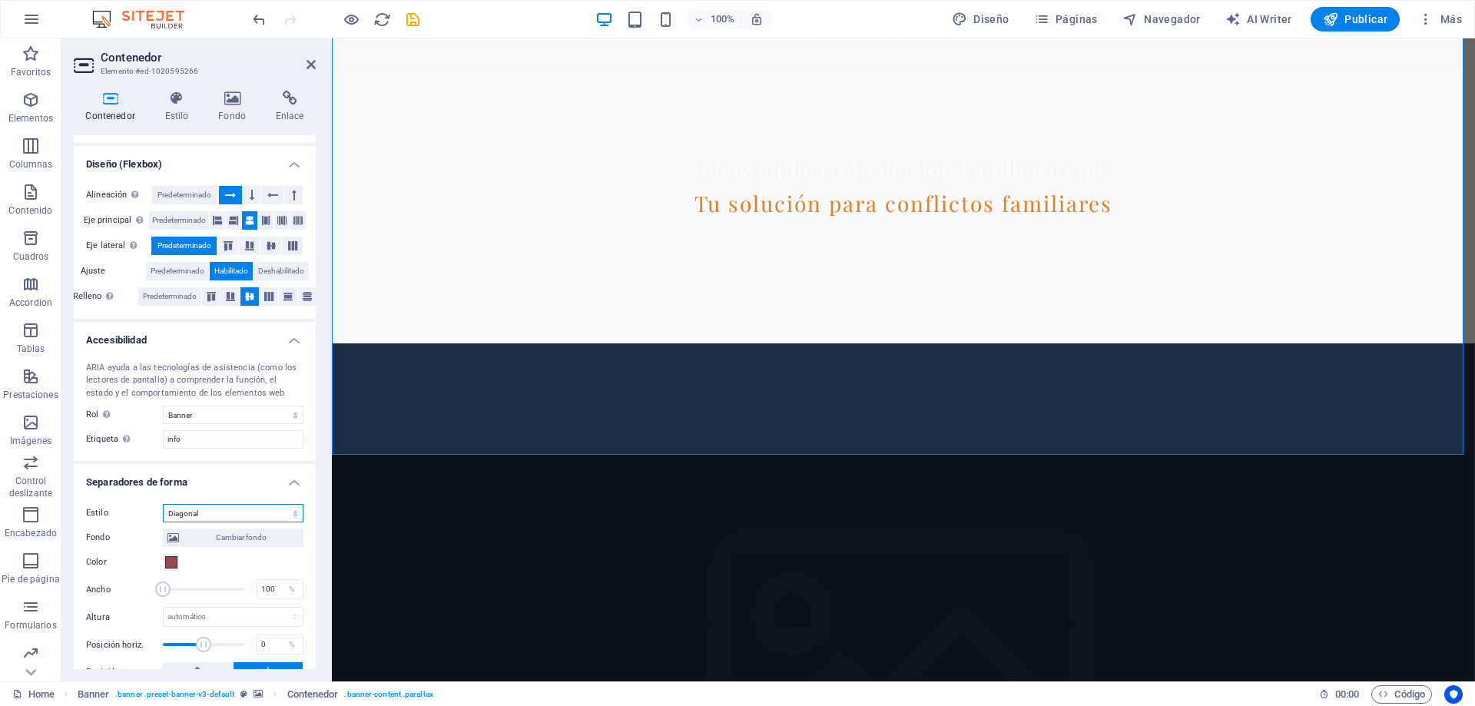
scroll to position [264, 0]
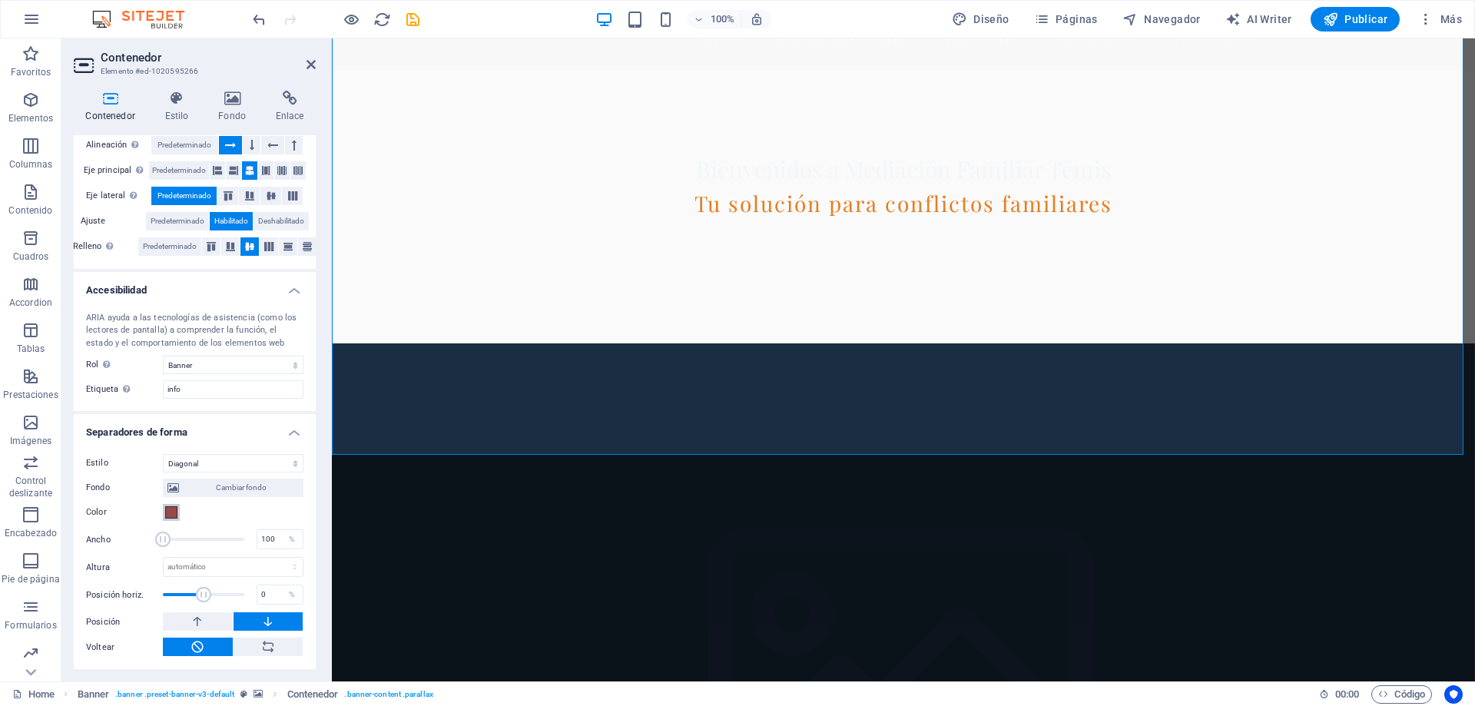
click at [168, 513] on span at bounding box center [171, 512] width 12 height 12
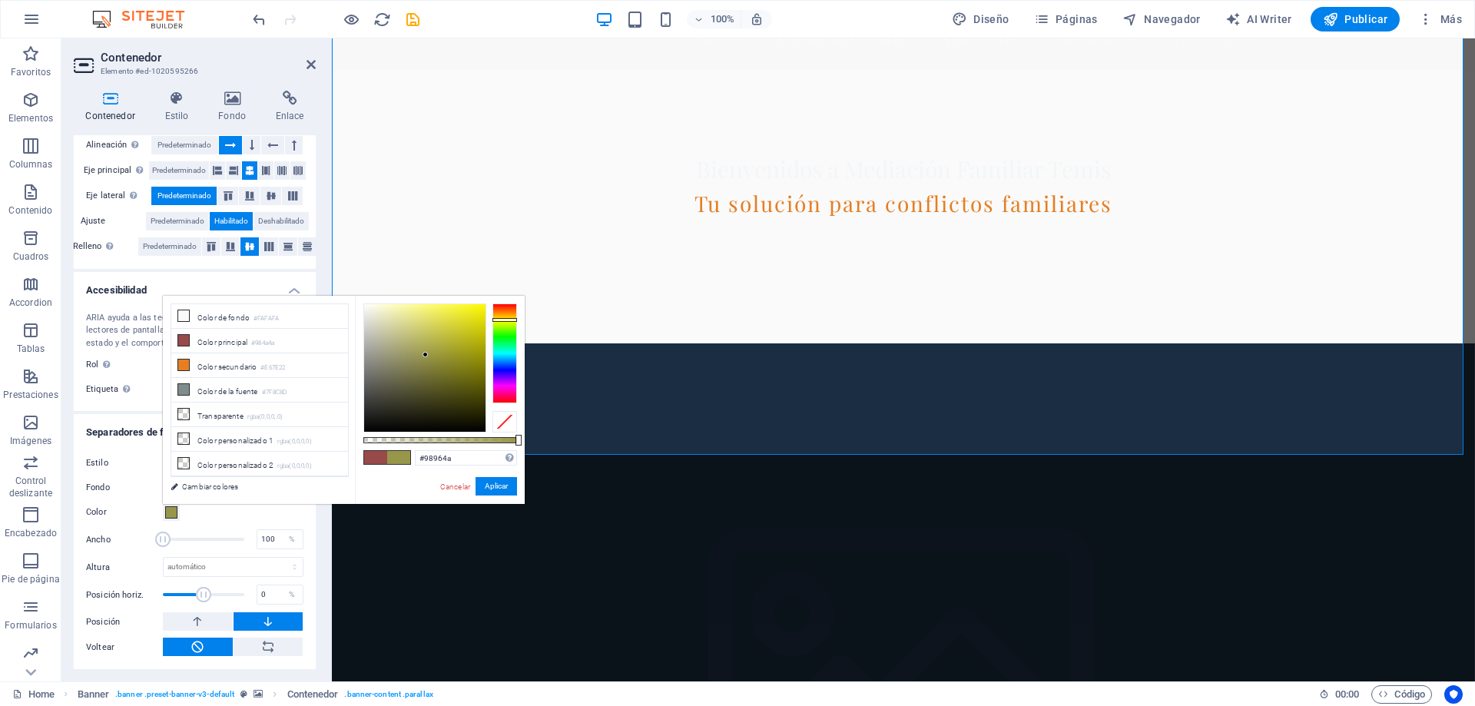
drag, startPoint x: 510, startPoint y: 303, endPoint x: 505, endPoint y: 320, distance: 17.7
click at [505, 320] on div at bounding box center [505, 320] width 25 height 4
type input "#c3c273"
drag, startPoint x: 428, startPoint y: 353, endPoint x: 413, endPoint y: 334, distance: 24.1
click at [413, 334] on div at bounding box center [424, 368] width 121 height 128
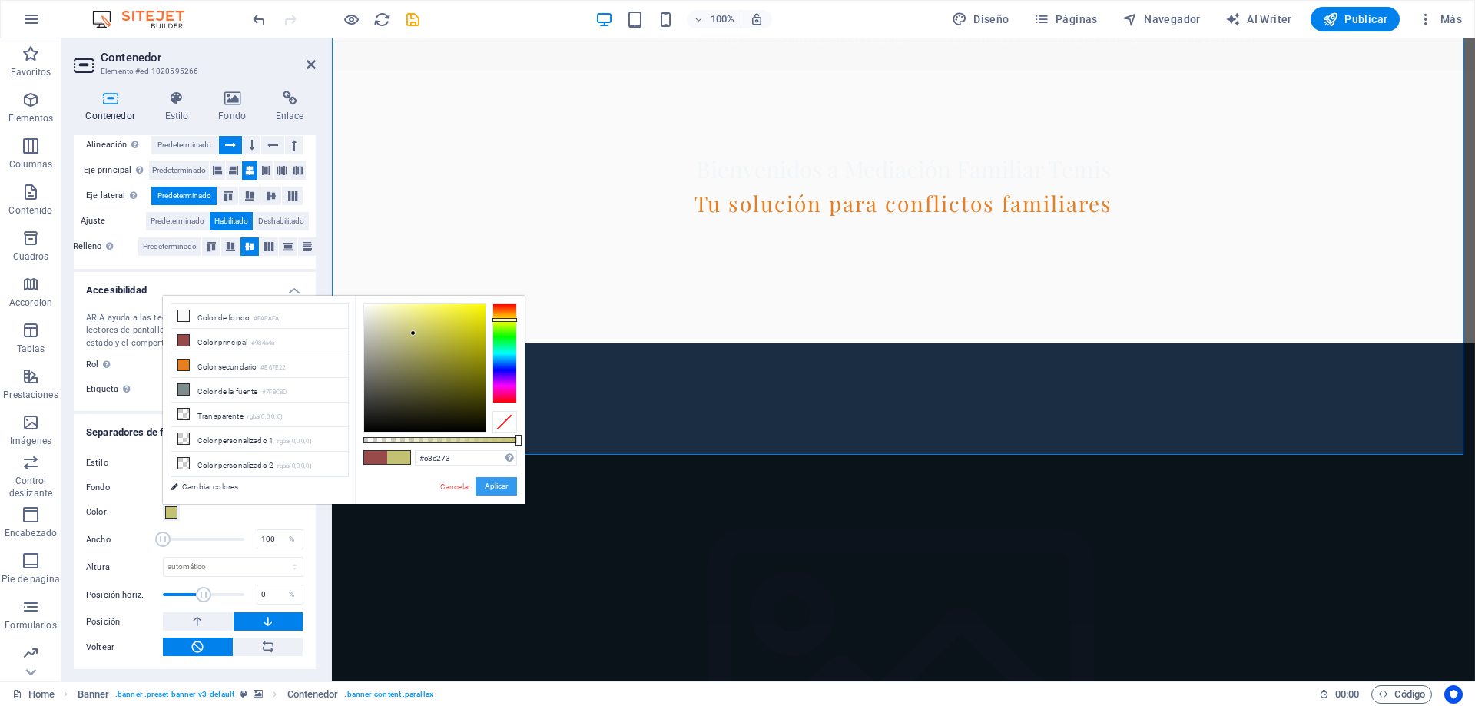
click at [480, 486] on button "Aplicar" at bounding box center [496, 486] width 41 height 18
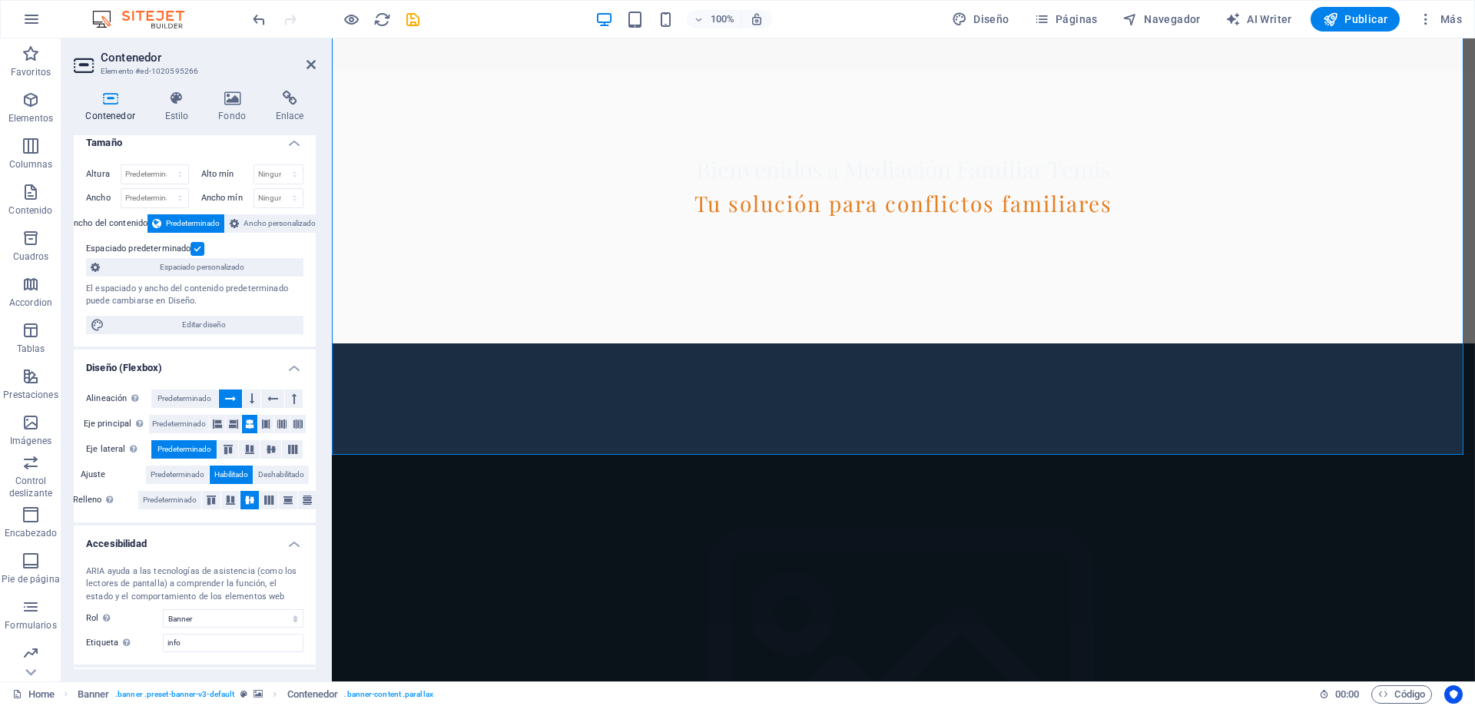
scroll to position [0, 0]
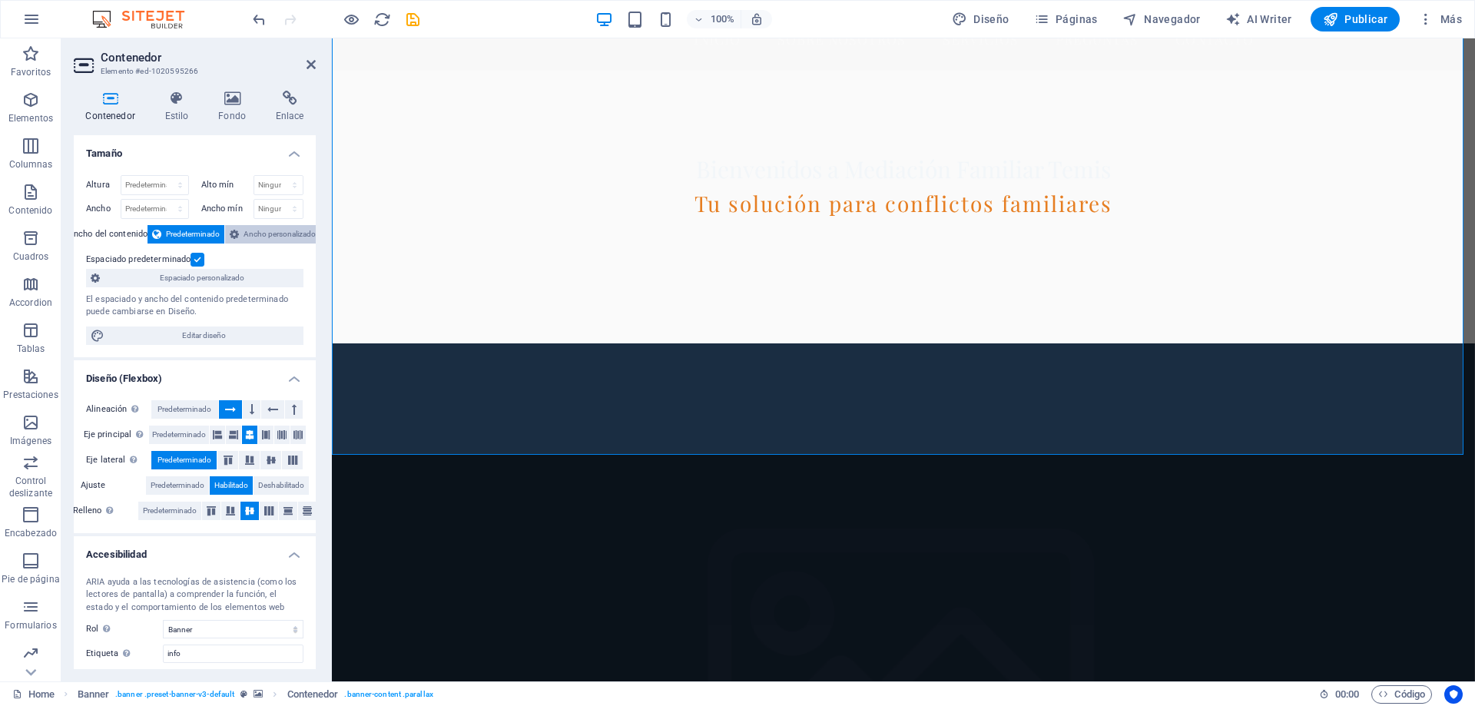
click at [271, 237] on span "Ancho personalizado" at bounding box center [280, 234] width 72 height 18
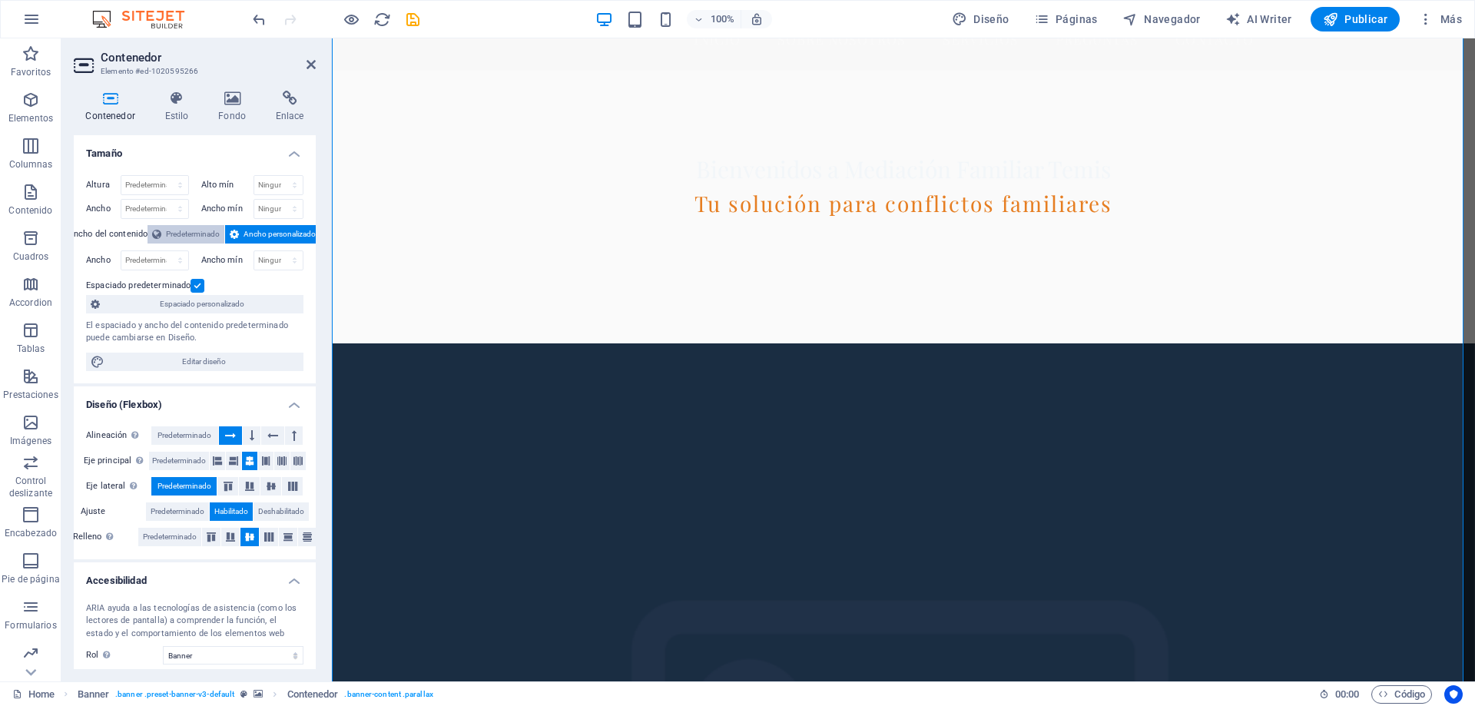
click at [204, 232] on span "Predeterminado" at bounding box center [193, 234] width 54 height 18
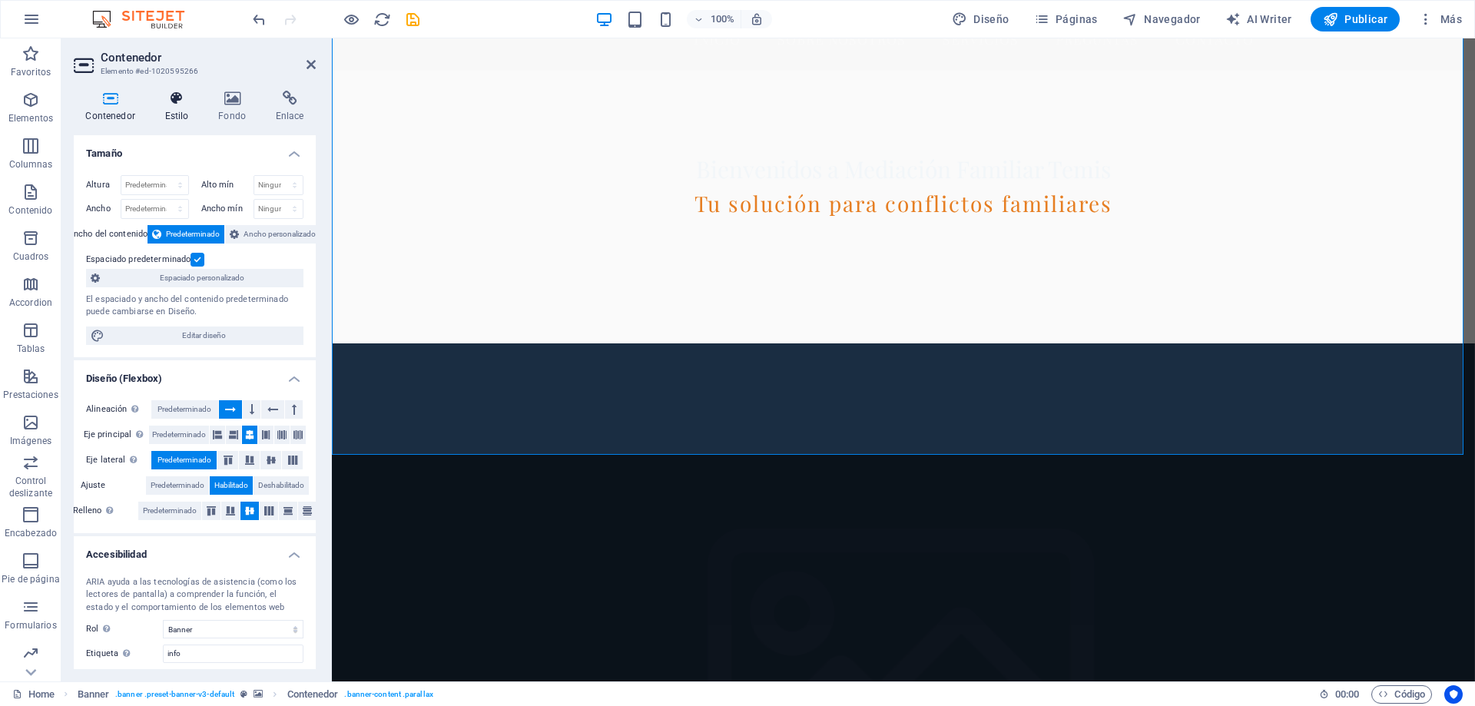
click at [184, 108] on h4 "Estilo" at bounding box center [180, 107] width 54 height 32
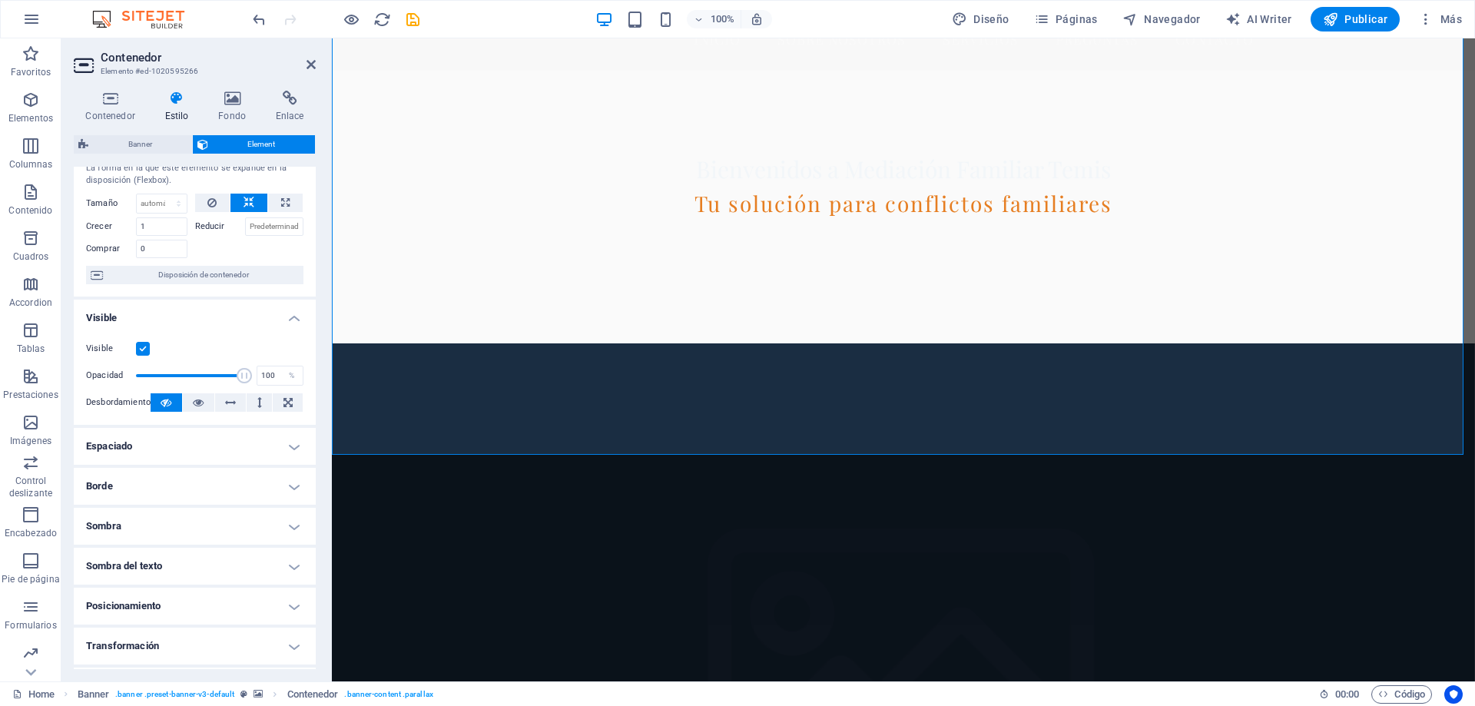
scroll to position [77, 0]
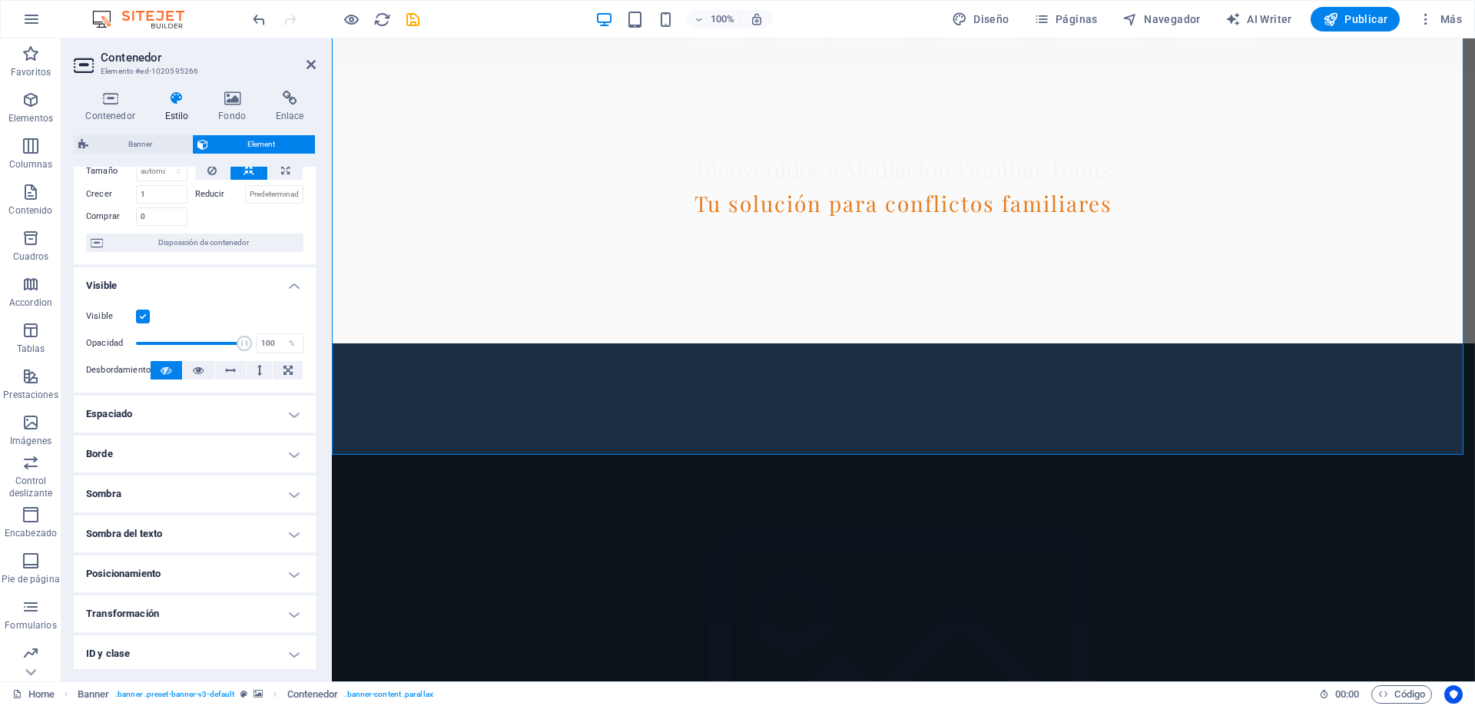
click at [199, 572] on h4 "Posicionamiento" at bounding box center [195, 574] width 242 height 37
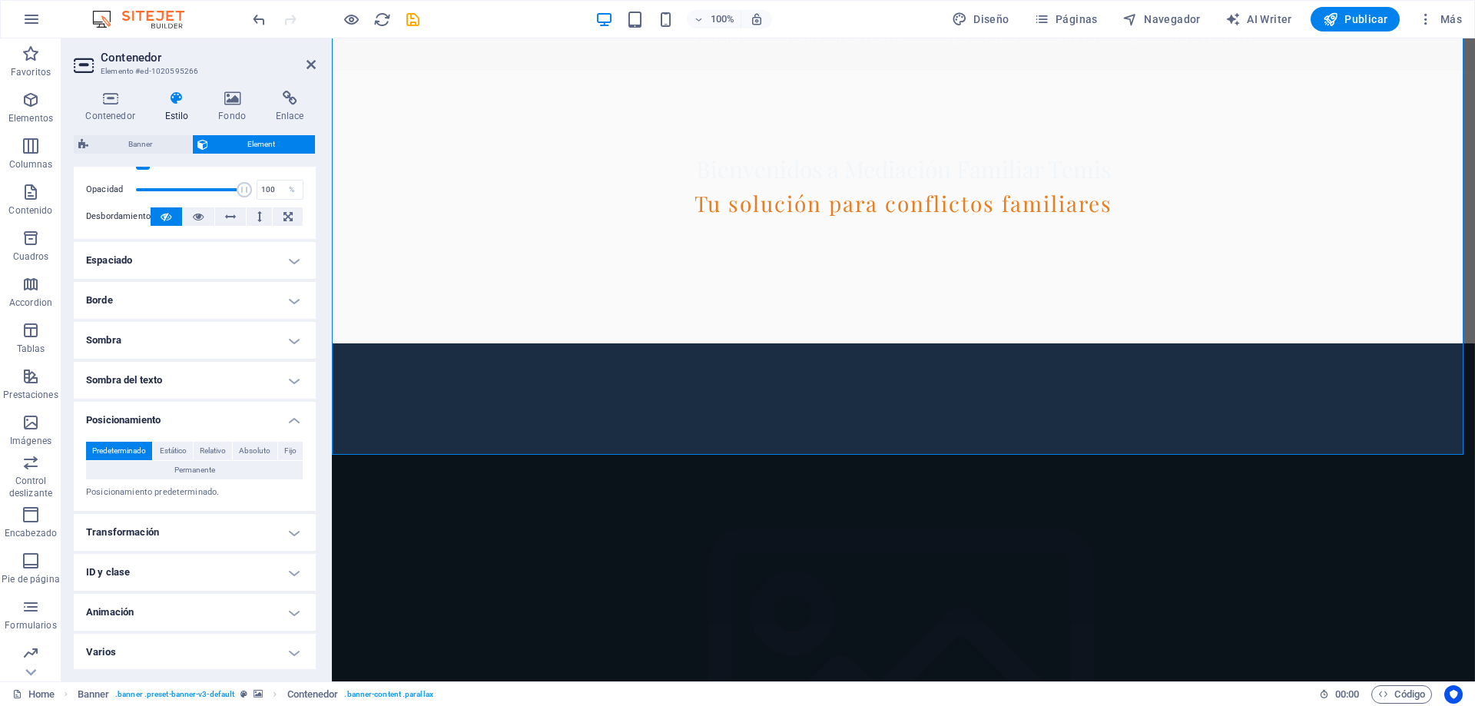
scroll to position [232, 0]
click at [192, 601] on h4 "Animación" at bounding box center [195, 610] width 242 height 37
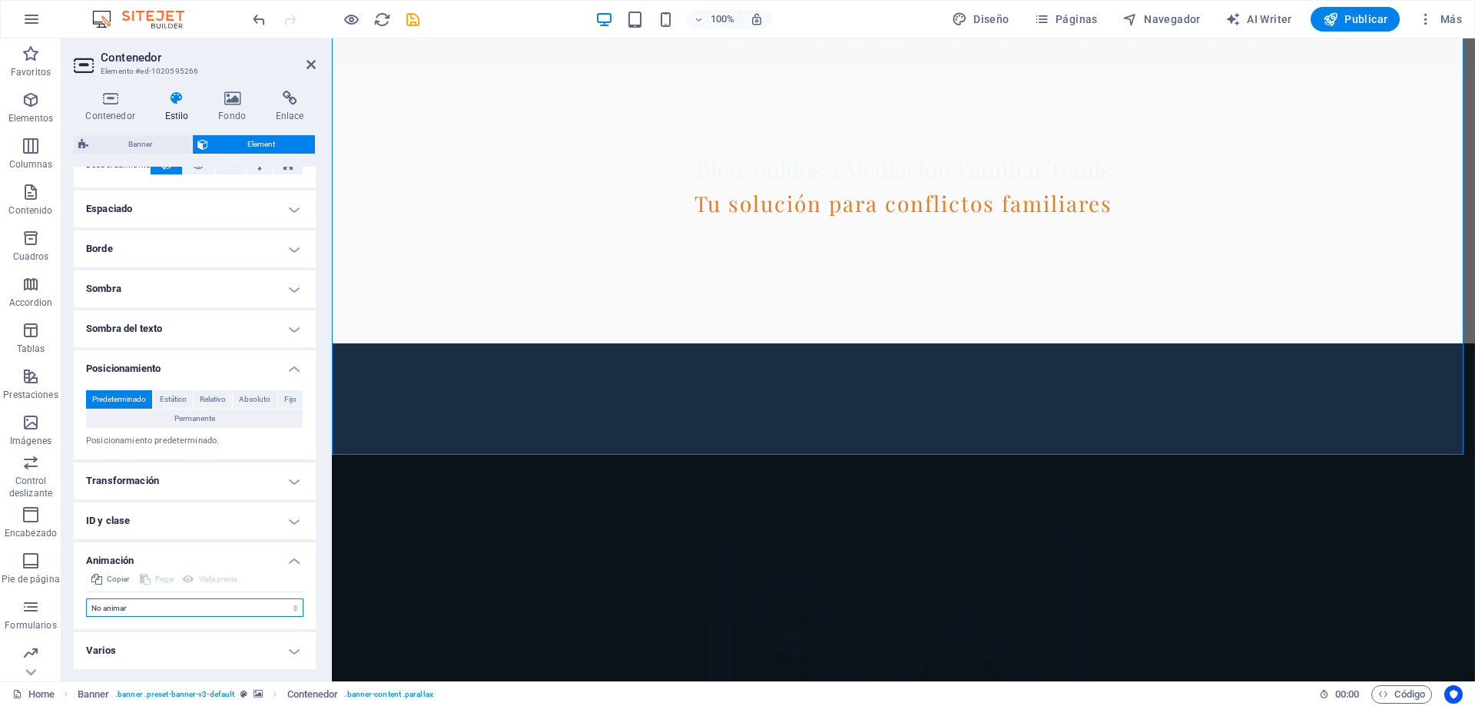
click at [190, 604] on select "No animar Mostrar / Ocultar Subir/bajar Acercar/alejar Deslizar de izquierda a …" at bounding box center [194, 608] width 217 height 18
select select "fade"
click at [86, 599] on select "No animar Mostrar / Ocultar Subir/bajar Acercar/alejar Deslizar de izquierda a …" at bounding box center [194, 608] width 217 height 18
select select "scroll"
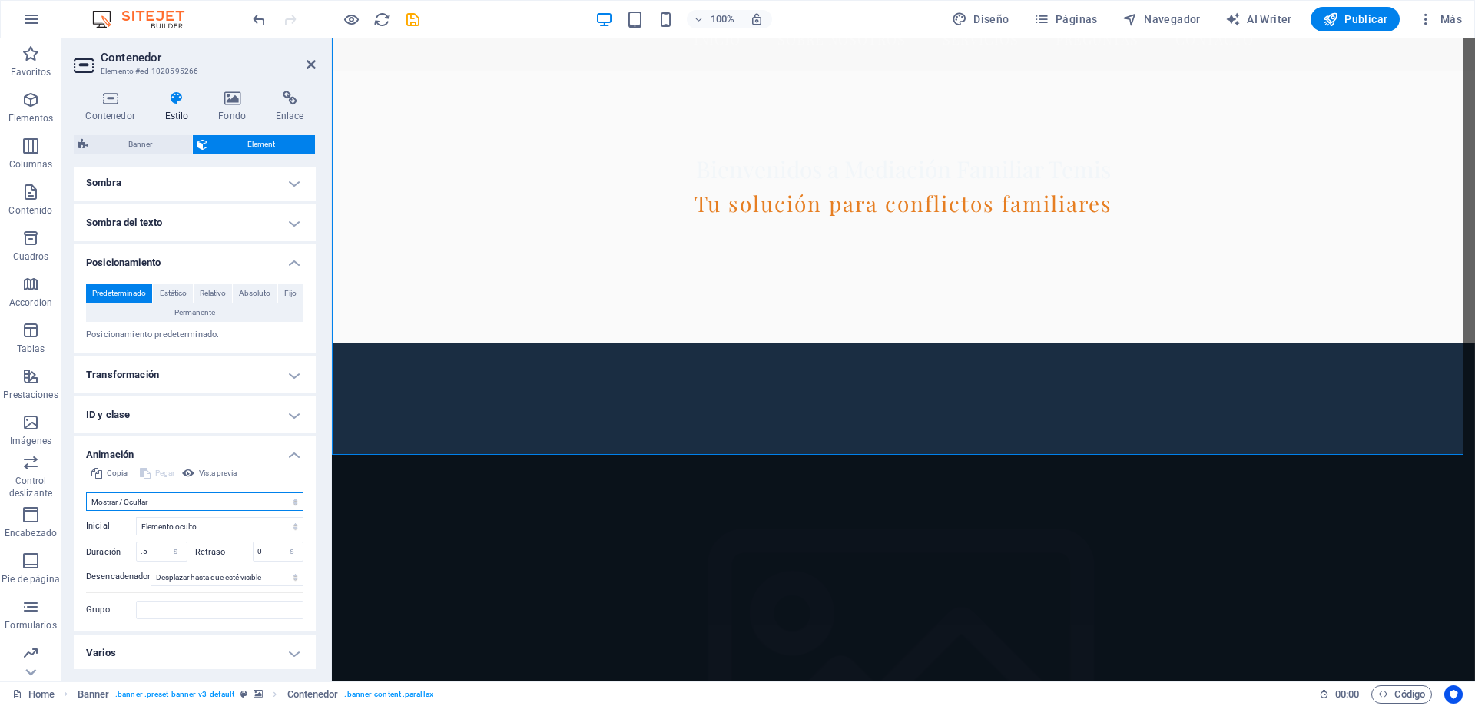
scroll to position [390, 0]
click at [294, 655] on h4 "Varios" at bounding box center [195, 650] width 242 height 37
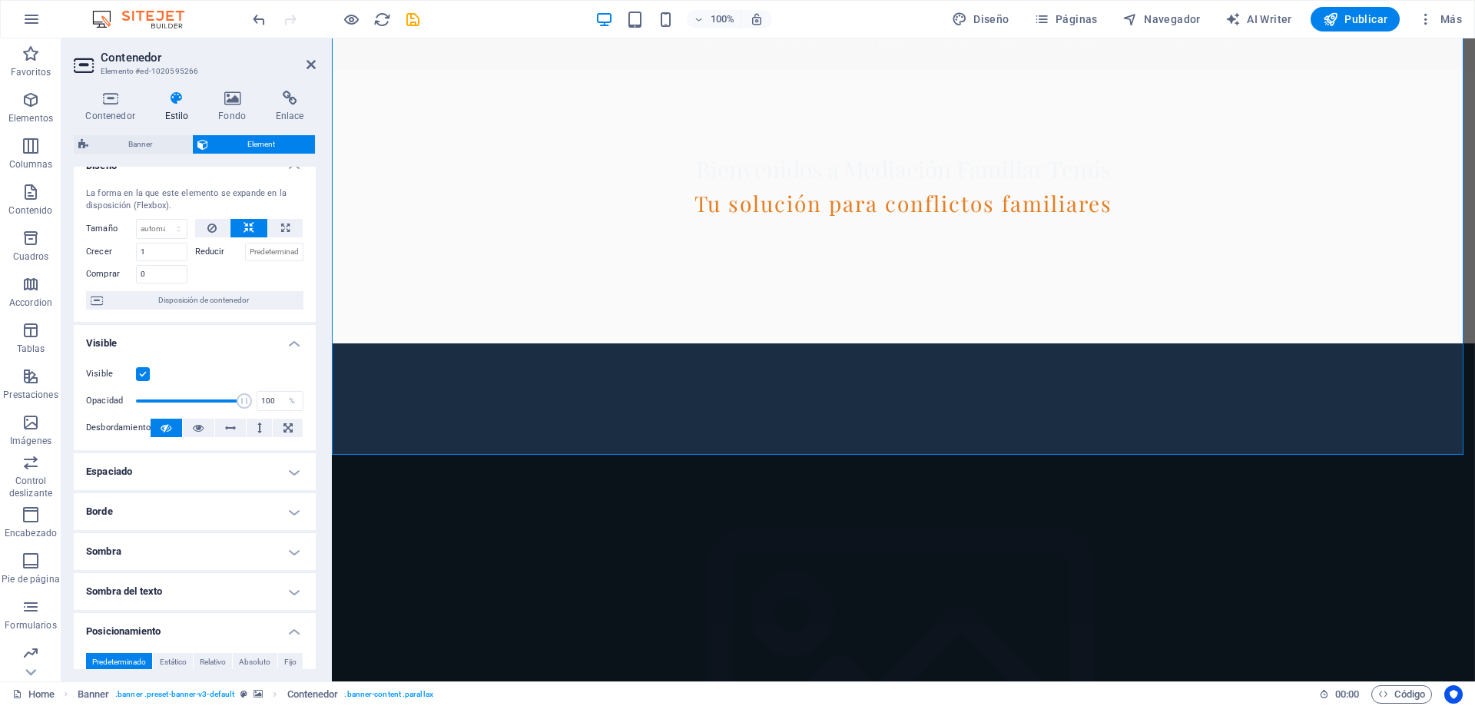
scroll to position [0, 0]
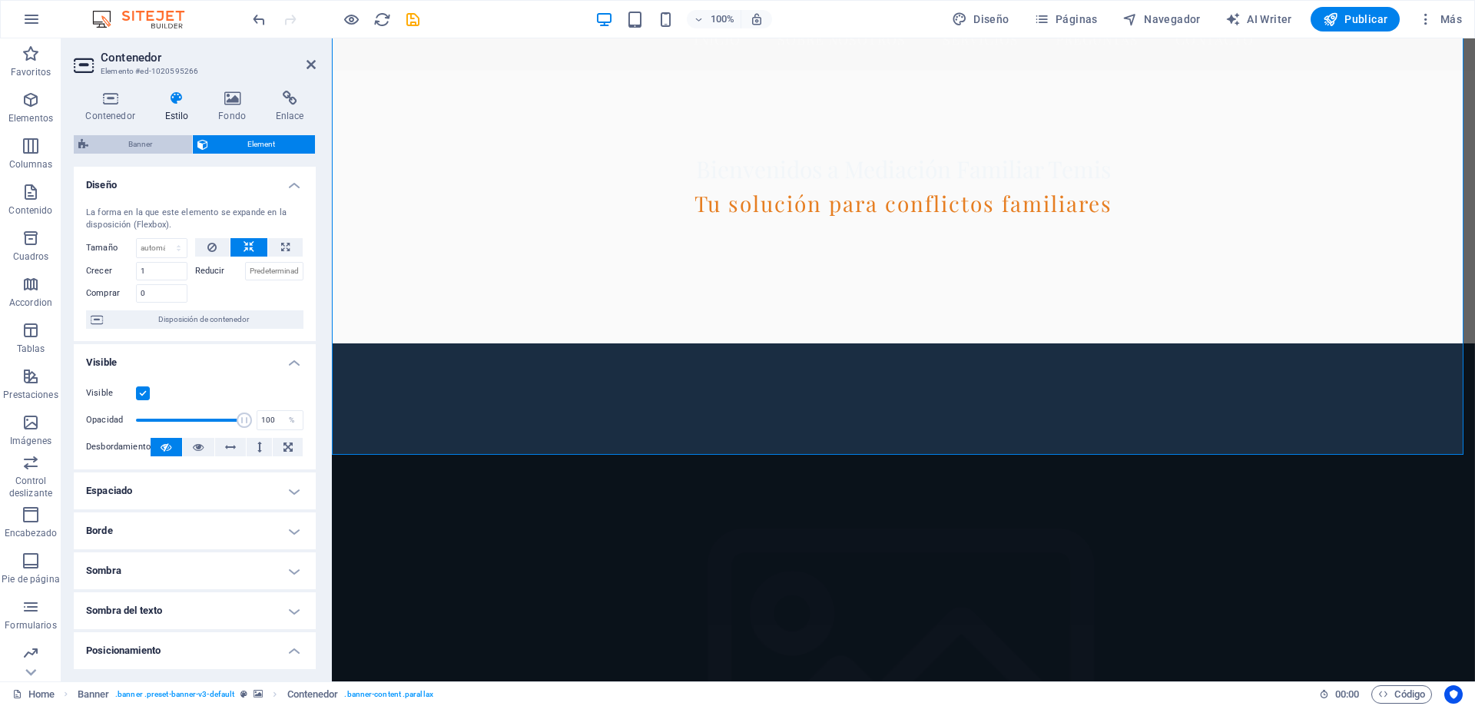
click at [162, 143] on span "Banner" at bounding box center [140, 144] width 95 height 18
select select "rem"
select select "px"
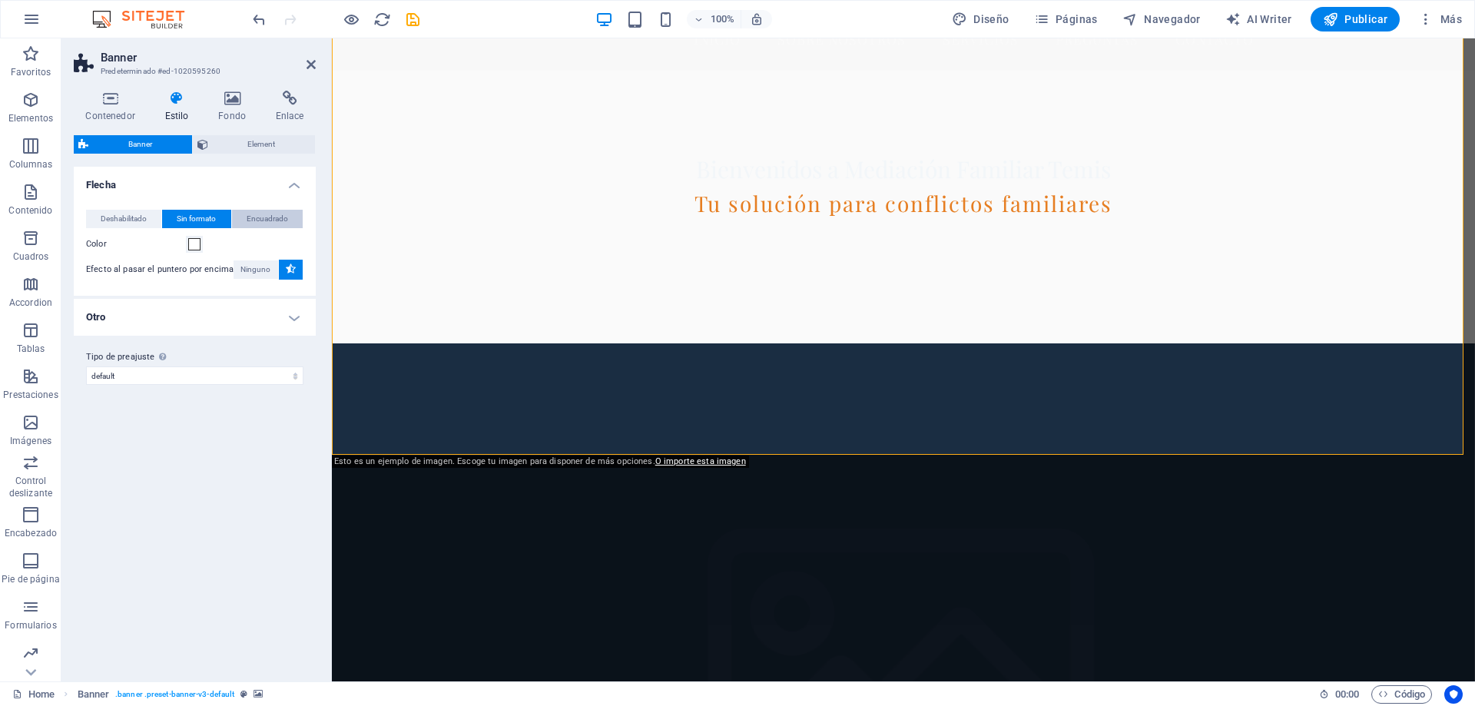
click at [267, 221] on span "Encuadrado" at bounding box center [267, 219] width 41 height 18
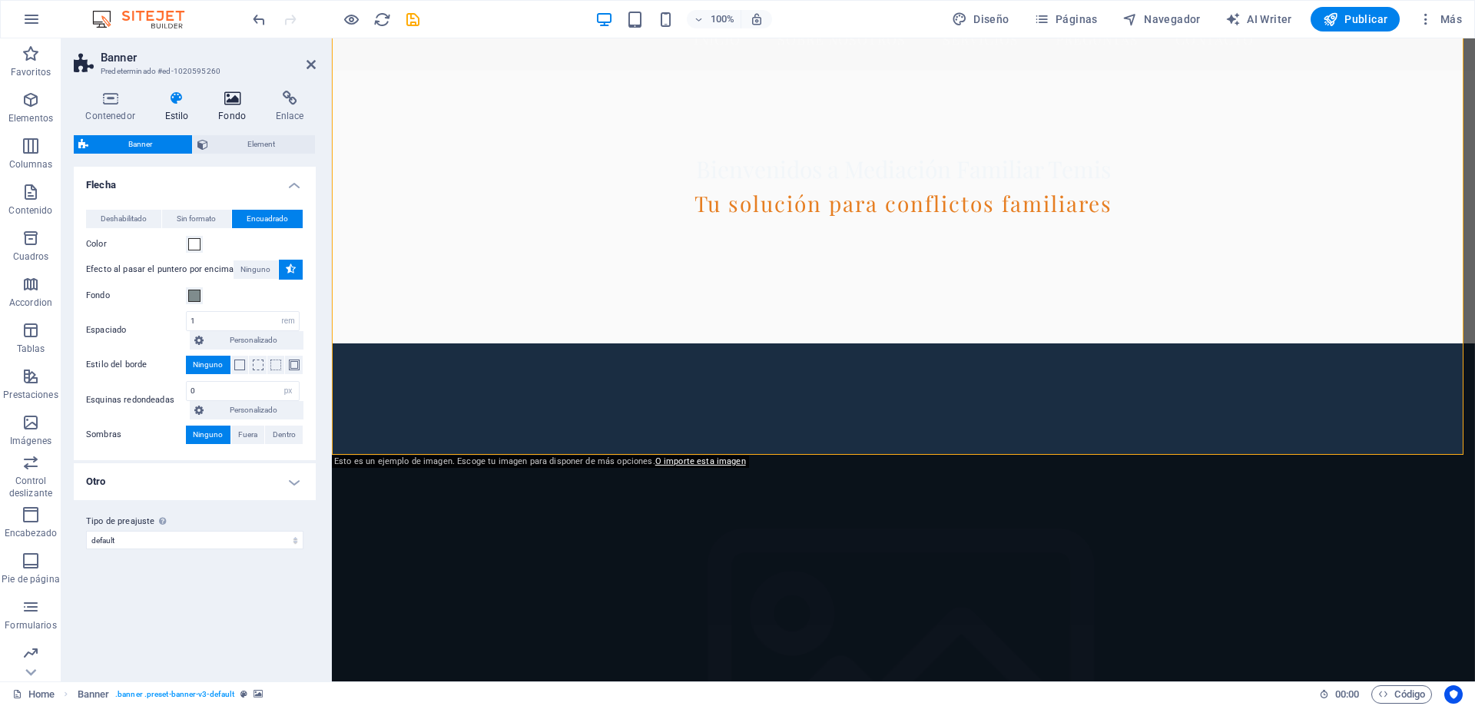
click at [241, 105] on icon at bounding box center [232, 98] width 51 height 15
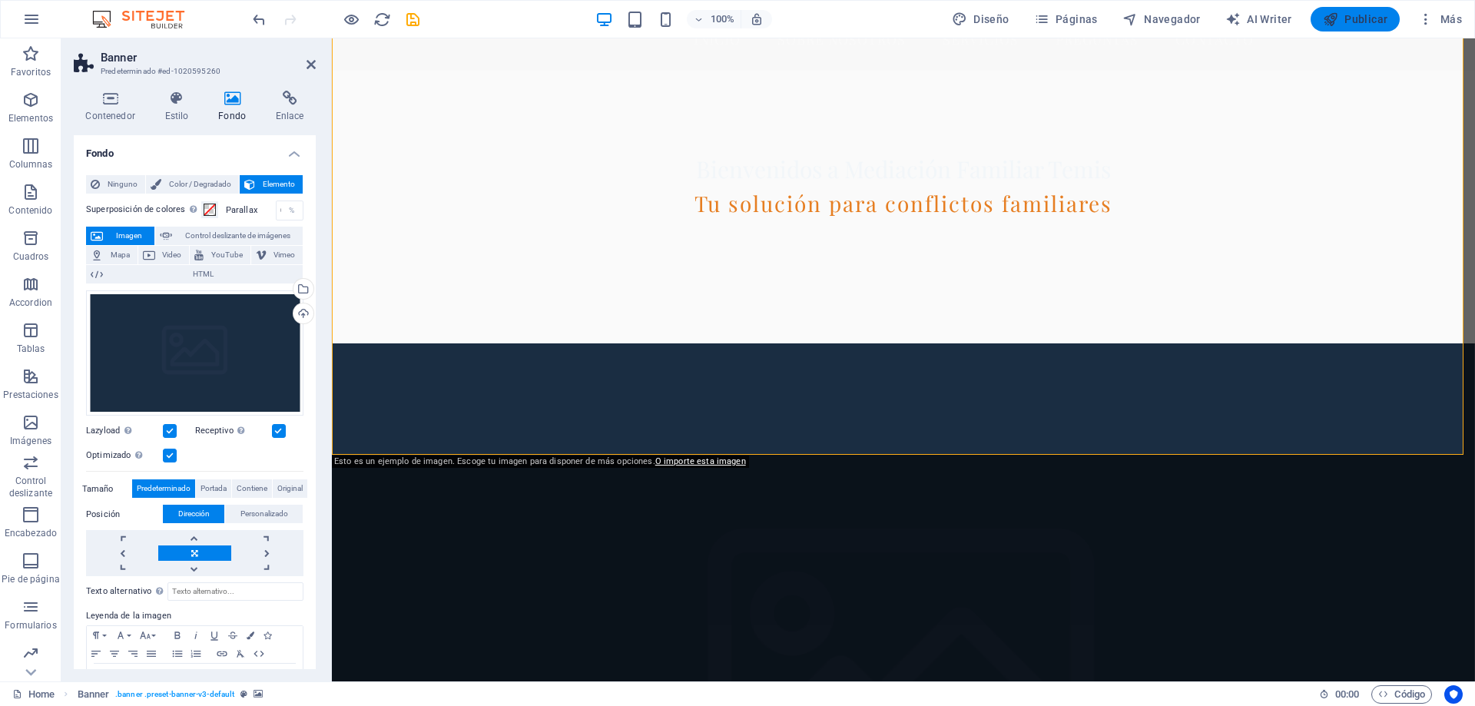
click at [1369, 19] on span "Publicar" at bounding box center [1355, 19] width 65 height 15
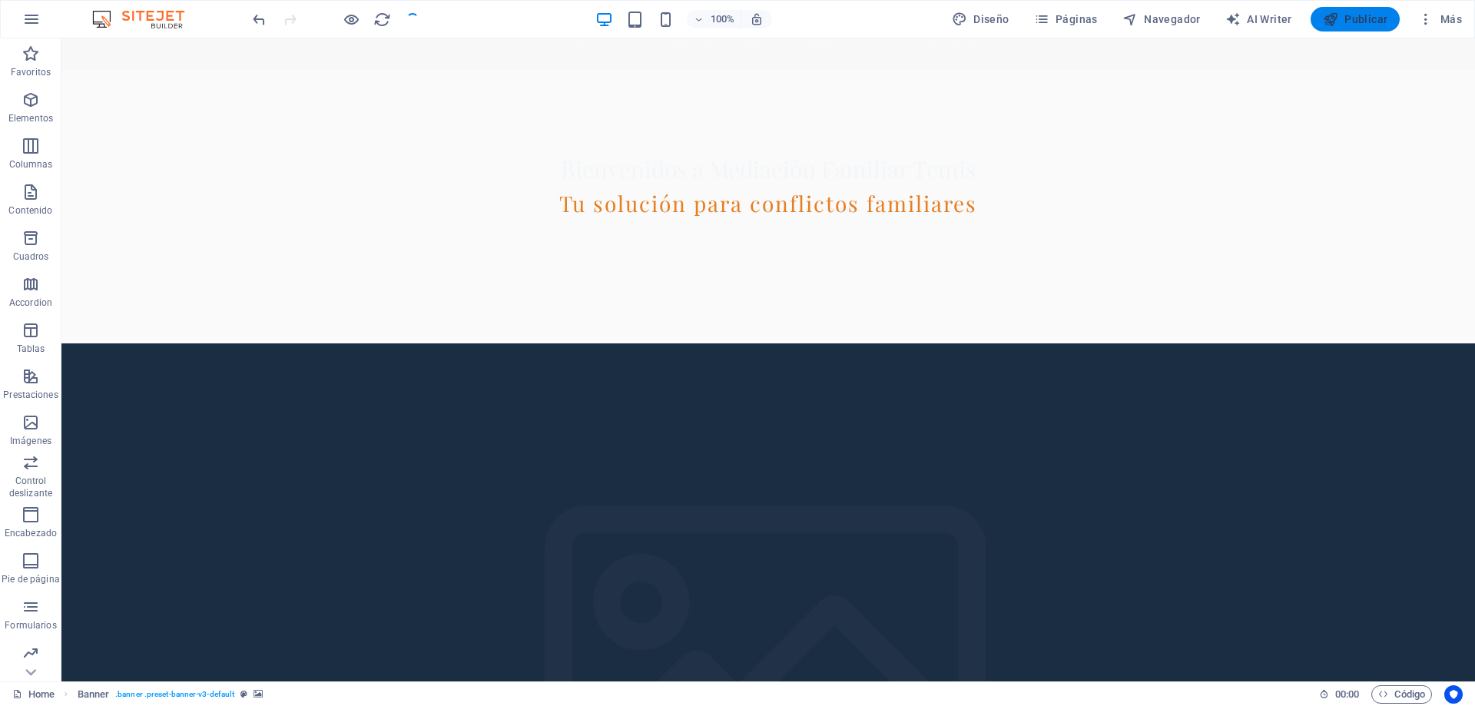
checkbox input "false"
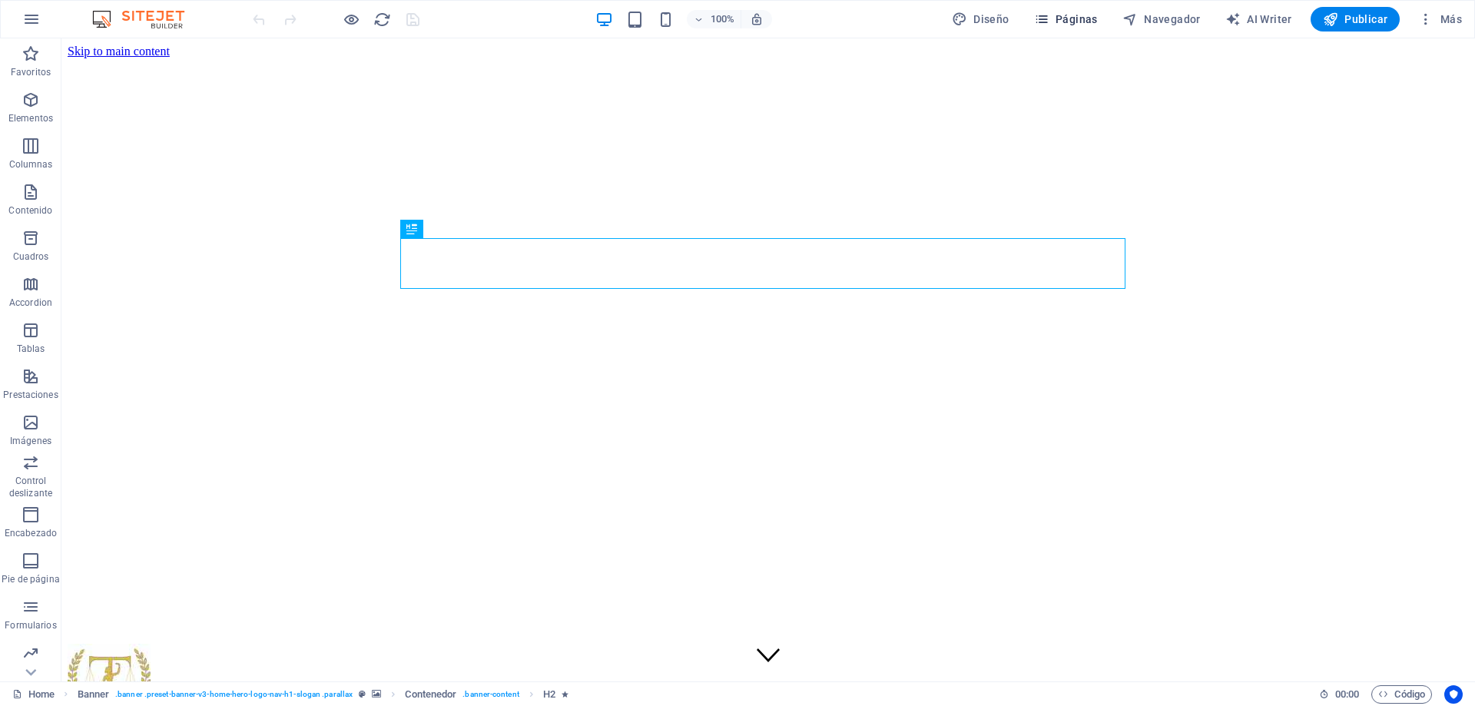
click at [1047, 11] on button "Páginas" at bounding box center [1066, 19] width 76 height 25
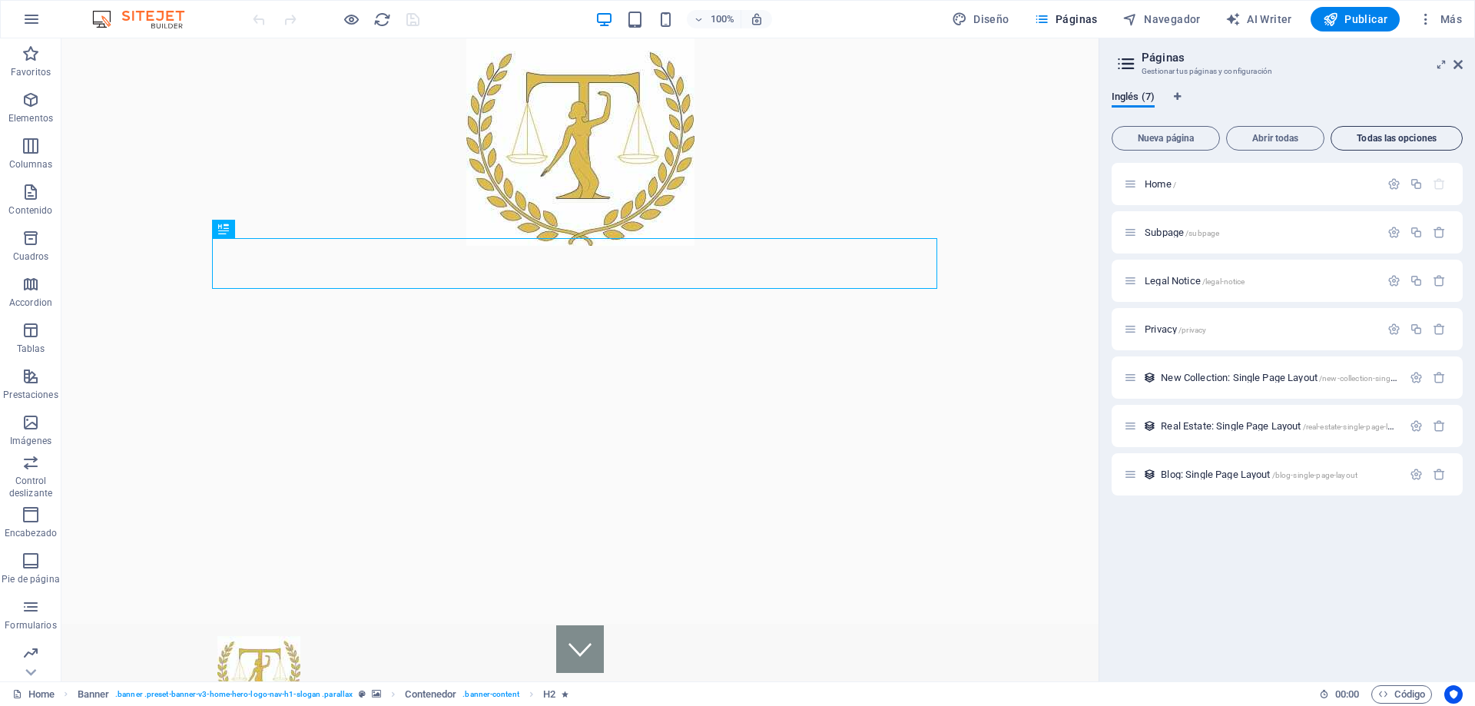
click at [1399, 142] on span "Todas las opciones" at bounding box center [1397, 138] width 118 height 9
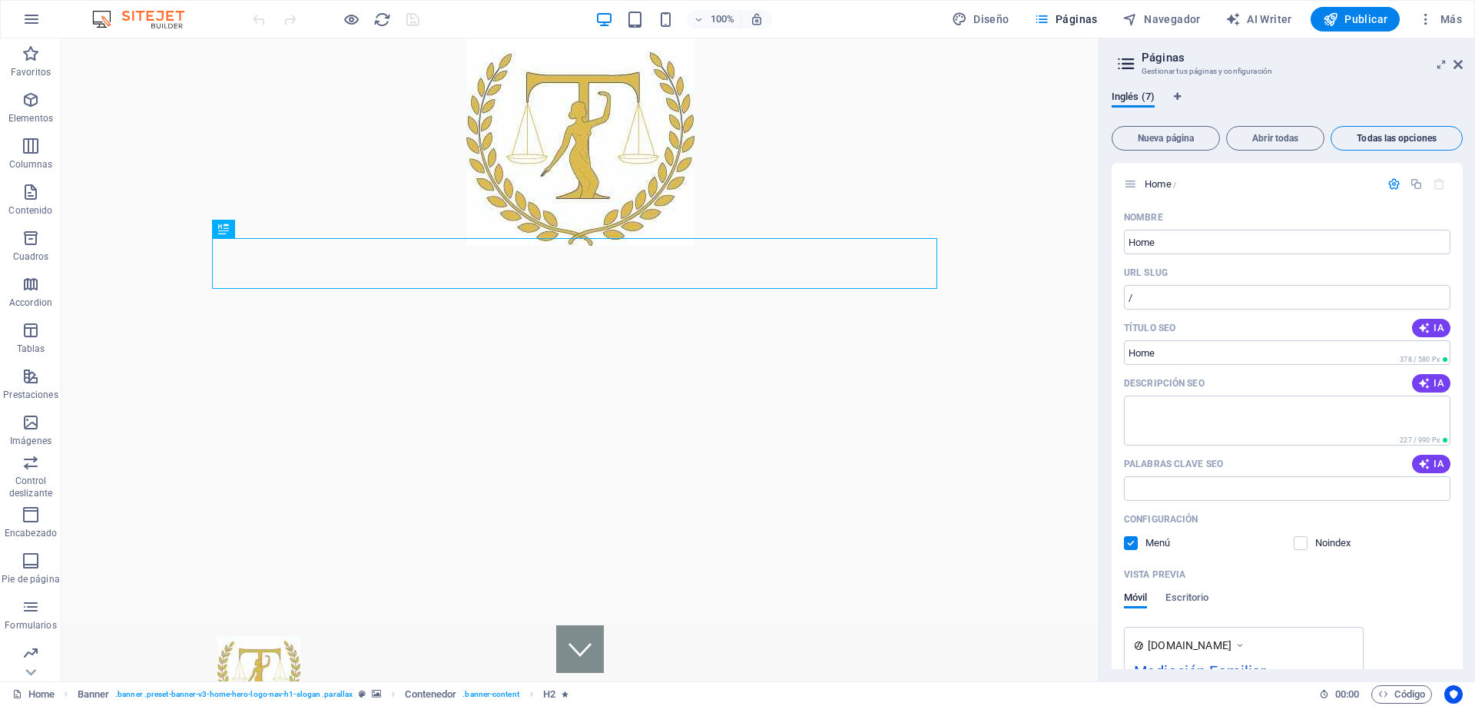
scroll to position [2524, 0]
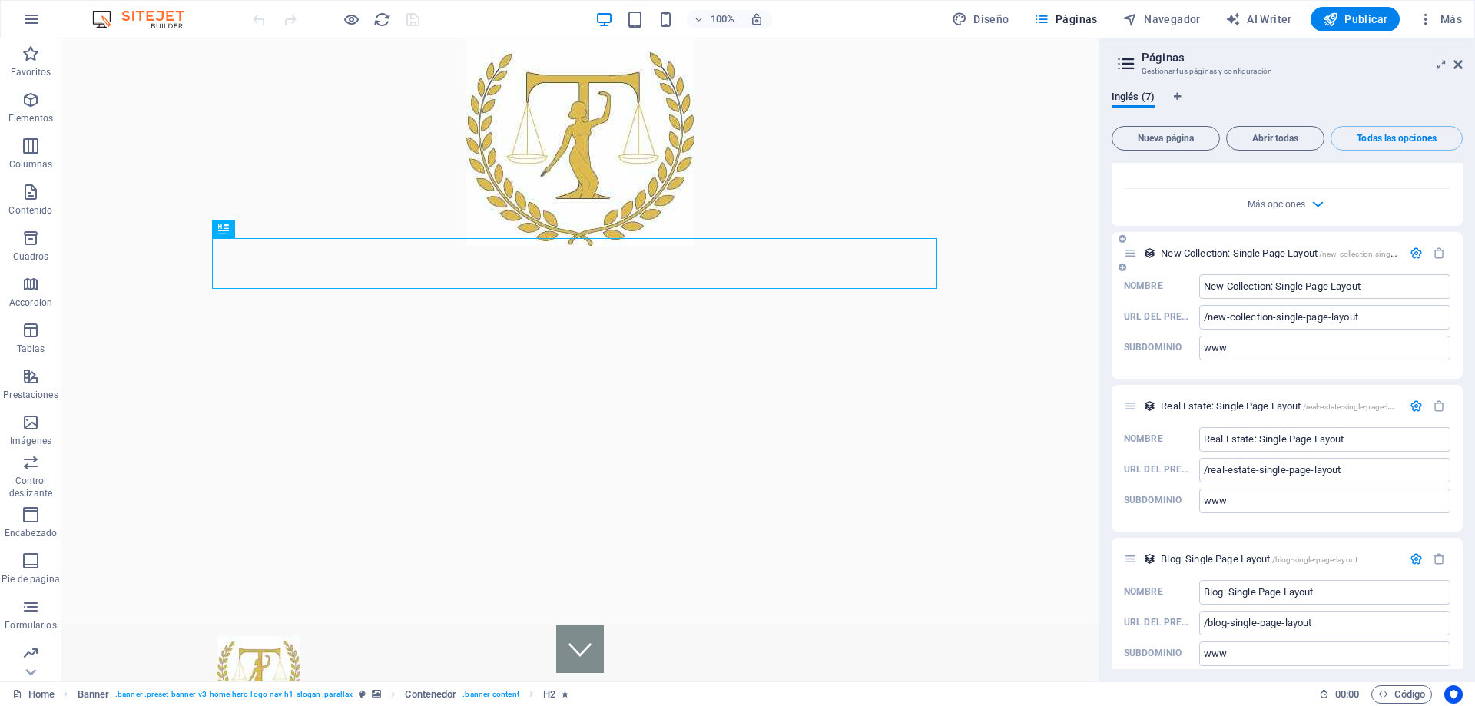
click at [1297, 247] on span "New Collection: Single Page Layout /new-collection-single-page-layout" at bounding box center [1300, 253] width 278 height 12
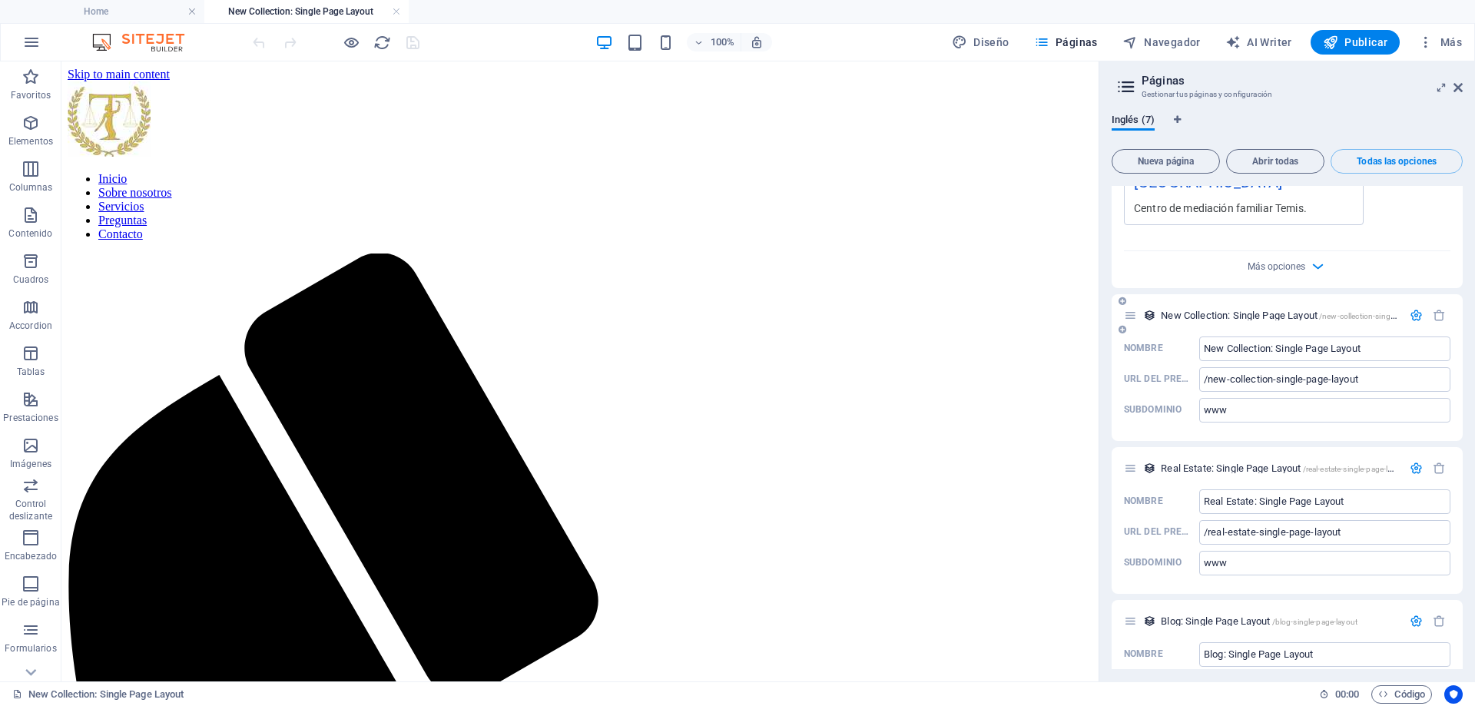
scroll to position [0, 0]
